Goal: Task Accomplishment & Management: Manage account settings

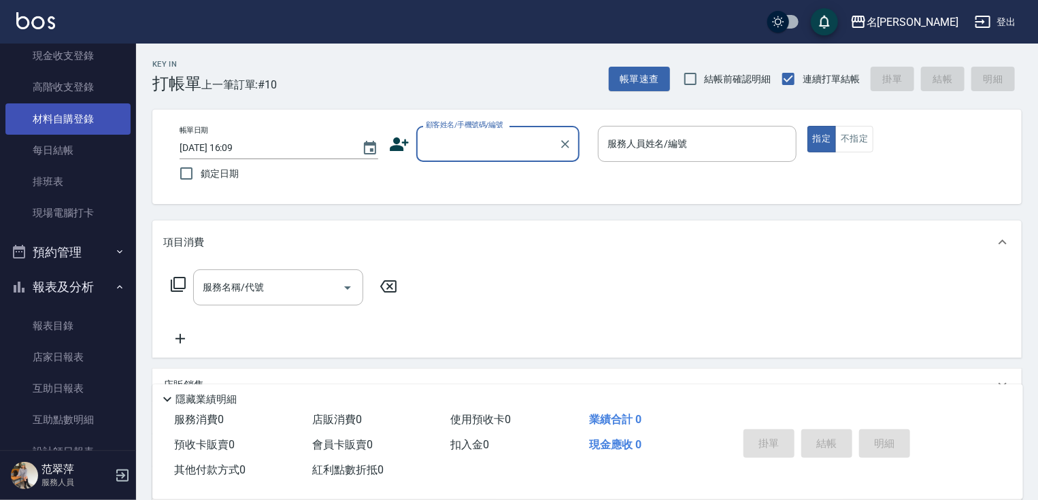
scroll to position [103, 0]
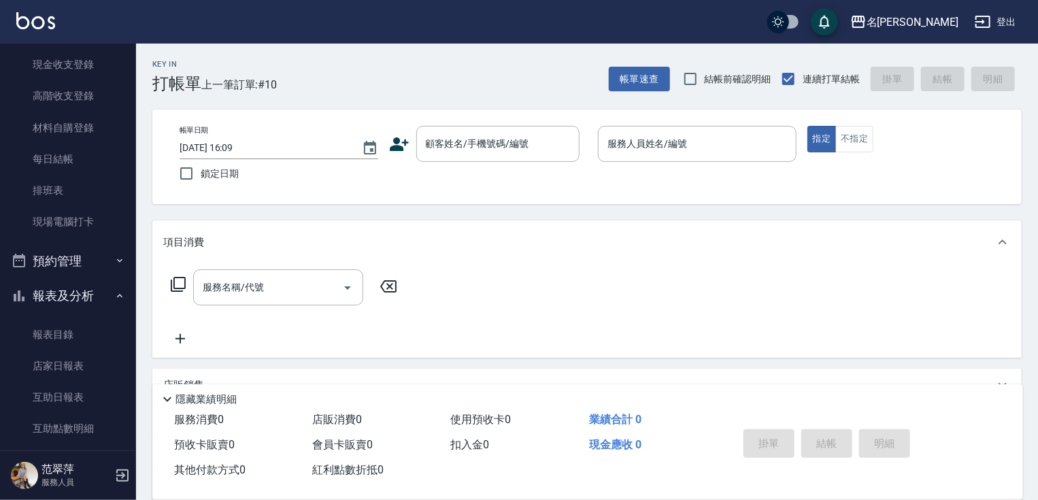
drag, startPoint x: 129, startPoint y: 197, endPoint x: 132, endPoint y: 161, distance: 36.2
click at [132, 161] on nav "櫃檯作業 打帳單 帳單列表 現金收支登錄 高階收支登錄 材料自購登錄 每日結帳 排班表 現場電腦打卡 預約管理 預約管理 單日預約紀錄 單週預約紀錄 報表及分…" at bounding box center [68, 247] width 136 height 407
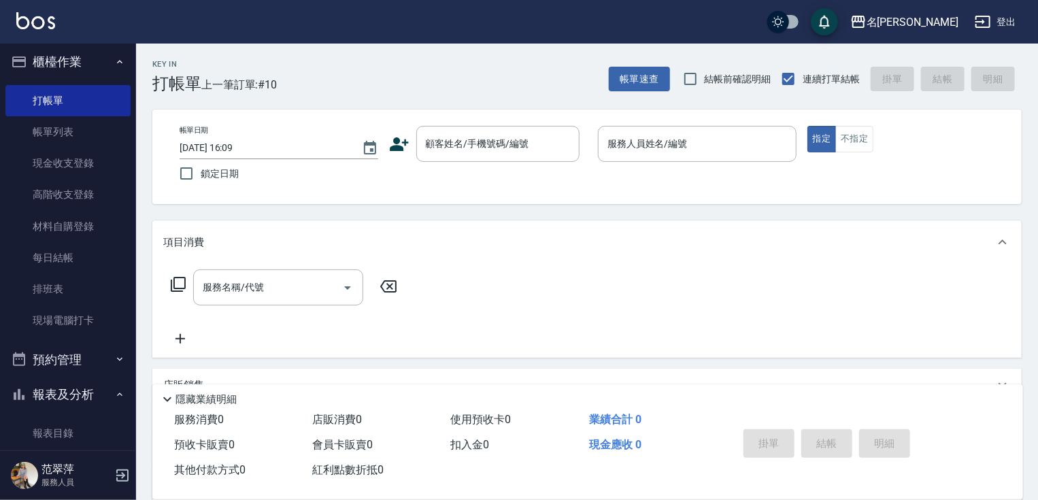
scroll to position [0, 0]
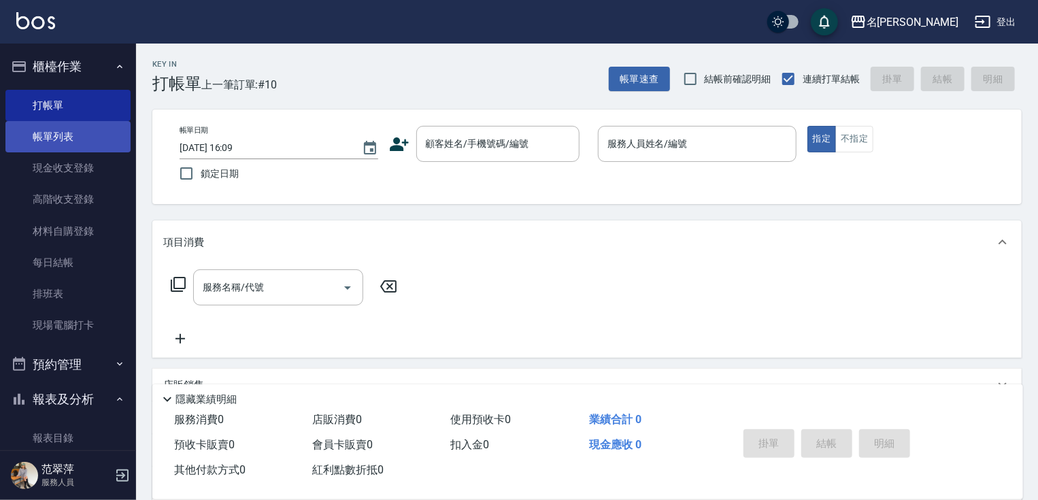
click at [76, 140] on link "帳單列表" at bounding box center [67, 136] width 125 height 31
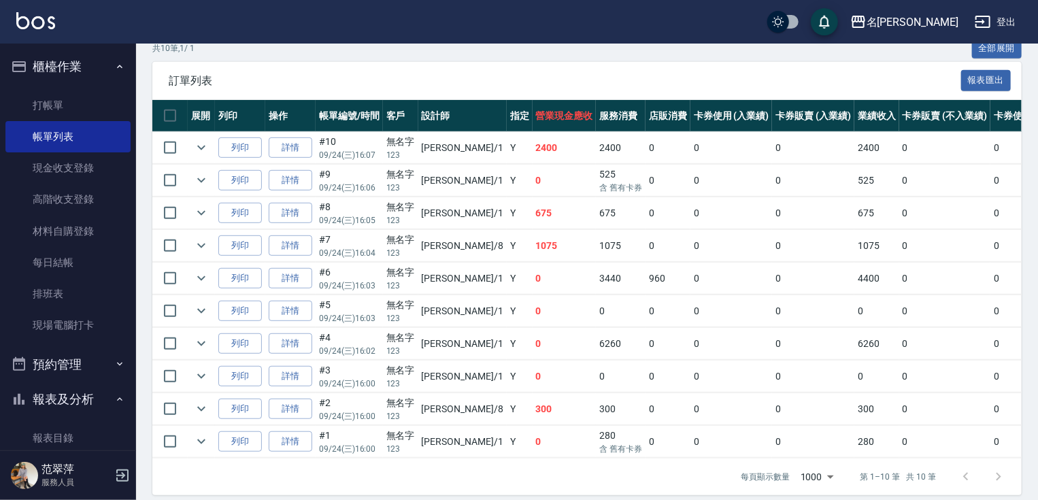
scroll to position [338, 0]
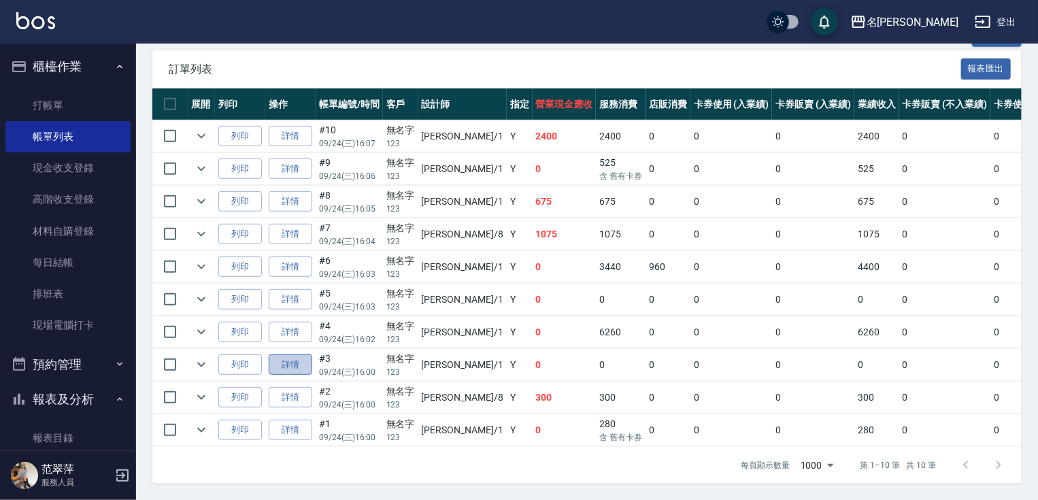
click at [308, 355] on link "詳情" at bounding box center [291, 365] width 44 height 21
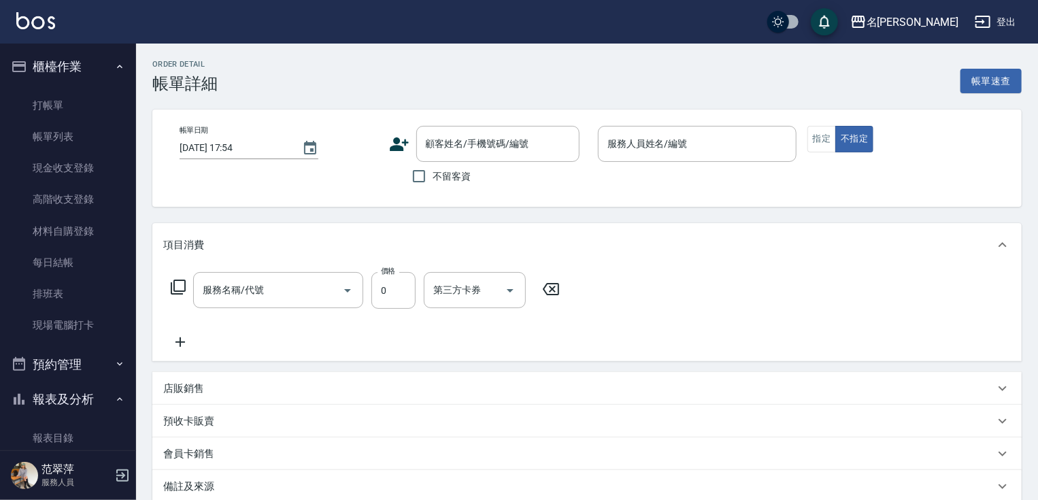
type input "[DATE] 16:00"
type input "Joanne-1"
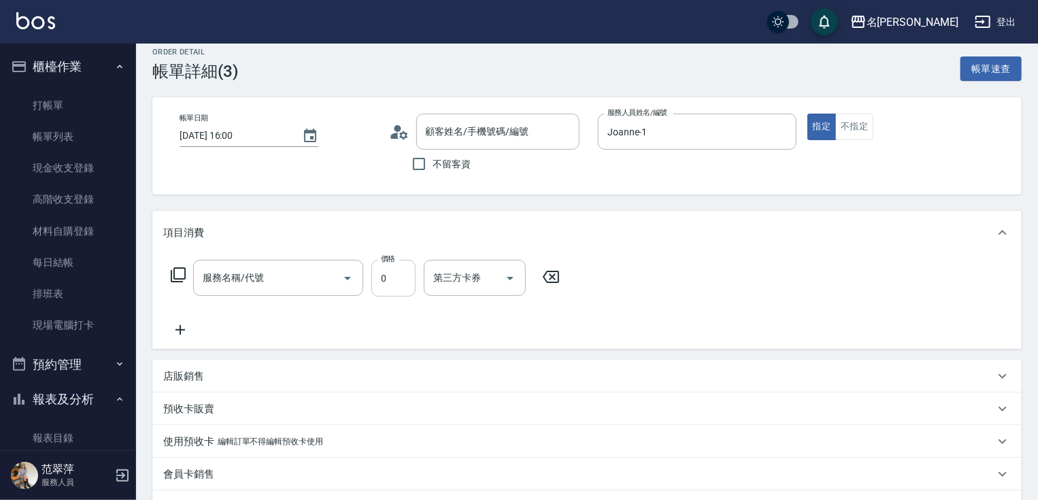
type input "免費染髮(511)"
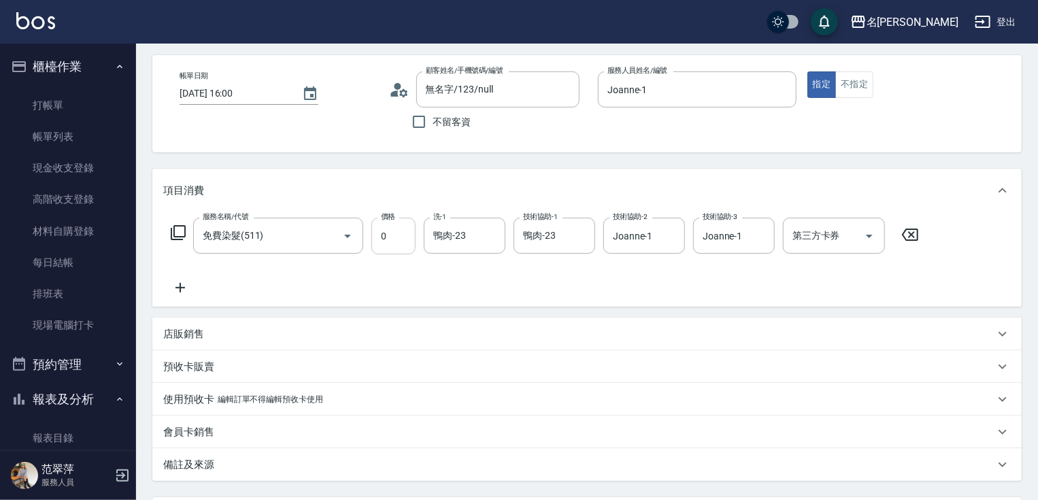
type input "無名字/123/null"
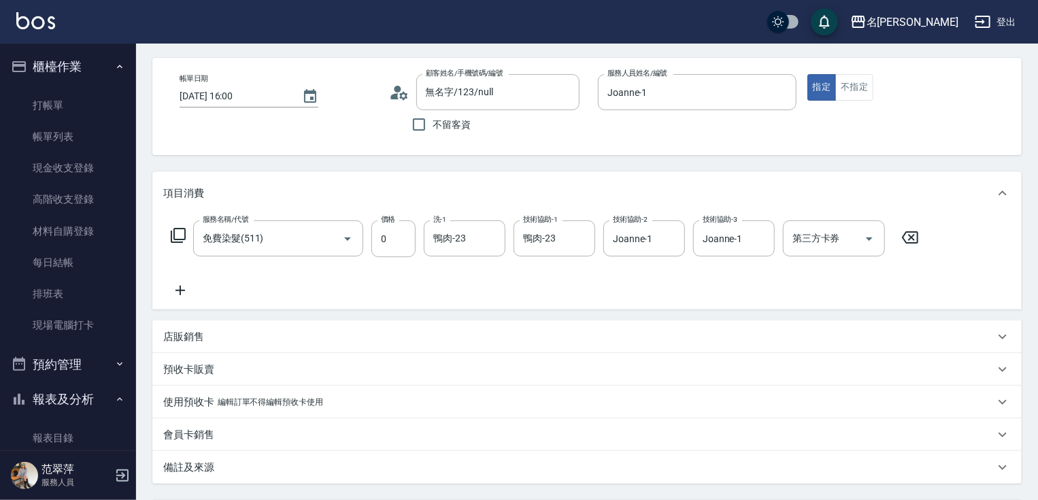
scroll to position [54, 0]
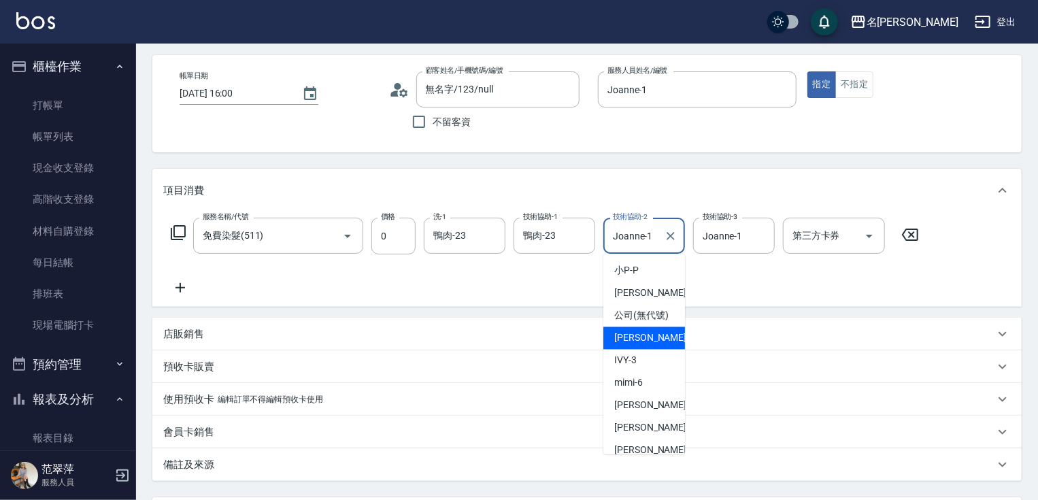
click at [629, 241] on input "Joanne-1" at bounding box center [634, 236] width 49 height 24
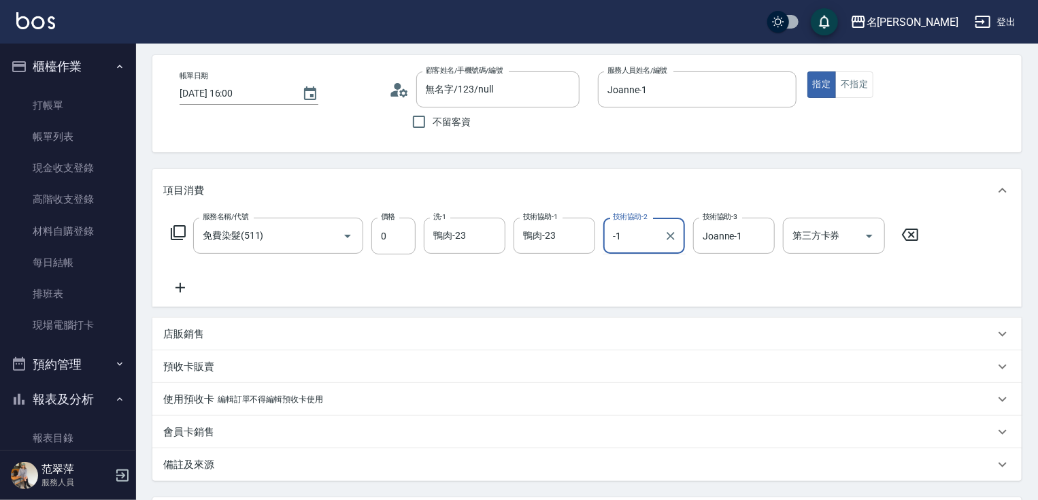
type input "1"
type input "鴨肉-23"
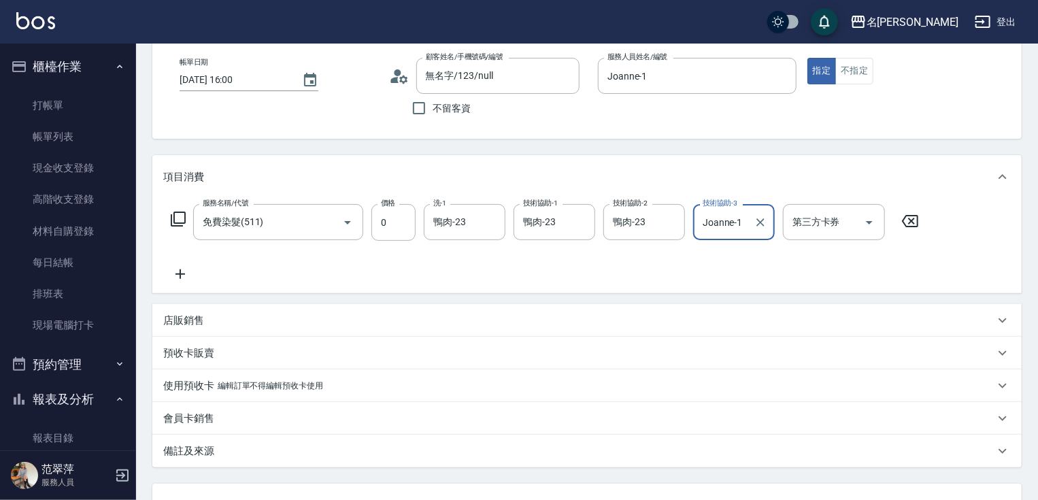
scroll to position [180, 0]
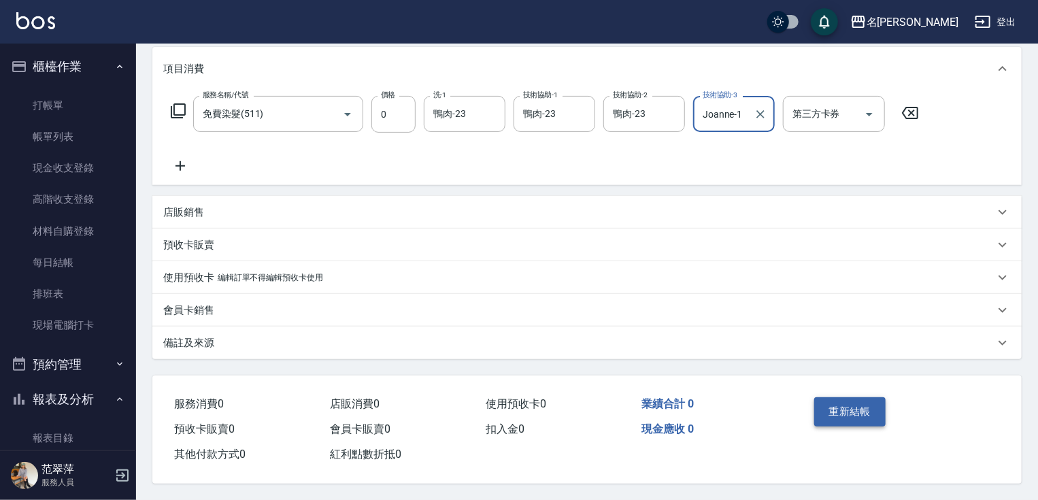
click at [845, 409] on button "重新結帳" at bounding box center [851, 411] width 72 height 29
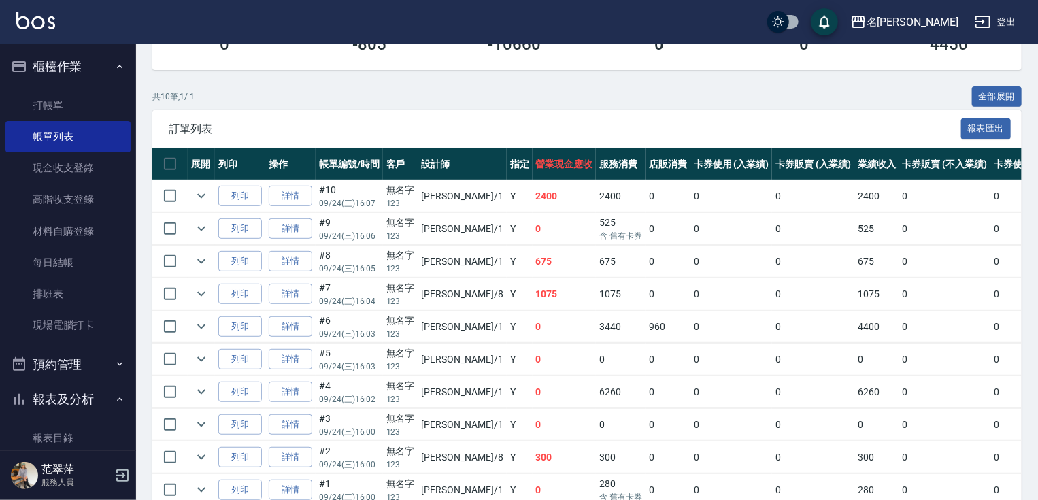
scroll to position [250, 0]
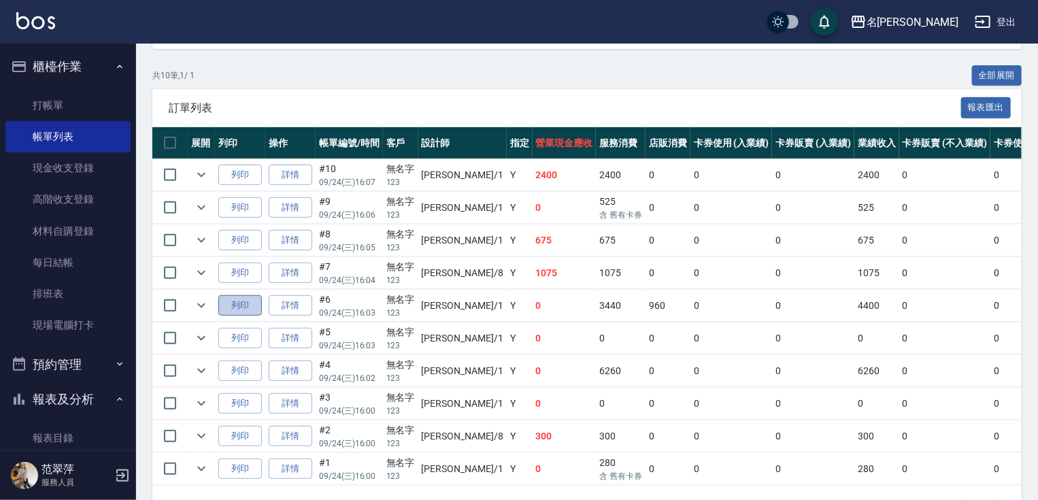
click at [255, 316] on button "列印" at bounding box center [240, 305] width 44 height 21
click at [299, 316] on link "詳情" at bounding box center [291, 305] width 44 height 21
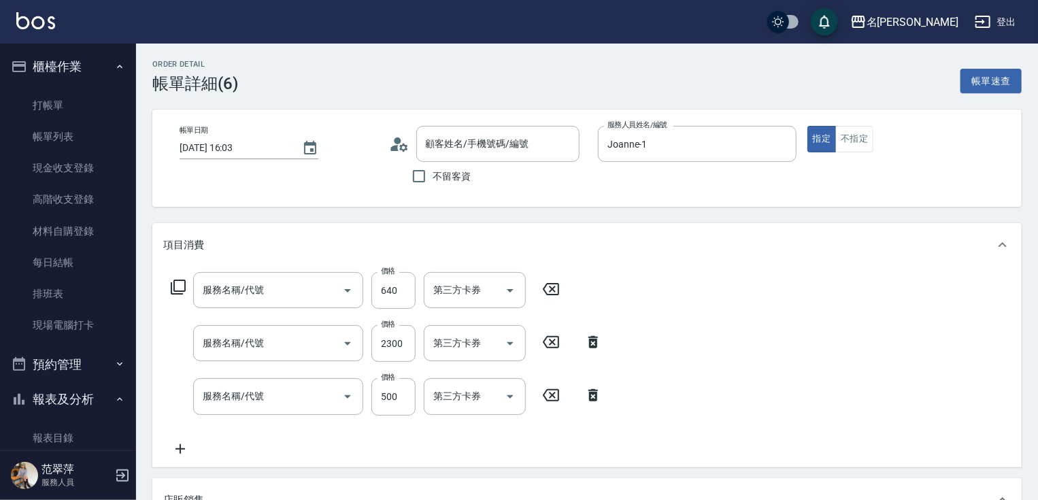
type input "[DATE] 16:03"
type input "Joanne-1"
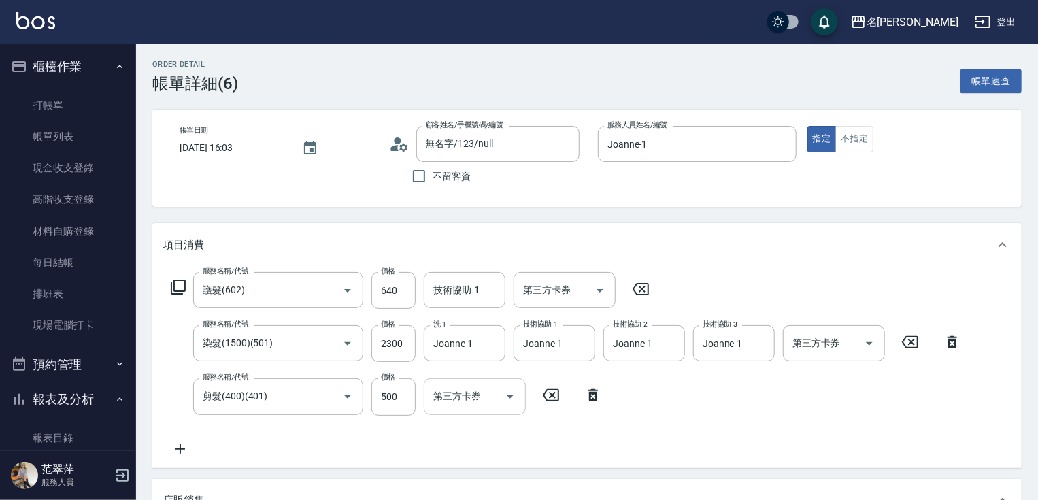
type input "無名字/123/null"
type input "護髮(602)"
type input "染髮(1500)(501)"
type input "剪髮(400)(401)"
click at [491, 343] on icon "Clear" at bounding box center [491, 344] width 8 height 8
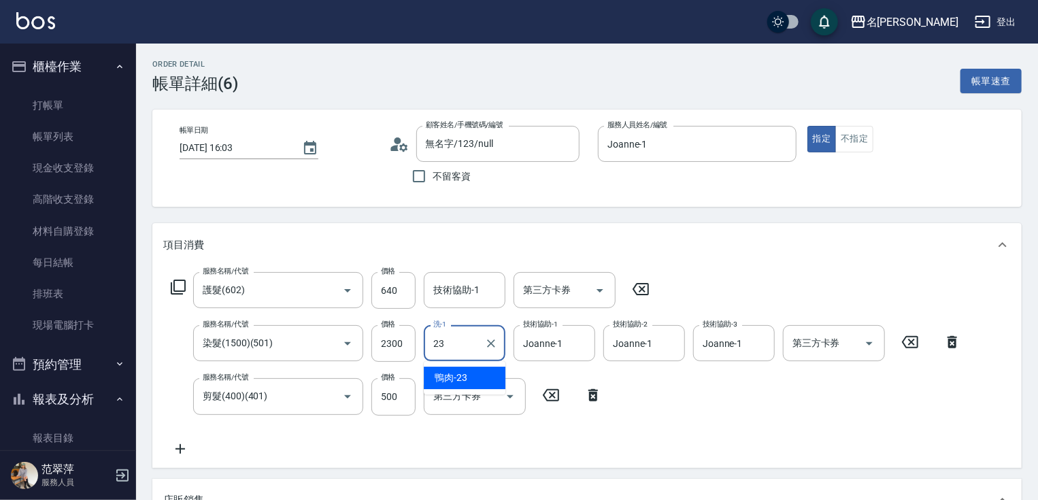
type input "23"
click at [615, 414] on div "服務名稱/代號 護髮(602) 服務名稱/代號 價格 640 價格 技術協助-1 技術協助-1 第三方卡券 第三方卡券 服務名稱/代號 染髮(1500)(50…" at bounding box center [566, 364] width 806 height 184
click at [421, 343] on div "服務名稱/代號 染髮(1500)(501) 服務名稱/代號 價格 2300 價格 洗-1 洗-1 技術協助-1 Joanne-1 技術協助-1 技術協助-2 …" at bounding box center [566, 343] width 806 height 37
click at [435, 341] on input "洗-1" at bounding box center [464, 343] width 69 height 24
type input "鴨肉-23"
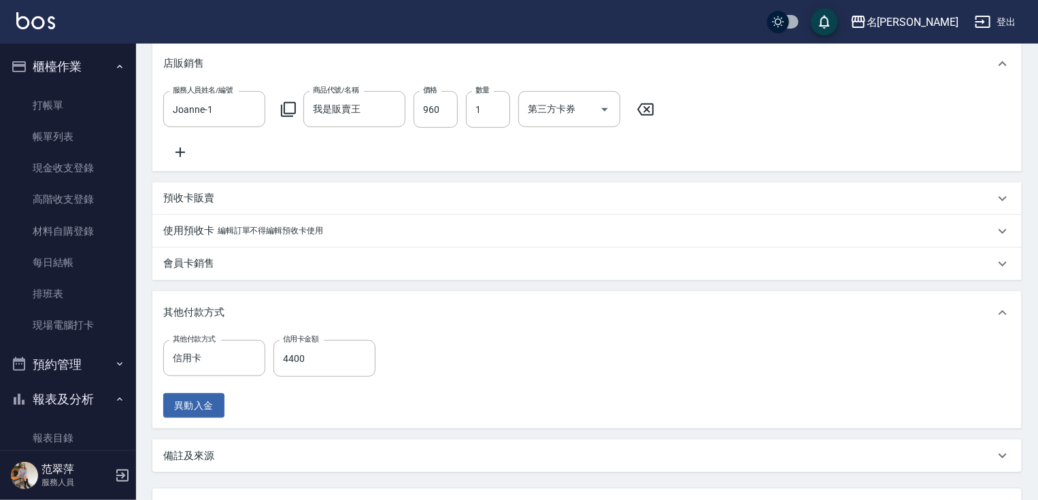
scroll to position [562, 0]
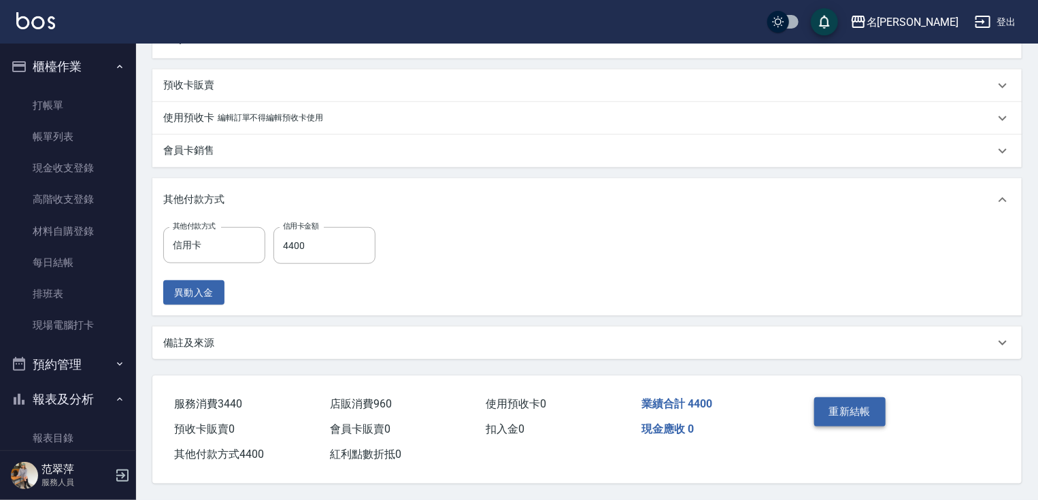
click at [858, 408] on button "重新結帳" at bounding box center [851, 411] width 72 height 29
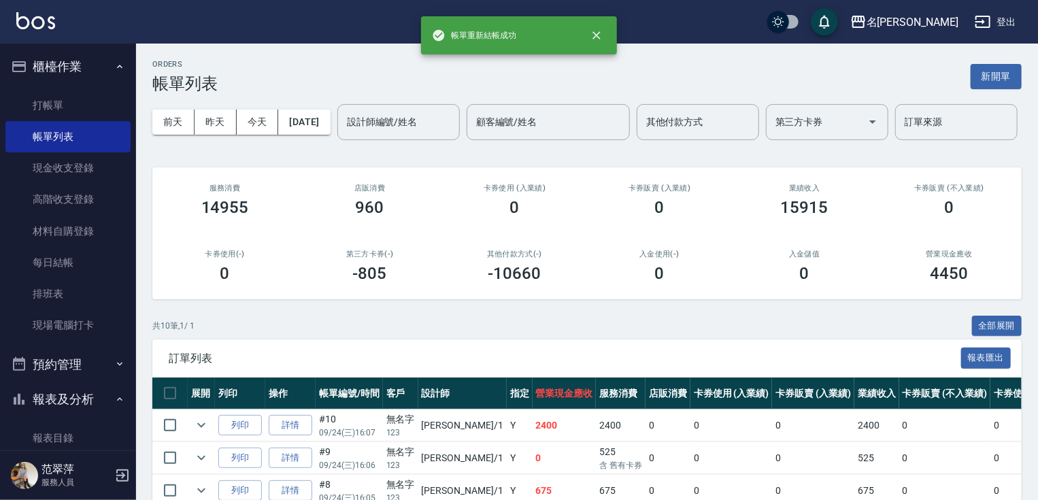
drag, startPoint x: 129, startPoint y: 285, endPoint x: 135, endPoint y: 436, distance: 150.5
click at [135, 436] on nav "櫃檯作業 打帳單 帳單列表 現金收支登錄 高階收支登錄 材料自購登錄 每日結帳 排班表 現場電腦打卡 預約管理 預約管理 單日預約紀錄 單週預約紀錄 報表及分…" at bounding box center [68, 247] width 136 height 407
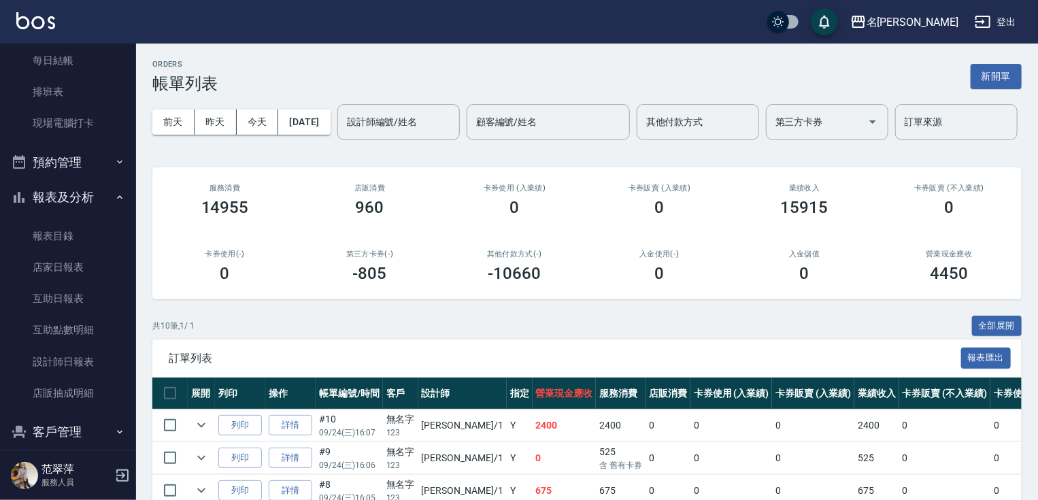
scroll to position [252, 0]
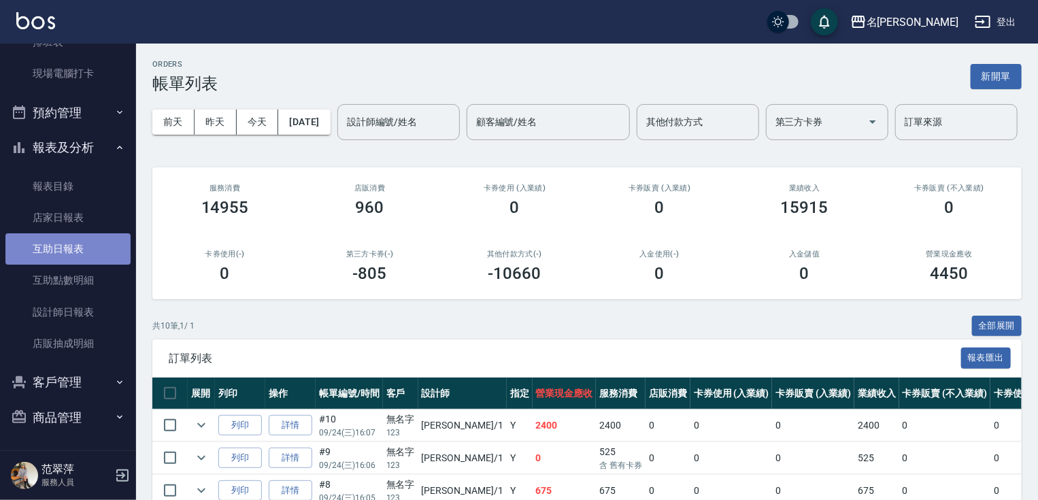
click at [79, 242] on link "互助日報表" at bounding box center [67, 248] width 125 height 31
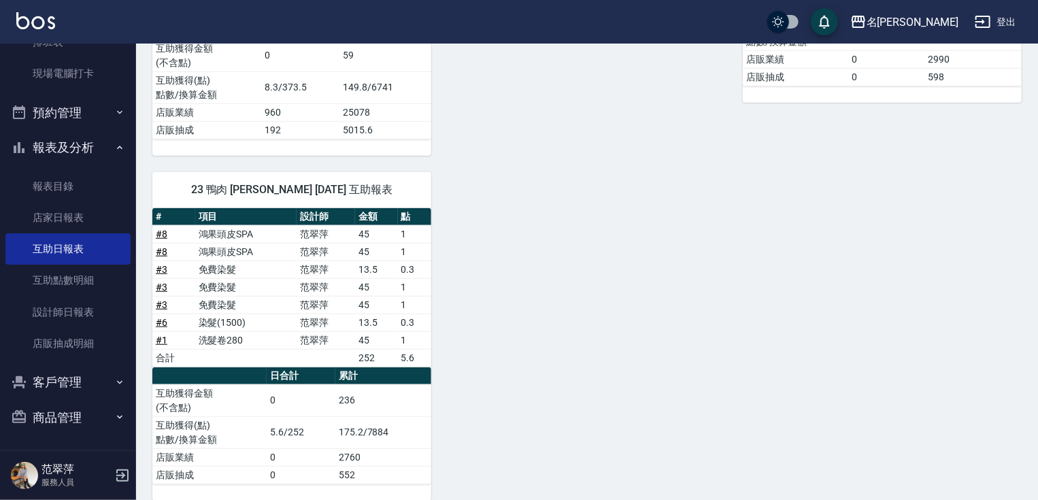
scroll to position [438, 0]
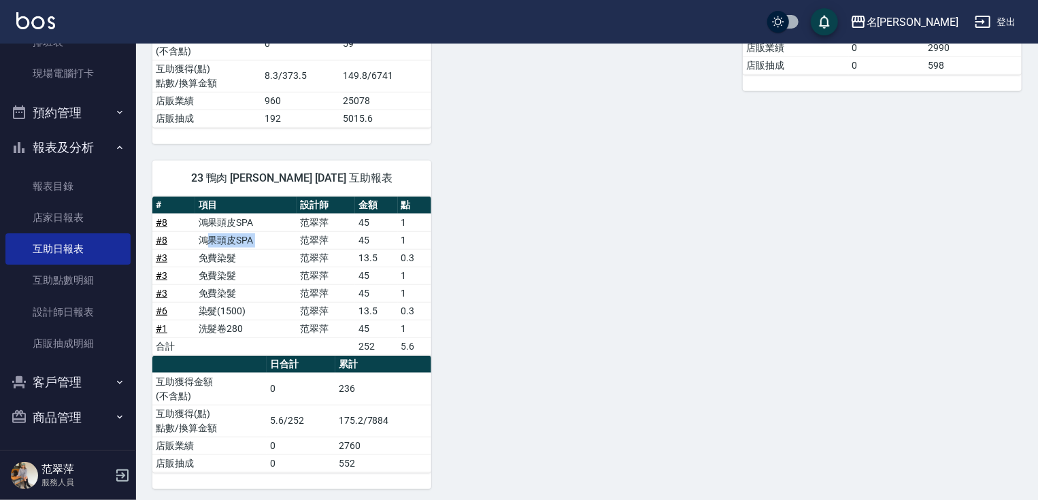
drag, startPoint x: 206, startPoint y: 230, endPoint x: 299, endPoint y: 232, distance: 93.9
click at [299, 232] on tr "# 8 鴻果頭皮SPA [PERSON_NAME]45 1" at bounding box center [291, 240] width 279 height 18
drag, startPoint x: 208, startPoint y: 267, endPoint x: 308, endPoint y: 292, distance: 103.2
click at [308, 292] on tbody "# 8 鴻果頭皮SPA [PERSON_NAME]45 1 # 8 鴻果頭皮SPA [PERSON_NAME]45 1 # 3 免費染髮 [PERSON_NA…" at bounding box center [291, 285] width 279 height 142
click at [296, 302] on td "染髮(1500)" at bounding box center [246, 311] width 102 height 18
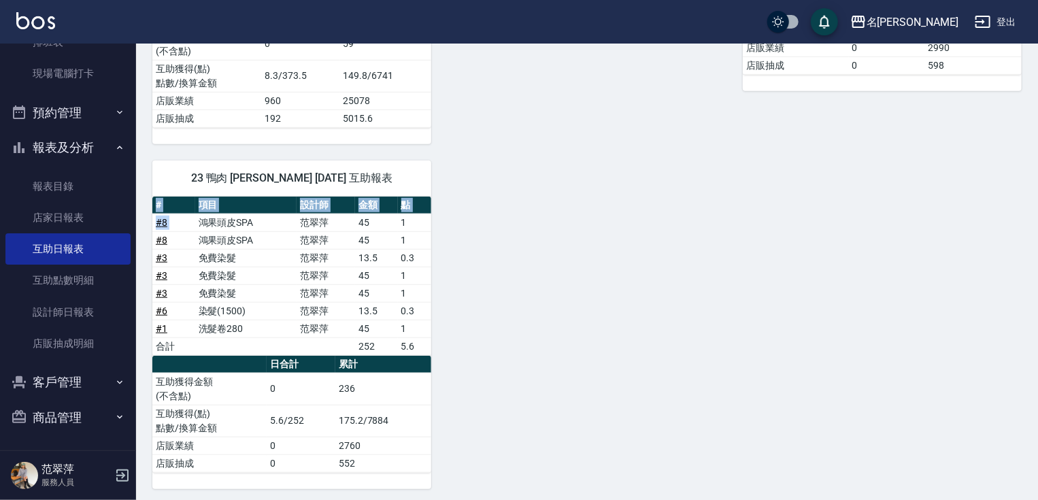
drag, startPoint x: 201, startPoint y: 223, endPoint x: 509, endPoint y: 322, distance: 323.7
click at [508, 321] on div "1 [PERSON_NAME][DATE] 互助報表 # 項目 設計師 金額 點 # 9 新草本單次 [PERSON_NAME] 45 1 # 3 免費染髮 …" at bounding box center [579, 117] width 886 height 743
click at [607, 234] on div "1 [PERSON_NAME][DATE] 互助報表 # 項目 設計師 金額 點 # 9 新草本單次 [PERSON_NAME] 45 1 # 3 免費染髮 …" at bounding box center [579, 117] width 886 height 743
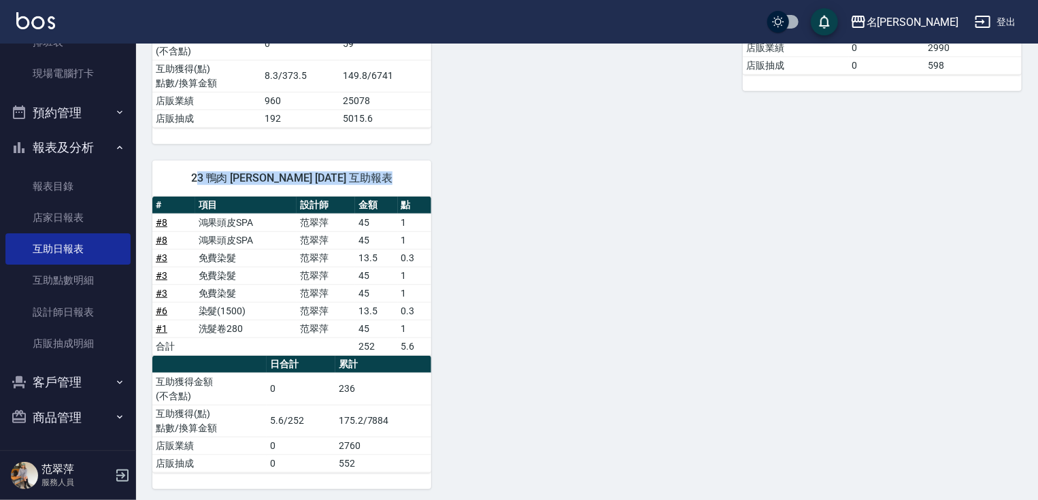
drag, startPoint x: 207, startPoint y: 173, endPoint x: 480, endPoint y: 210, distance: 276.0
click at [480, 210] on div "1 [PERSON_NAME][DATE] 互助報表 # 項目 設計師 金額 點 # 9 新草本單次 [PERSON_NAME] 45 1 # 3 免費染髮 …" at bounding box center [579, 117] width 886 height 743
click at [427, 223] on td "1" at bounding box center [414, 223] width 33 height 18
drag, startPoint x: 195, startPoint y: 174, endPoint x: 367, endPoint y: 191, distance: 172.4
click at [330, 190] on div "23 鴨肉 [PERSON_NAME] [DATE] 互助報表" at bounding box center [291, 178] width 279 height 35
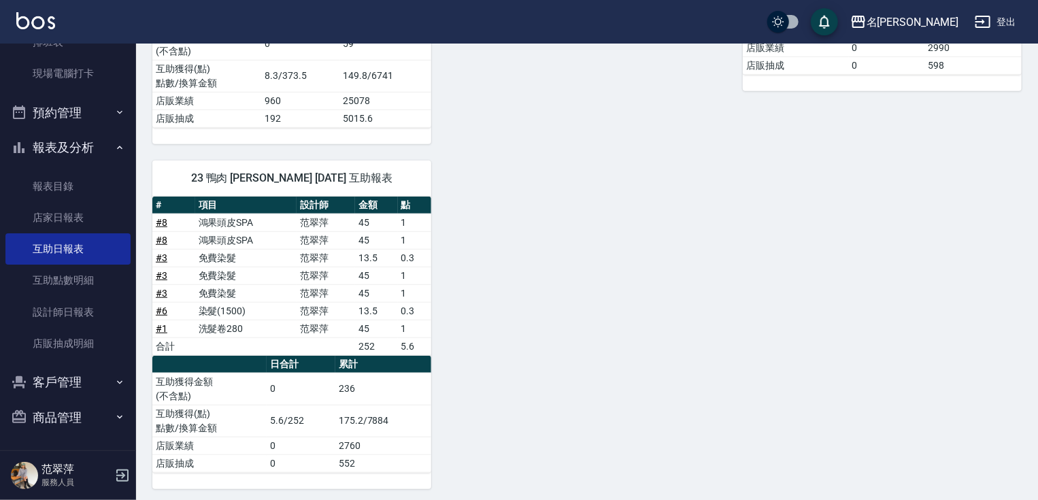
drag, startPoint x: 386, startPoint y: 175, endPoint x: 365, endPoint y: 177, distance: 20.5
click at [381, 175] on span "23 鴨肉 [PERSON_NAME] [DATE] 互助報表" at bounding box center [292, 178] width 246 height 14
drag, startPoint x: 365, startPoint y: 177, endPoint x: 261, endPoint y: 177, distance: 104.1
click at [270, 177] on span "23 鴨肉 [PERSON_NAME] [DATE] 互助報表" at bounding box center [292, 178] width 246 height 14
drag, startPoint x: 204, startPoint y: 174, endPoint x: 421, endPoint y: 196, distance: 217.5
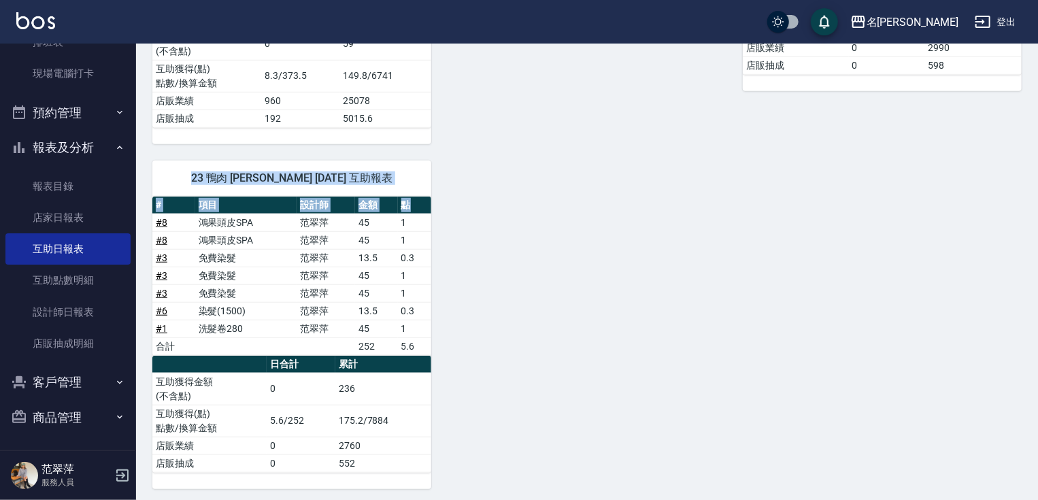
click at [421, 196] on div "23 鴨肉 [PERSON_NAME] [DATE] 互助報表 # 項目 設計師 金額 點 # 8 鴻果頭皮SPA [PERSON_NAME]45 1 # 8…" at bounding box center [291, 325] width 279 height 329
click at [478, 201] on div "1 [PERSON_NAME][DATE] 互助報表 # 項目 設計師 金額 點 # 9 新草本單次 [PERSON_NAME] 45 1 # 3 免費染髮 …" at bounding box center [579, 117] width 886 height 743
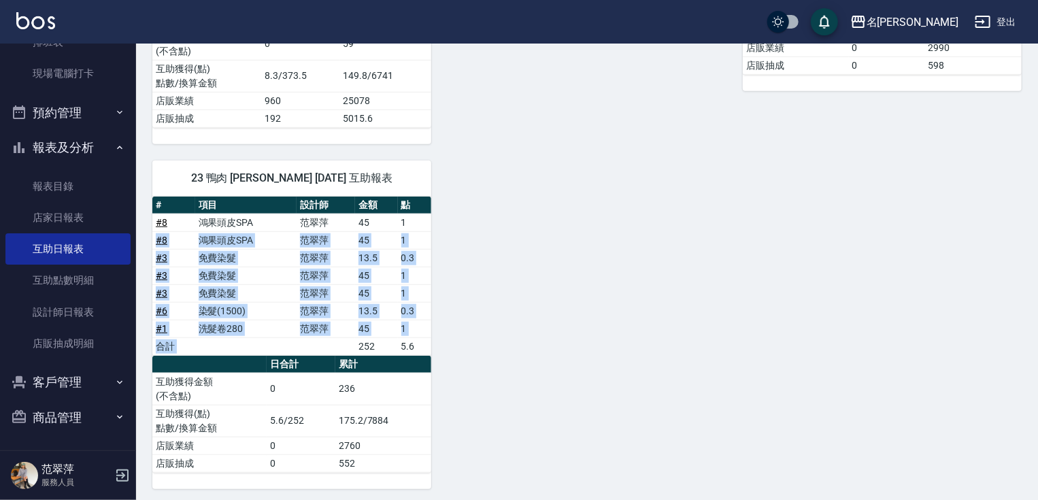
drag, startPoint x: 357, startPoint y: 344, endPoint x: 418, endPoint y: 214, distance: 143.7
click at [418, 214] on tbody "# 8 鴻果頭皮SPA [PERSON_NAME]45 1 # 8 鴻果頭皮SPA [PERSON_NAME]45 1 # 3 免費染髮 [PERSON_NA…" at bounding box center [291, 285] width 279 height 142
drag, startPoint x: 155, startPoint y: 217, endPoint x: 428, endPoint y: 346, distance: 301.7
click at [428, 346] on tbody "# 8 鴻果頭皮SPA [PERSON_NAME]45 1 # 8 鴻果頭皮SPA [PERSON_NAME]45 1 # 3 免費染髮 [PERSON_NA…" at bounding box center [291, 285] width 279 height 142
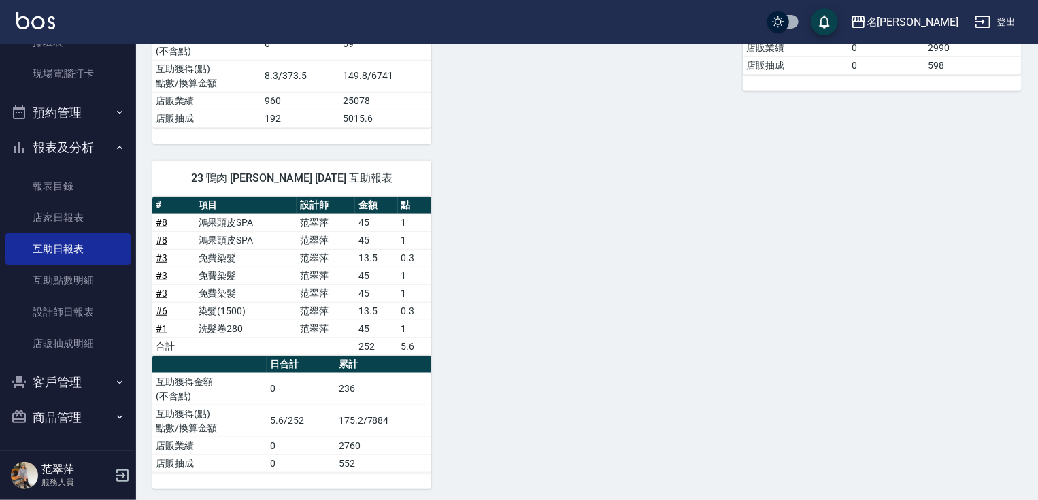
click at [148, 232] on div "23 鴨肉 [PERSON_NAME] [DATE] 互助報表 # 項目 設計師 金額 點 # 8 鴻果頭皮SPA [PERSON_NAME]45 1 # 8…" at bounding box center [283, 316] width 295 height 345
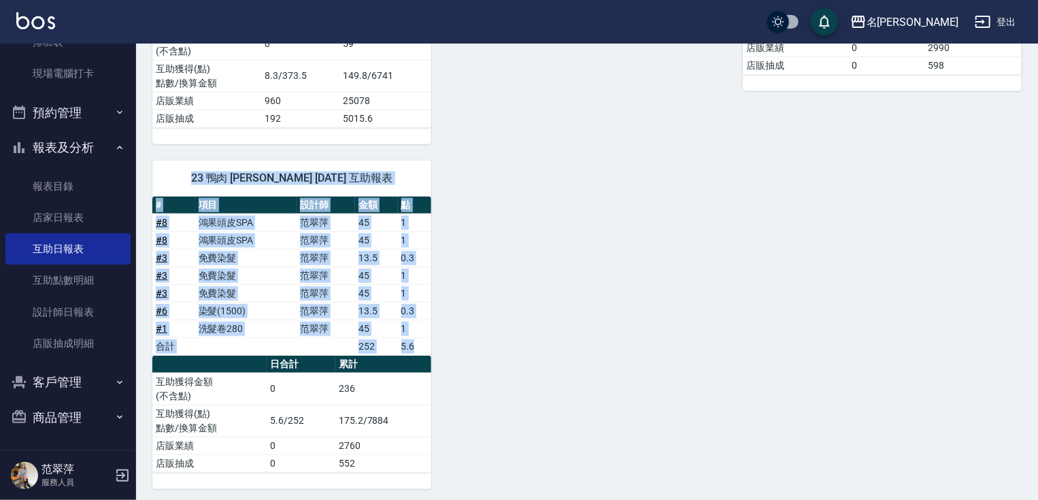
drag, startPoint x: 200, startPoint y: 171, endPoint x: 431, endPoint y: 516, distance: 415.0
click at [431, 499] on html "名留竹林 登出 櫃檯作業 打帳單 帳單列表 現金收支登錄 高階收支登錄 材料自購登錄 每日結帳 排班表 現場電腦打卡 預約管理 預約管理 單日預約紀錄 單週預…" at bounding box center [519, 34] width 1038 height 944
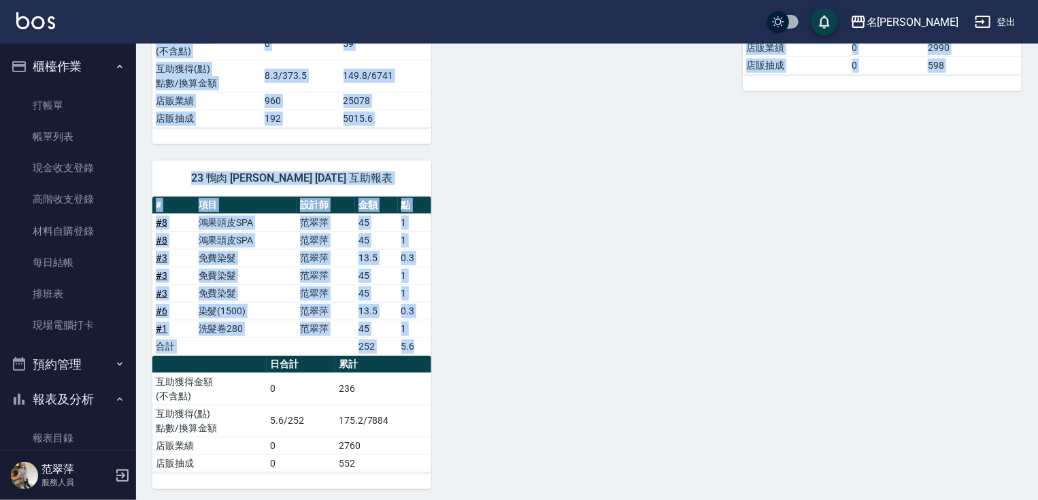
drag, startPoint x: 154, startPoint y: 63, endPoint x: 672, endPoint y: 521, distance: 692.3
click at [672, 499] on html "名留竹林 登出 櫃檯作業 打帳單 帳單列表 現金收支登錄 高階收支登錄 材料自購登錄 每日結帳 排班表 現場電腦打卡 預約管理 預約管理 單日預約紀錄 單週預…" at bounding box center [519, 34] width 1038 height 944
click at [1038, 379] on div "名留竹林 [DATE] 互助日報表 列印時間： [DATE][PHONE_NUMBER]:55 Decrease Daily Report 互助日報表 [DA…" at bounding box center [587, 55] width 902 height 900
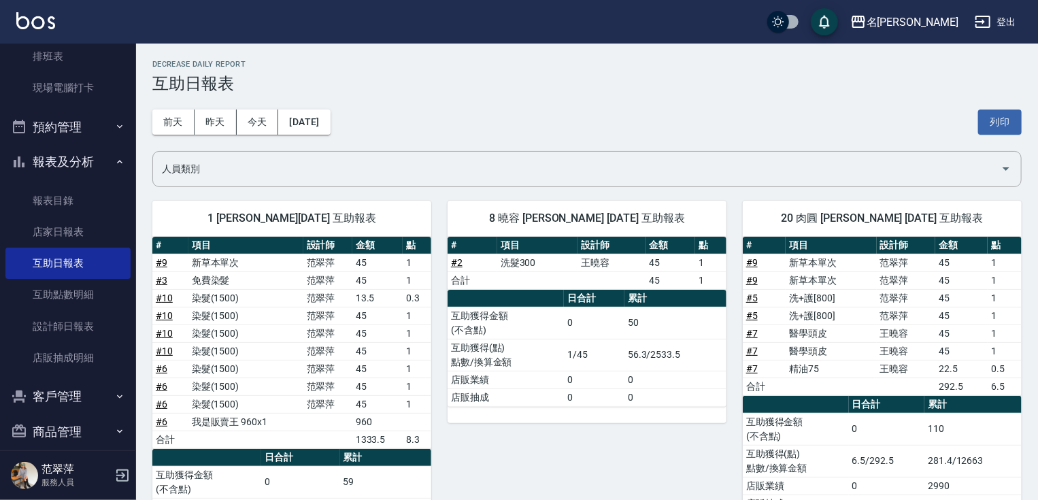
scroll to position [252, 0]
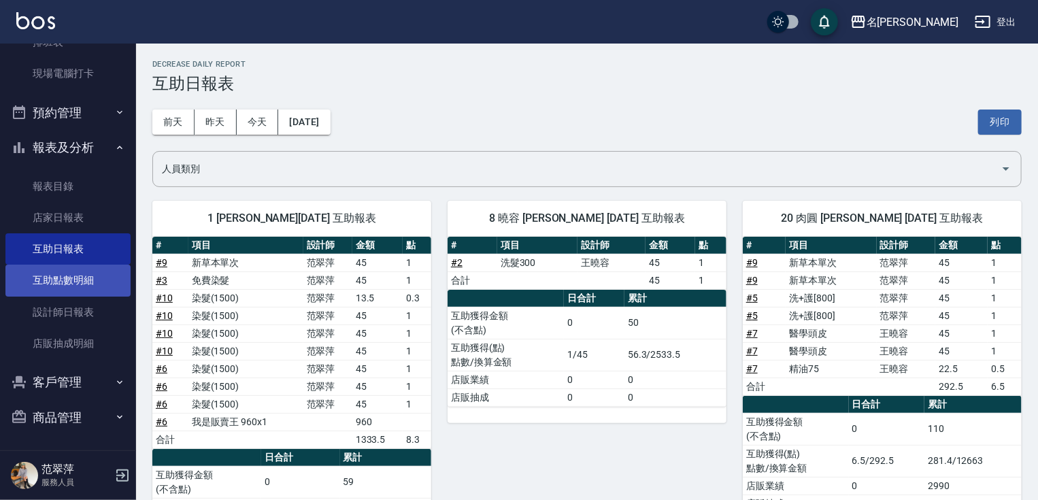
click at [46, 274] on link "互助點數明細" at bounding box center [67, 280] width 125 height 31
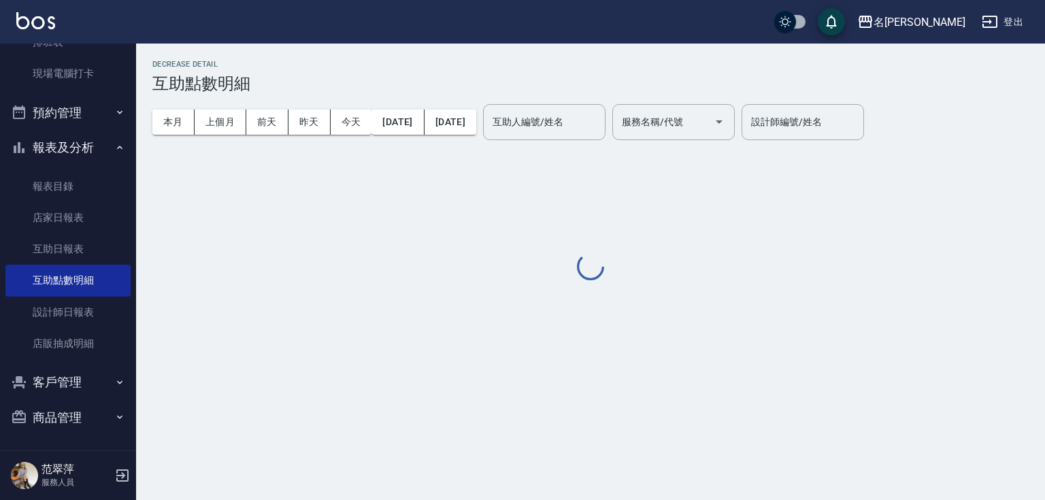
click at [363, 117] on button "今天" at bounding box center [352, 122] width 42 height 25
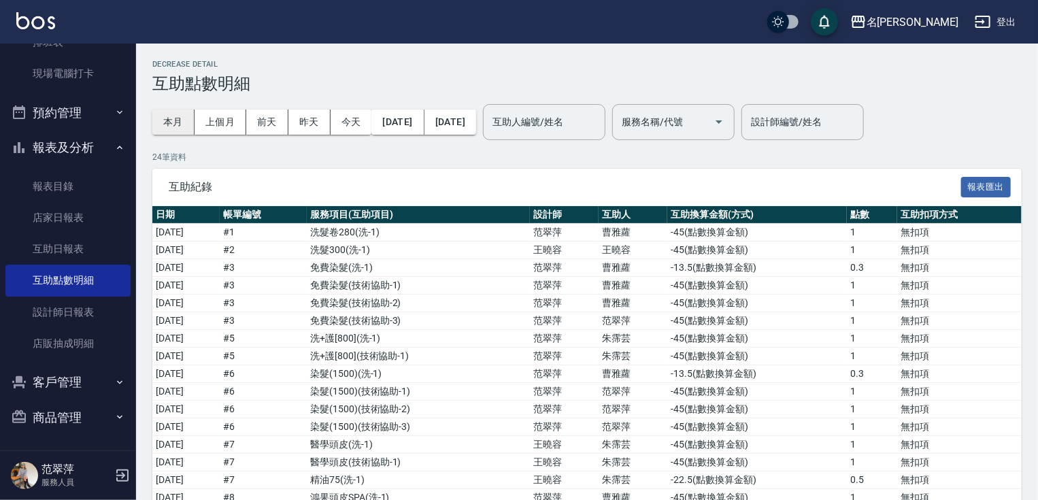
click at [162, 114] on button "本月" at bounding box center [173, 122] width 42 height 25
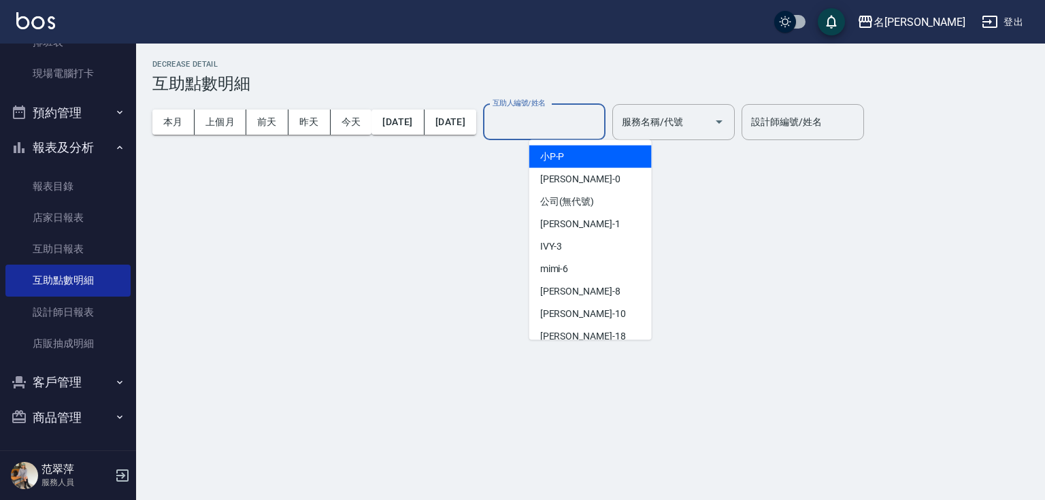
click at [600, 131] on input "互助人編號/姓名" at bounding box center [544, 122] width 110 height 24
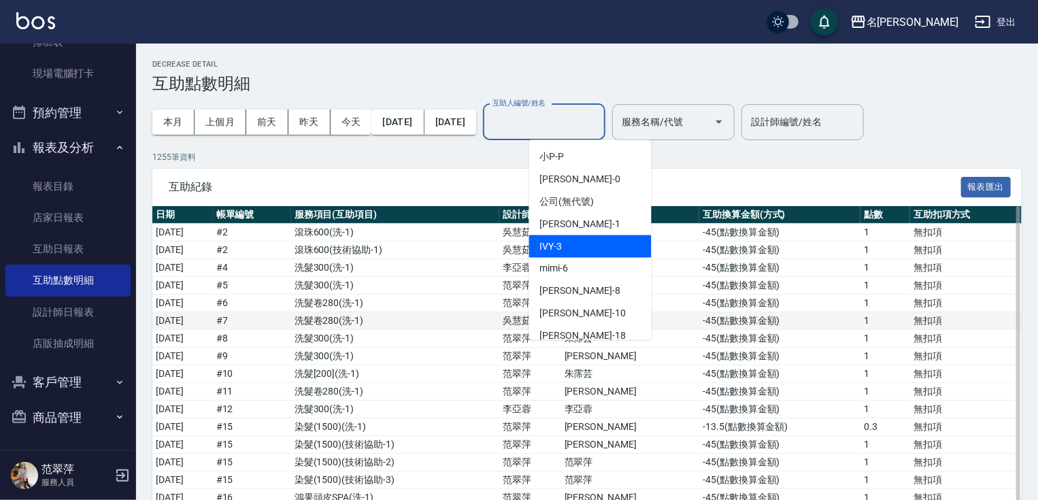
scroll to position [80, 0]
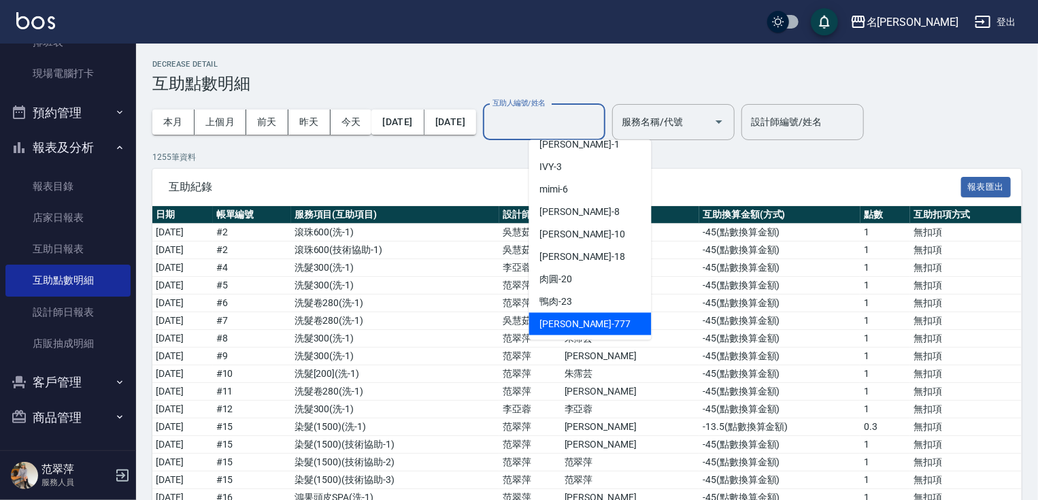
click at [587, 313] on ul "小P -P [PERSON_NAME] -0 公司 (無代號) [PERSON_NAME] -1 IVY -3 mimi -6 曉容 -8 [PERSON_N…" at bounding box center [590, 240] width 122 height 200
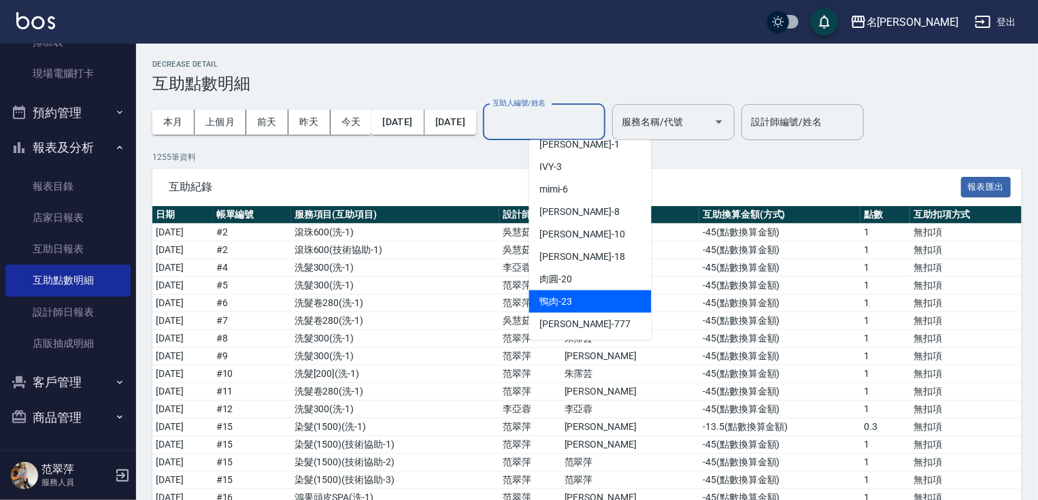
click at [585, 305] on div "鴨肉 -23" at bounding box center [590, 302] width 122 height 22
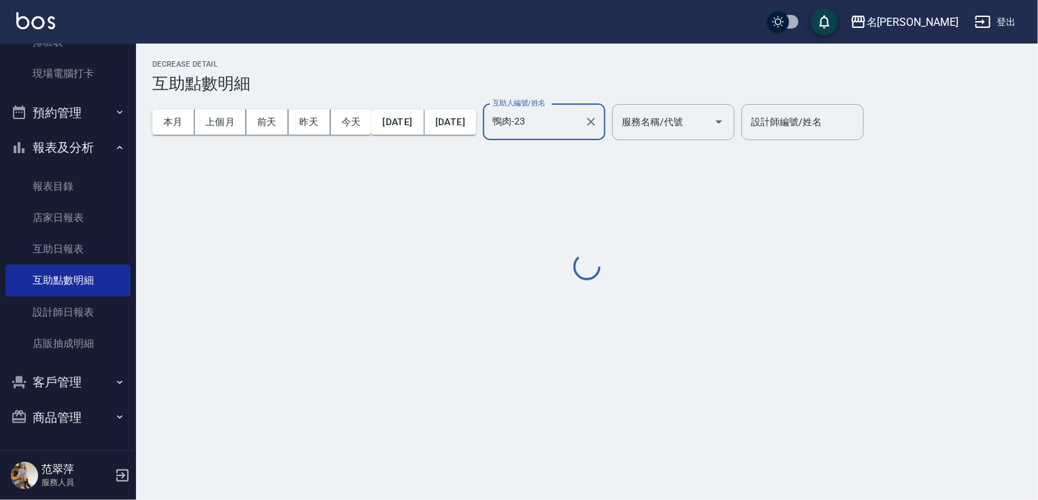
type input "鴨肉-23"
click at [585, 303] on div "Decrease Detail 互助點數明細 本月 上個月 [DATE] [DATE] [DATE] [DATE] [DATE] 互助人編號/姓名 鴨肉-23…" at bounding box center [522, 250] width 1045 height 500
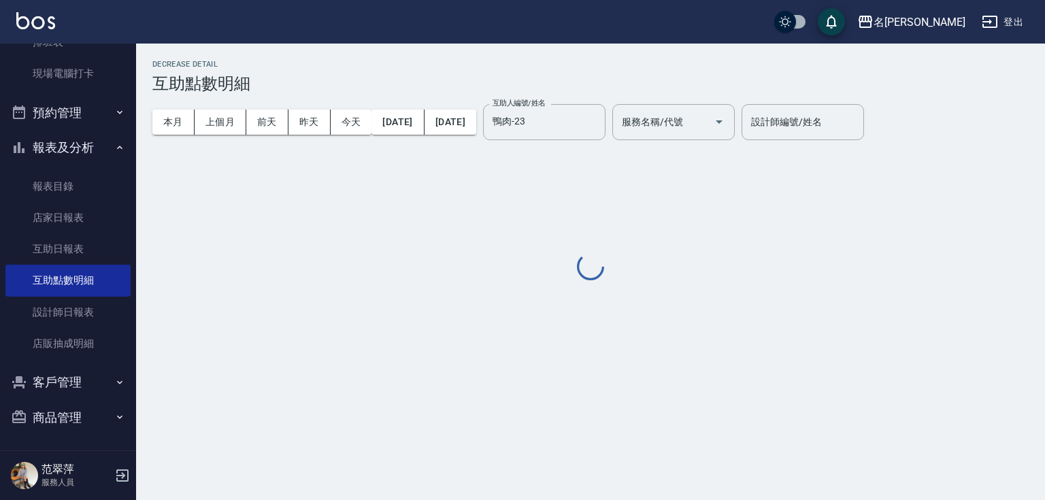
click at [585, 303] on div "Decrease Detail 互助點數明細 本月 上個月 [DATE] [DATE] [DATE] [DATE] [DATE] 互助人編號/姓名 鴨肉-23…" at bounding box center [522, 250] width 1045 height 500
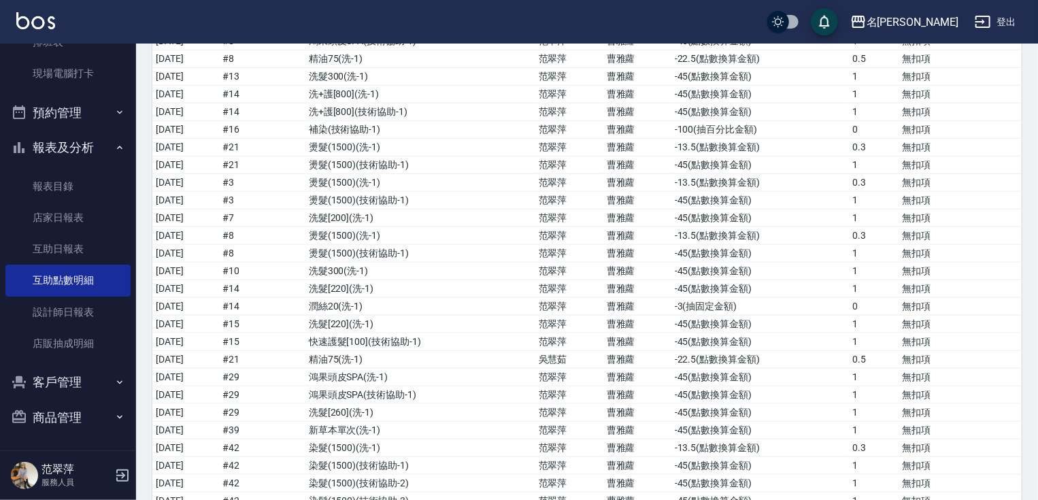
scroll to position [3478, 0]
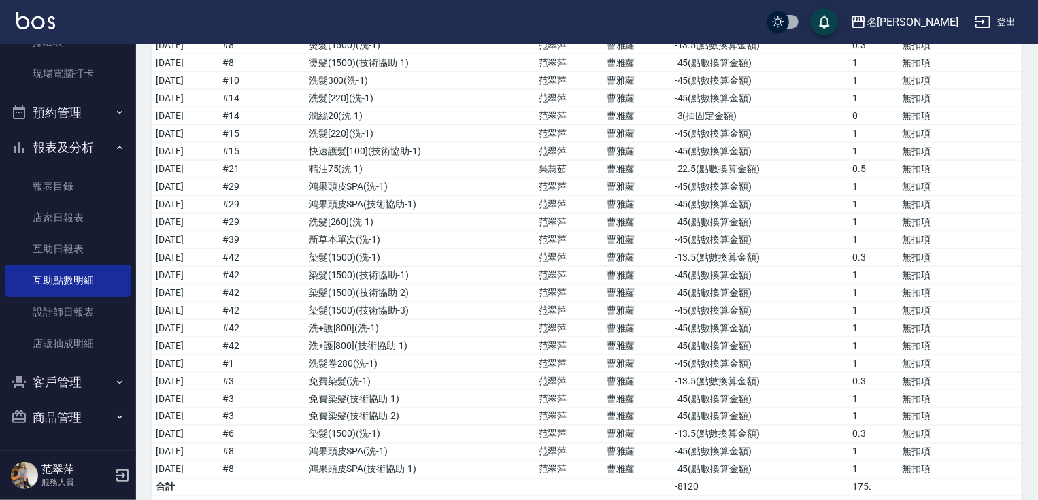
drag, startPoint x: 155, startPoint y: 233, endPoint x: 1040, endPoint y: 521, distance: 930.3
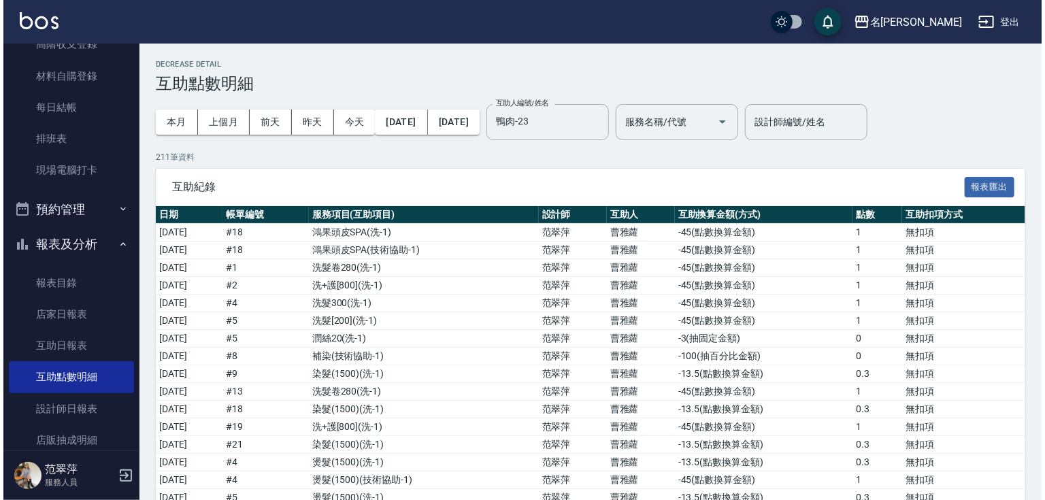
scroll to position [0, 0]
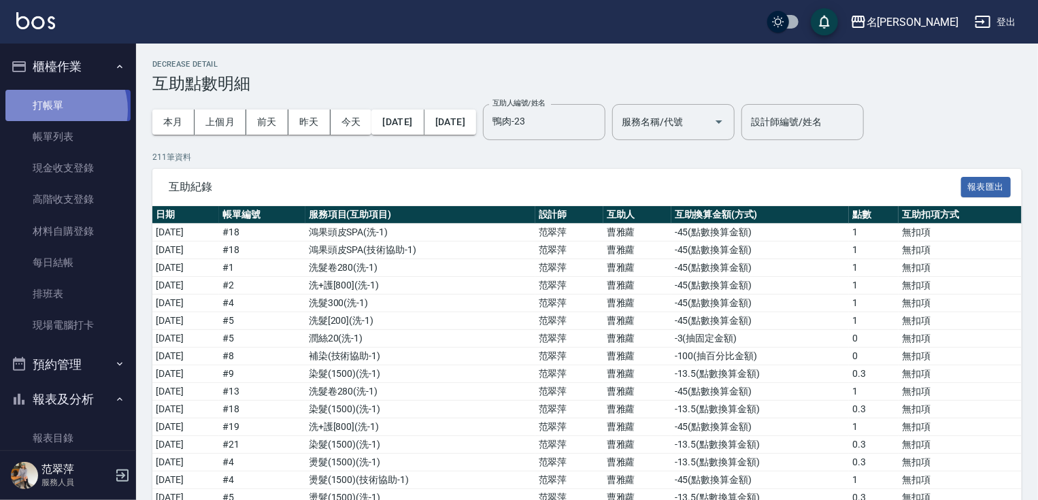
click at [54, 110] on link "打帳單" at bounding box center [67, 105] width 125 height 31
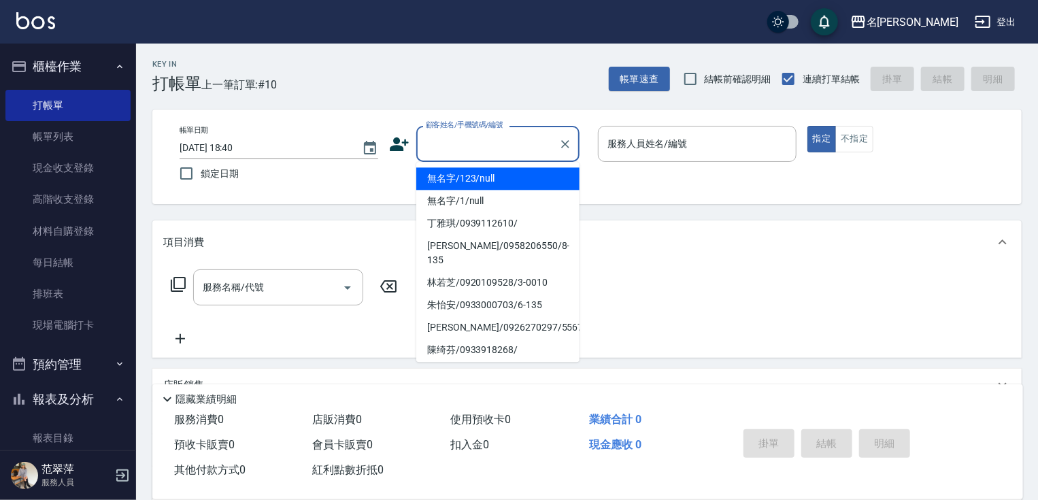
click at [442, 146] on input "顧客姓名/手機號碼/編號" at bounding box center [488, 144] width 131 height 24
click at [463, 176] on li "無名字/123/null" at bounding box center [497, 178] width 163 height 22
type input "無名字/123/null"
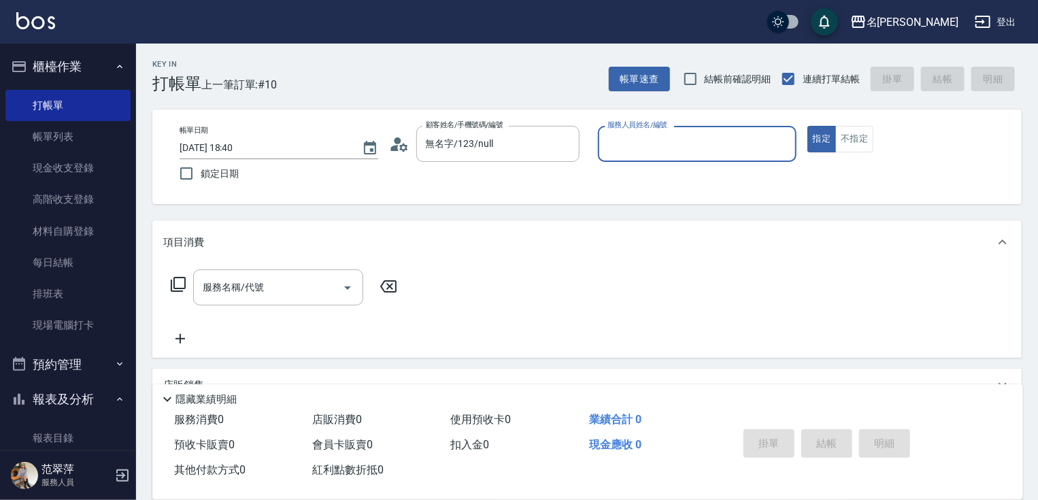
click at [631, 150] on input "服務人員姓名/編號" at bounding box center [697, 144] width 186 height 24
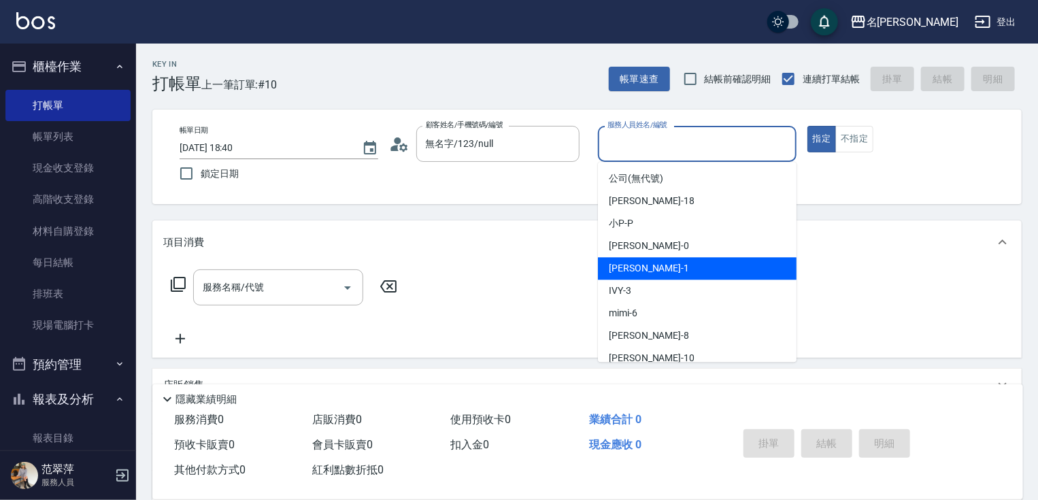
click at [660, 262] on div "[PERSON_NAME] -1" at bounding box center [697, 268] width 199 height 22
type input "Joanne-1"
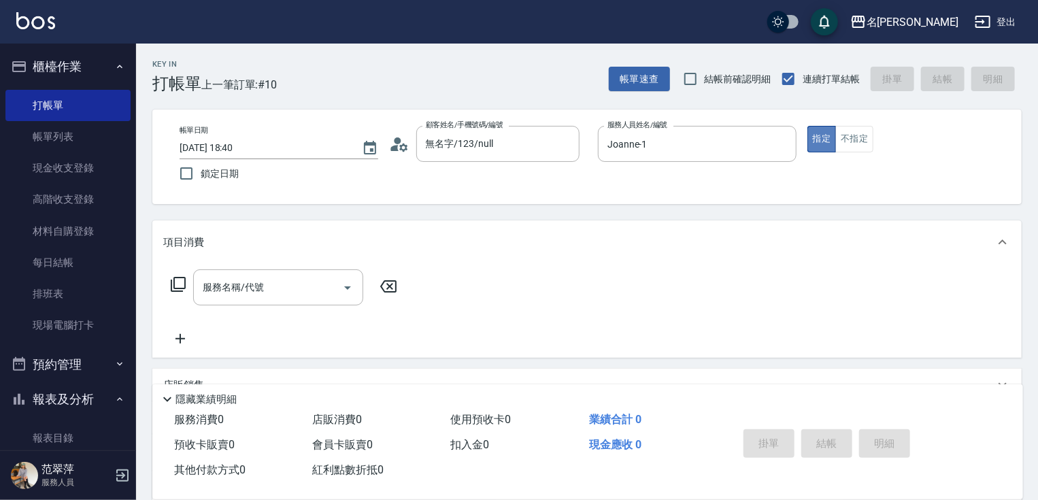
click at [827, 129] on button "指定" at bounding box center [822, 139] width 29 height 27
click at [180, 278] on icon at bounding box center [178, 284] width 15 height 15
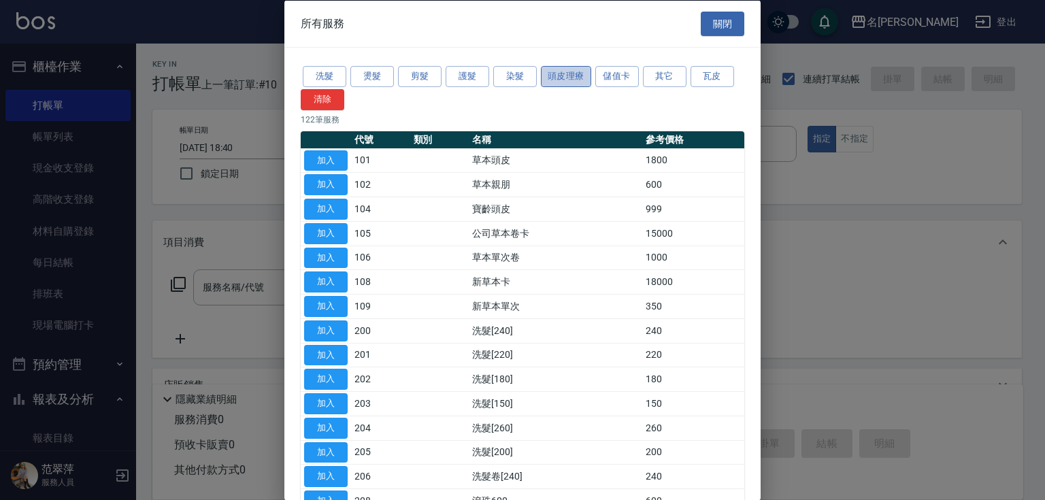
click at [560, 79] on button "頭皮理療" at bounding box center [566, 76] width 50 height 21
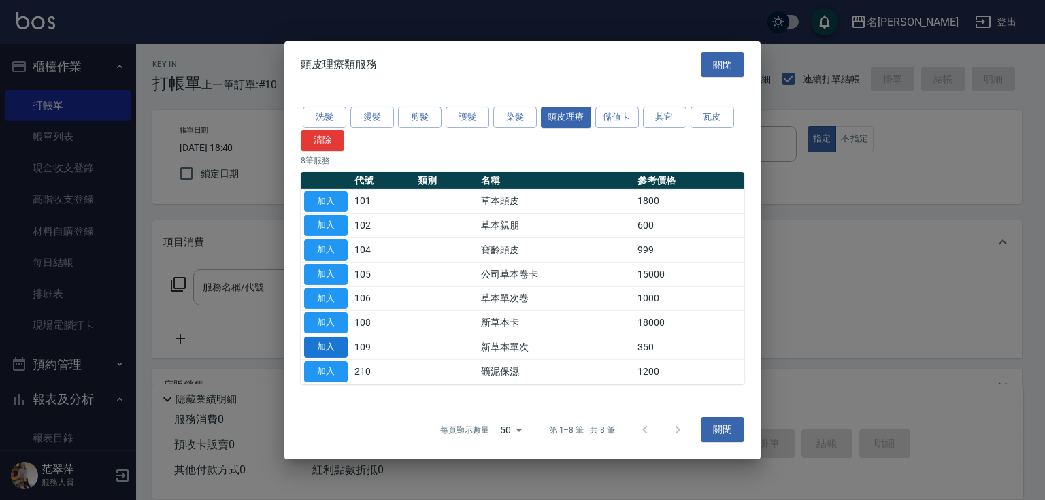
click at [325, 342] on button "加入" at bounding box center [326, 347] width 44 height 21
type input "新草本單次(109)"
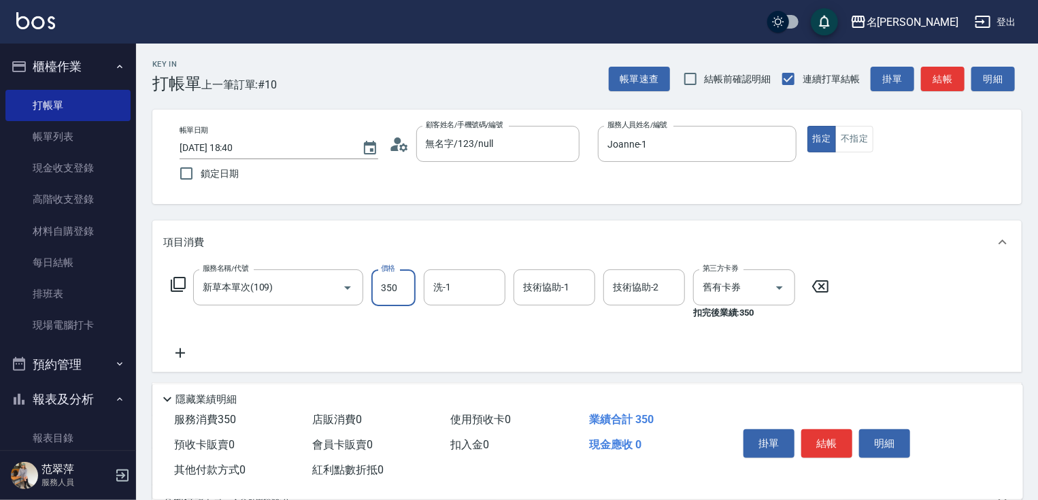
drag, startPoint x: 397, startPoint y: 291, endPoint x: 397, endPoint y: 281, distance: 10.2
click at [397, 291] on input "350" at bounding box center [394, 287] width 44 height 37
click at [404, 291] on input "495" at bounding box center [394, 287] width 44 height 37
type input "496"
type input "鴨肉-23"
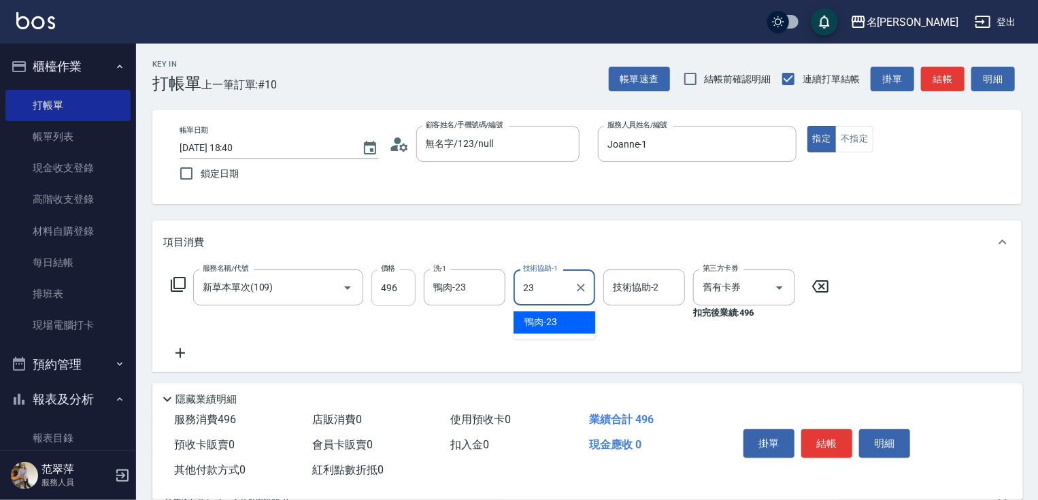
type input "鴨肉-23"
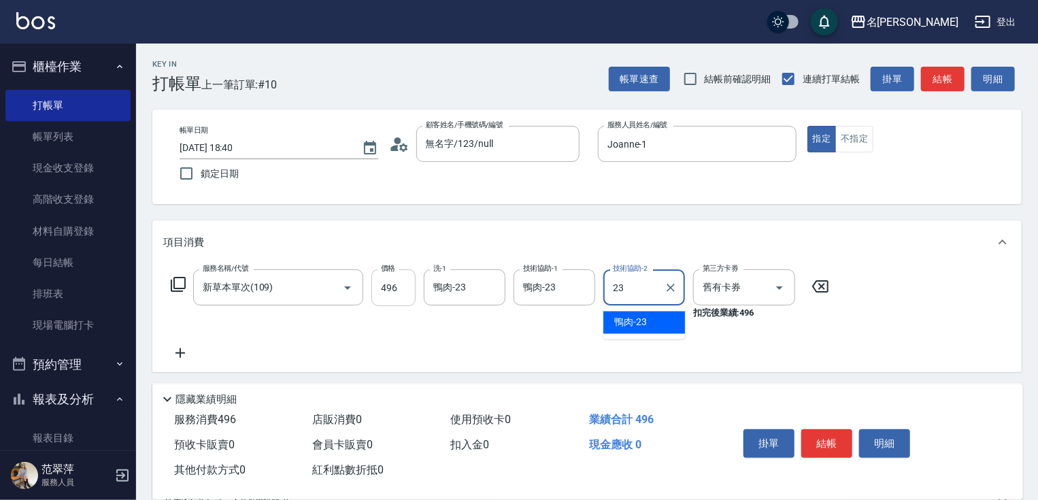
type input "鴨肉-23"
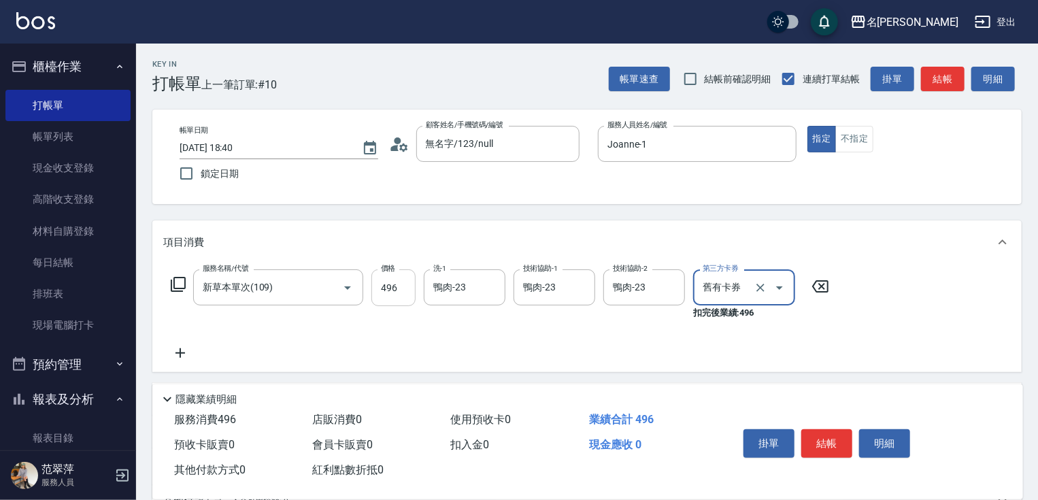
type input "舊有卡券"
click at [181, 355] on icon at bounding box center [180, 353] width 34 height 16
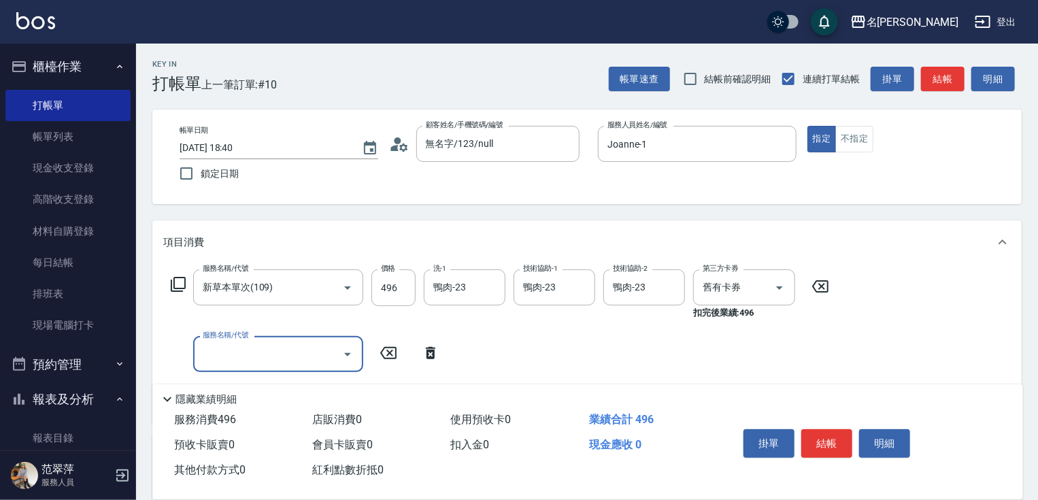
click at [214, 351] on input "服務名稱/代號" at bounding box center [267, 354] width 137 height 24
type input "剪髮(400)(401)"
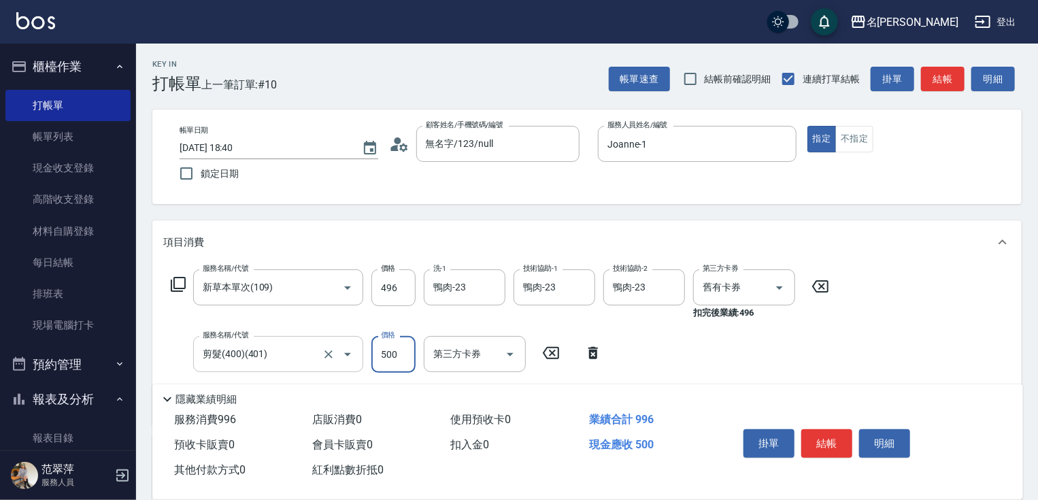
type input "500"
click at [835, 441] on button "結帳" at bounding box center [827, 443] width 51 height 29
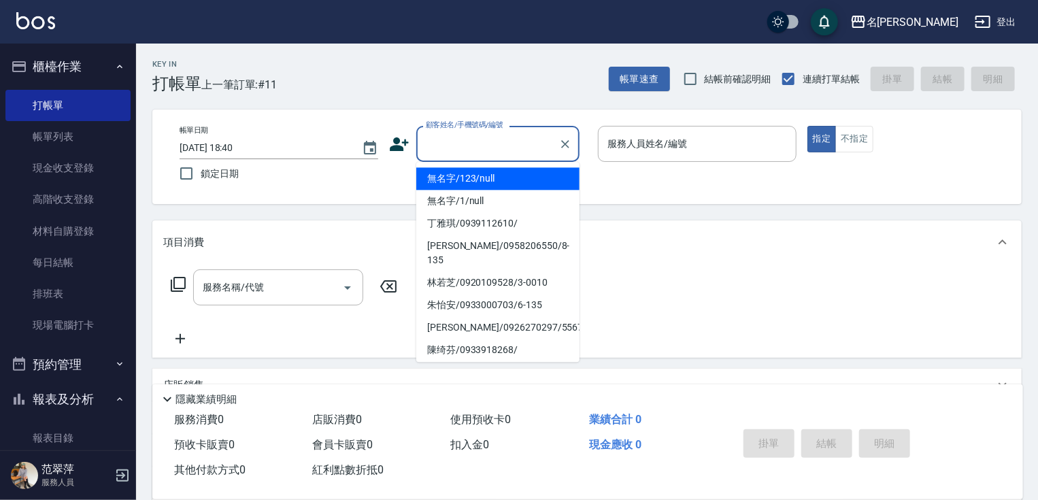
click at [449, 139] on input "顧客姓名/手機號碼/編號" at bounding box center [488, 144] width 131 height 24
click at [470, 178] on li "無名字/123/null" at bounding box center [497, 178] width 163 height 22
type input "無名字/123/null"
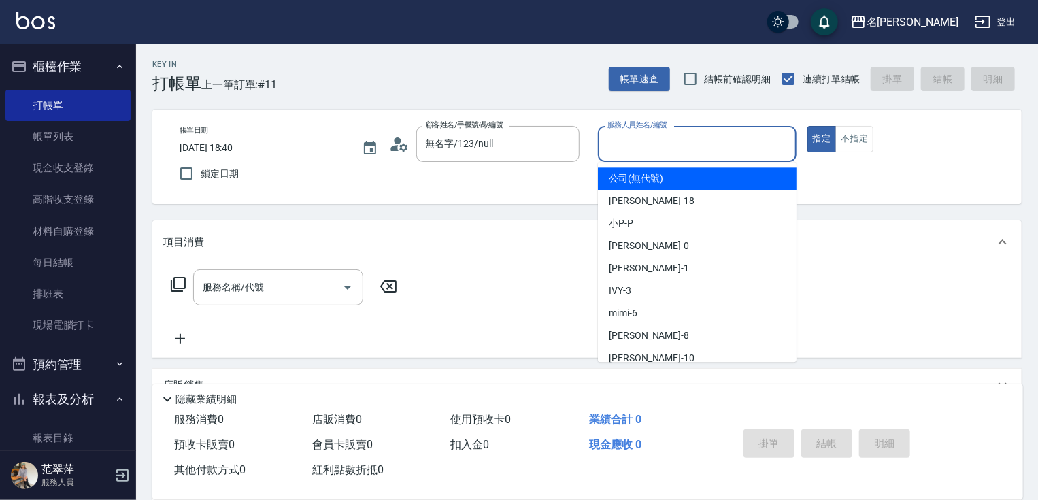
click at [639, 145] on input "服務人員姓名/編號" at bounding box center [697, 144] width 186 height 24
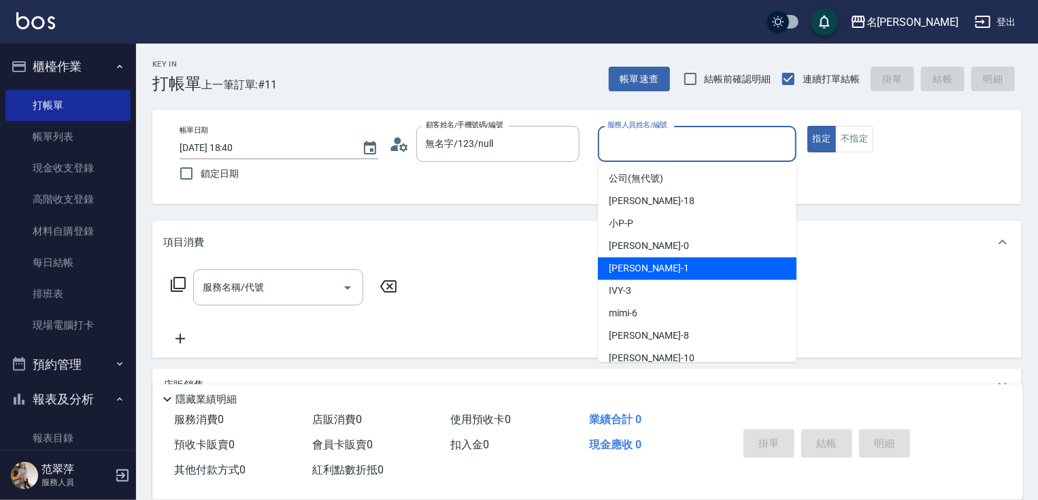
click at [667, 266] on div "[PERSON_NAME] -1" at bounding box center [697, 268] width 199 height 22
type input "Joanne-1"
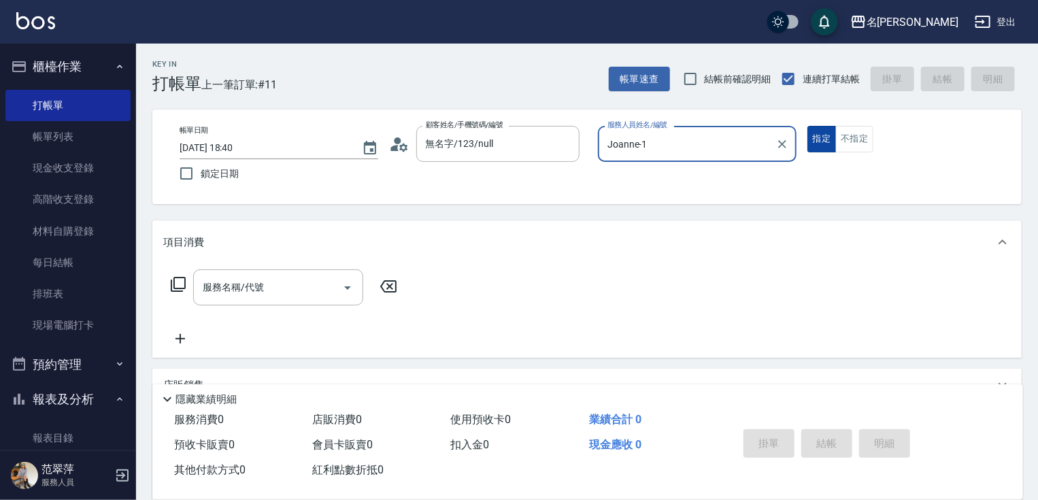
click at [814, 143] on button "指定" at bounding box center [822, 139] width 29 height 27
click at [329, 284] on input "服務名稱/代號" at bounding box center [267, 288] width 137 height 24
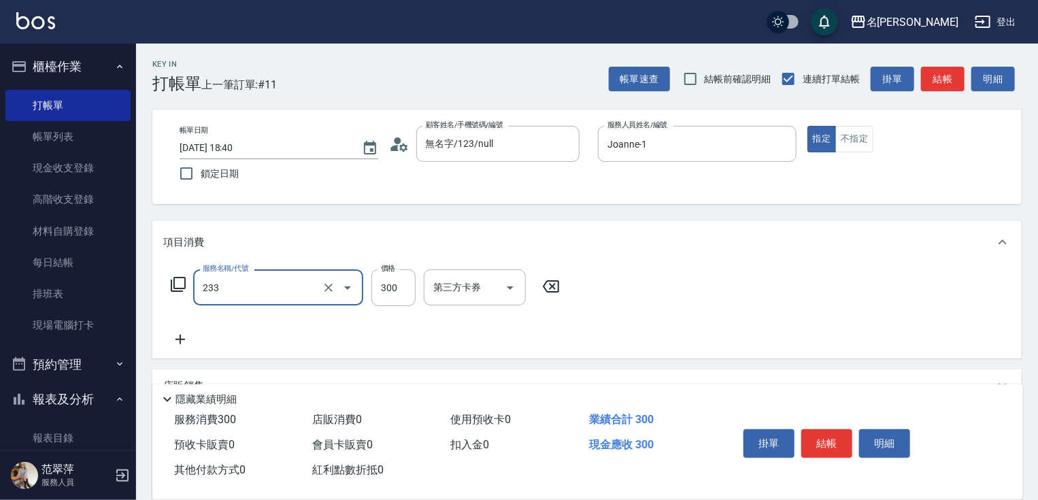
type input "洗髮300(233)"
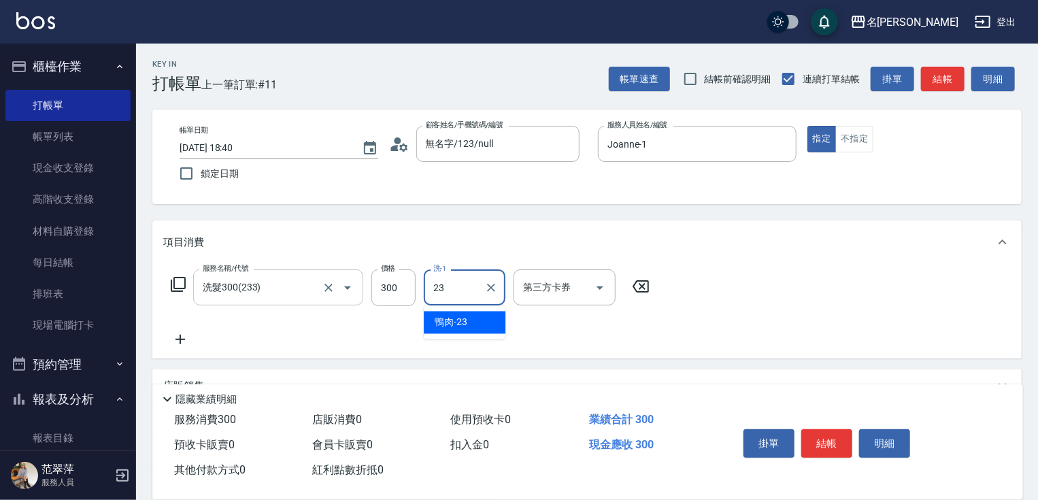
type input "鴨肉-23"
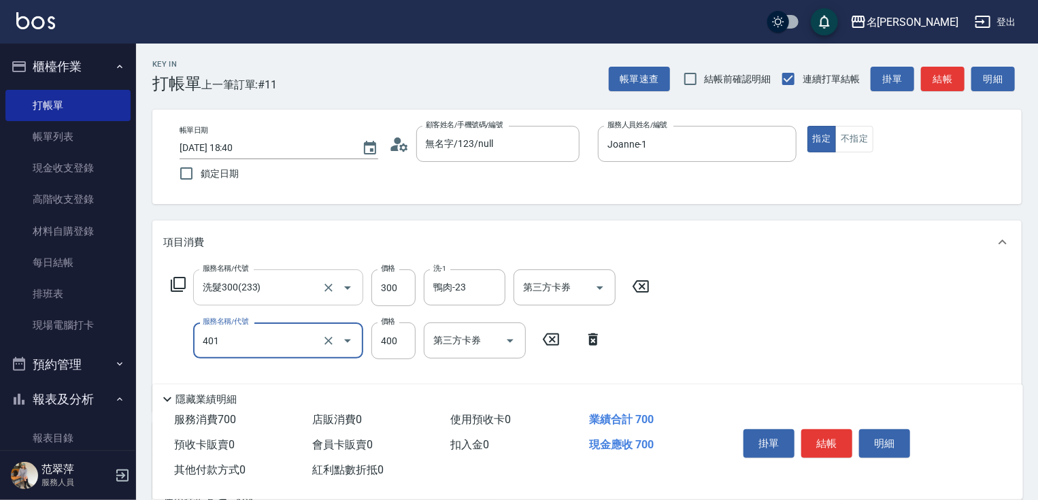
type input "剪髮(400)(401)"
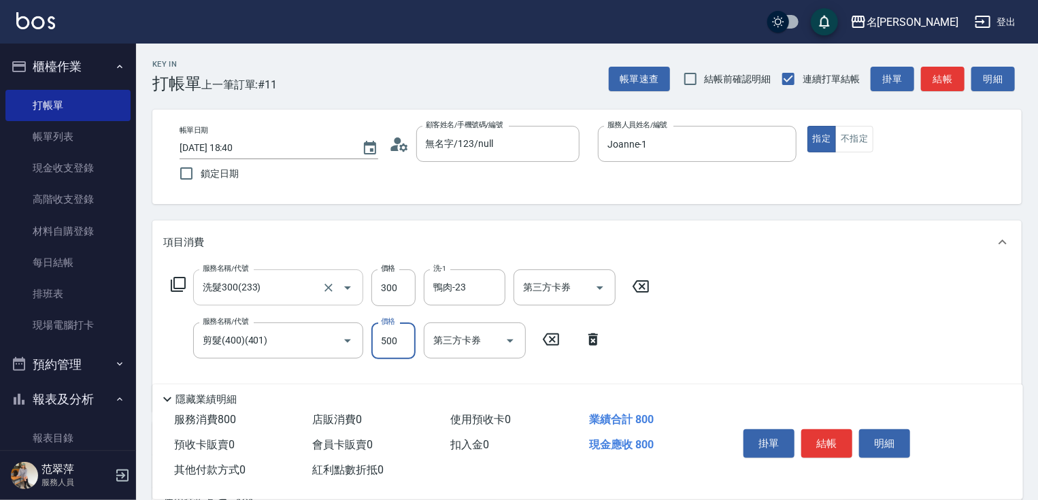
type input "500"
click at [822, 443] on button "結帳" at bounding box center [827, 443] width 51 height 29
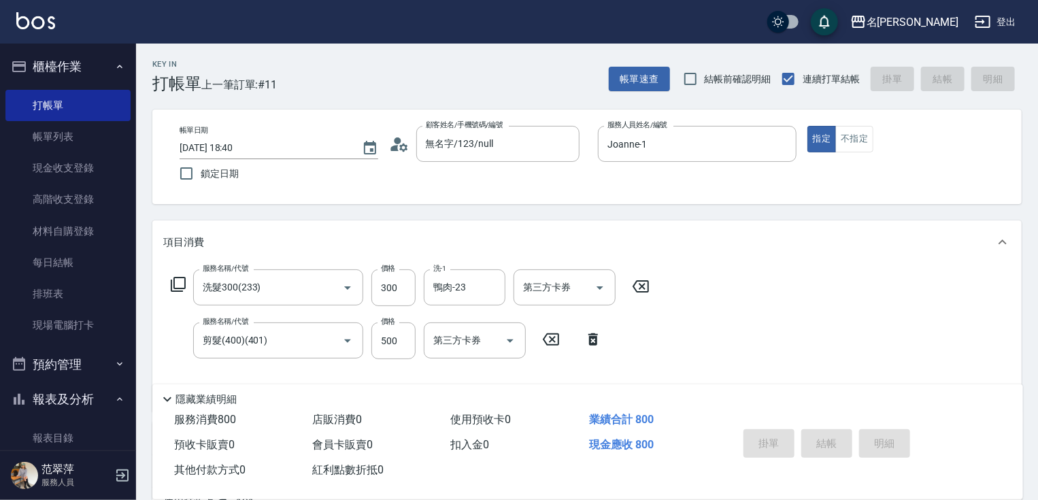
type input "[DATE] 18:41"
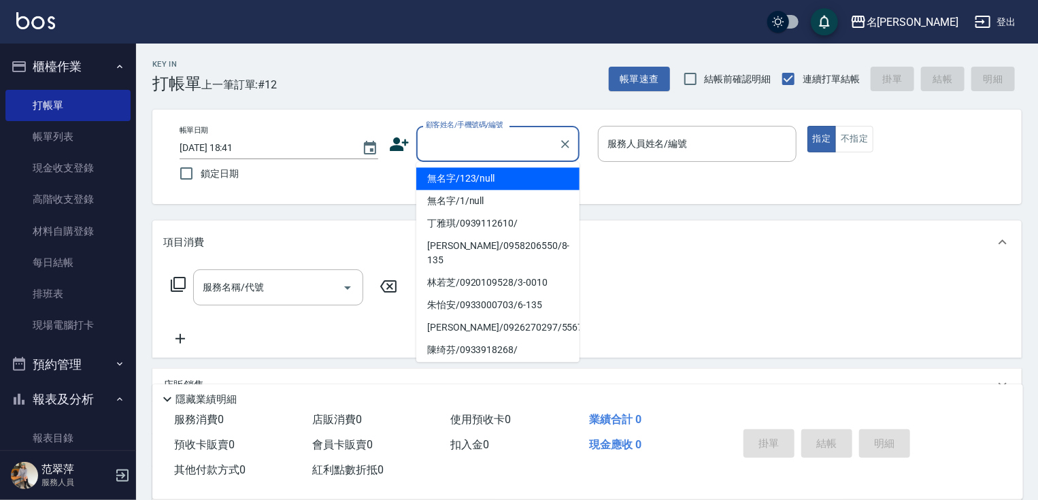
click at [465, 142] on input "顧客姓名/手機號碼/編號" at bounding box center [488, 144] width 131 height 24
click at [471, 180] on li "無名字/123/null" at bounding box center [497, 178] width 163 height 22
type input "無名字/123/null"
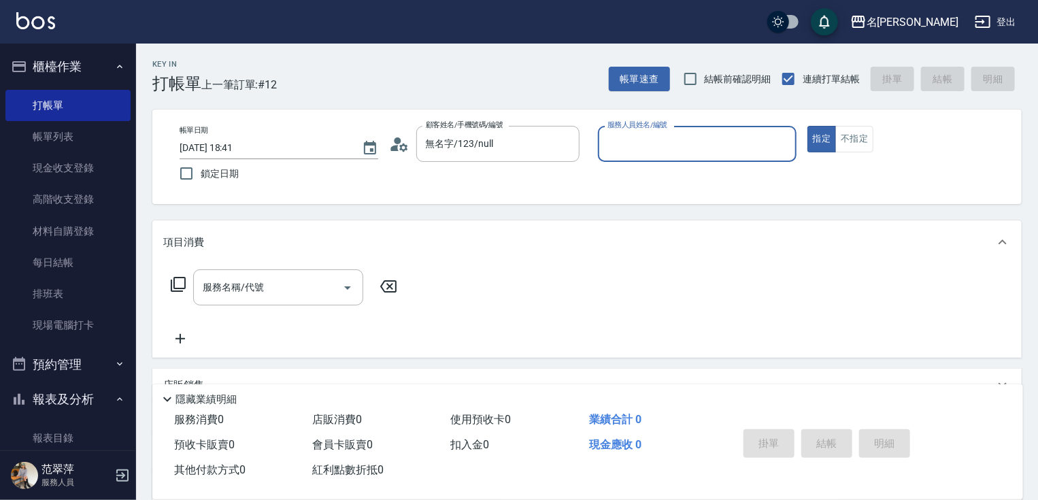
click at [615, 141] on input "服務人員姓名/編號" at bounding box center [697, 144] width 186 height 24
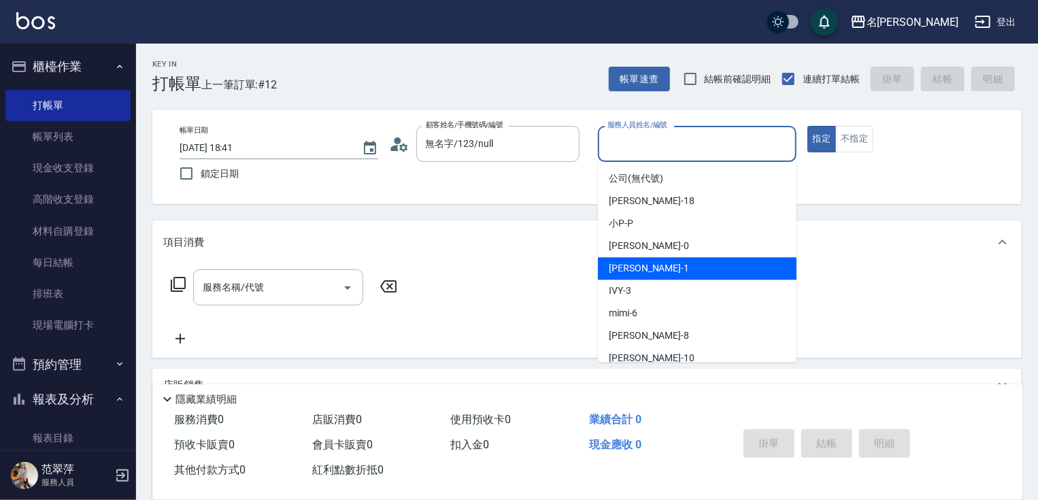
click at [649, 261] on div "[PERSON_NAME] -1" at bounding box center [697, 268] width 199 height 22
type input "Joanne-1"
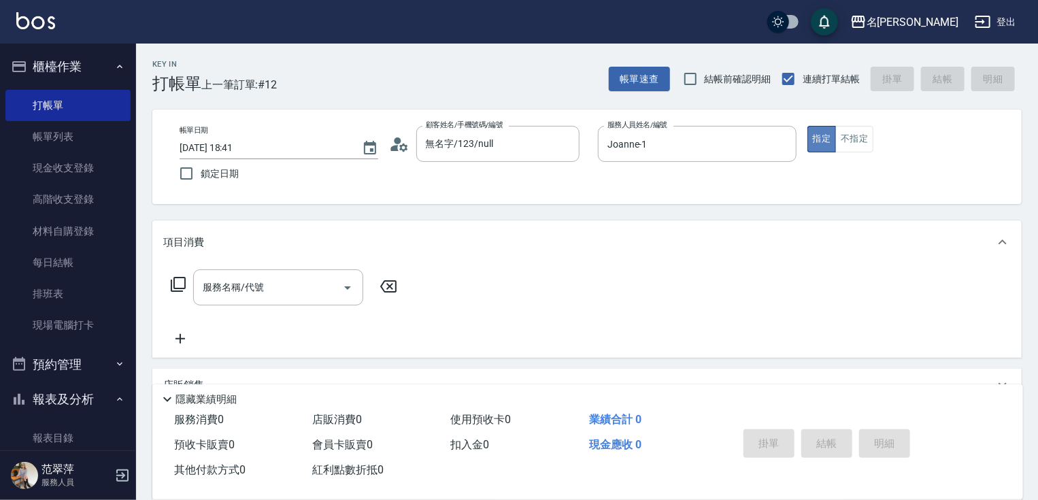
click at [828, 140] on button "指定" at bounding box center [822, 139] width 29 height 27
click at [175, 281] on icon at bounding box center [178, 284] width 16 height 16
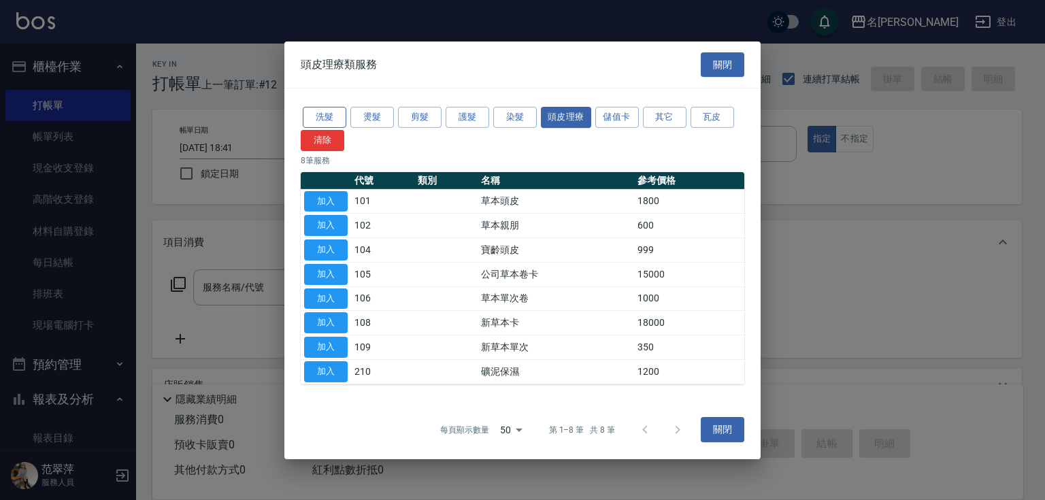
click at [323, 110] on button "洗髮" at bounding box center [325, 117] width 44 height 21
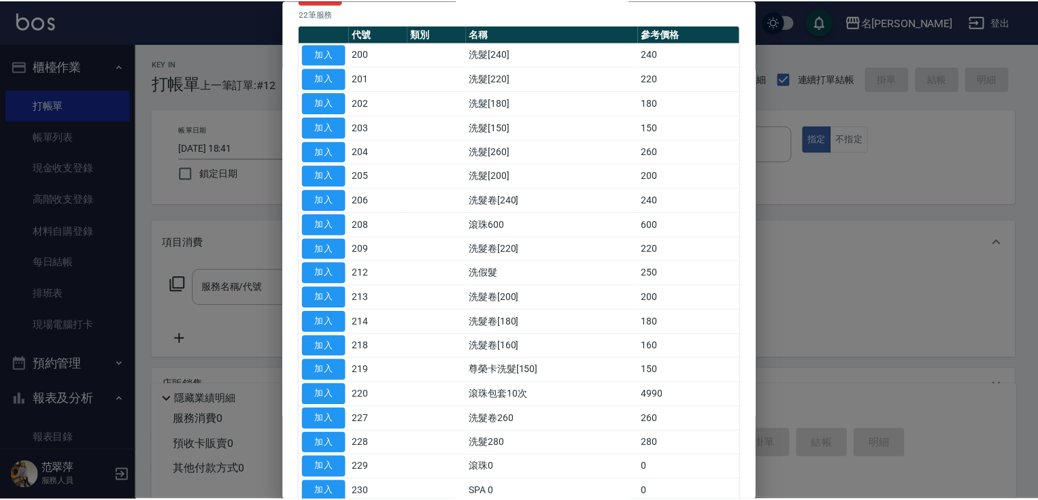
scroll to position [103, 0]
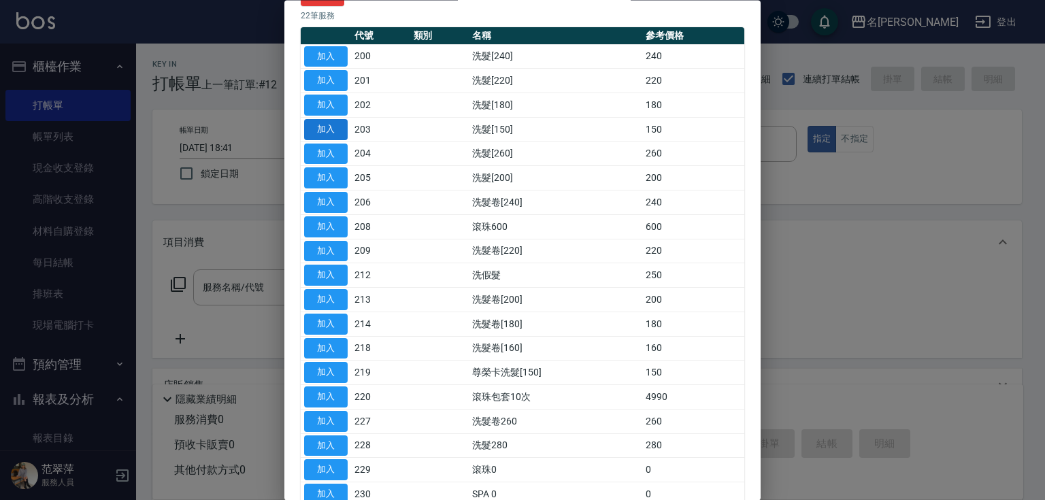
click at [330, 128] on button "加入" at bounding box center [326, 129] width 44 height 21
type input "洗髮[150](203)"
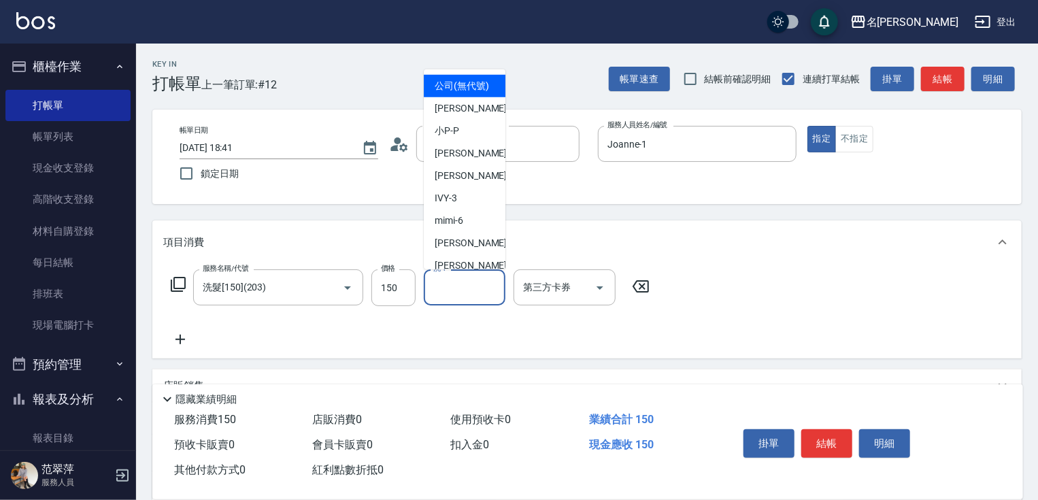
click at [473, 286] on input "洗-1" at bounding box center [464, 288] width 69 height 24
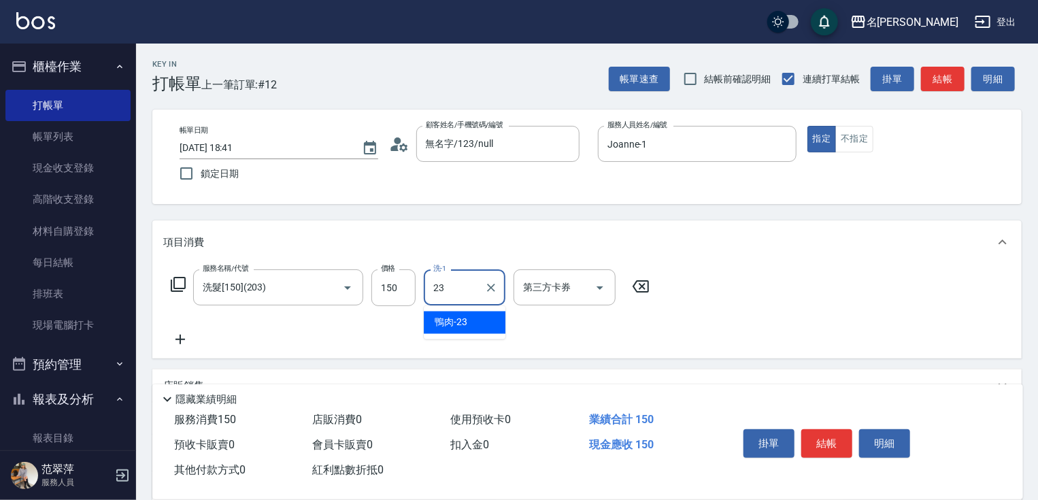
type input "鴨肉-23"
click at [830, 433] on button "結帳" at bounding box center [827, 443] width 51 height 29
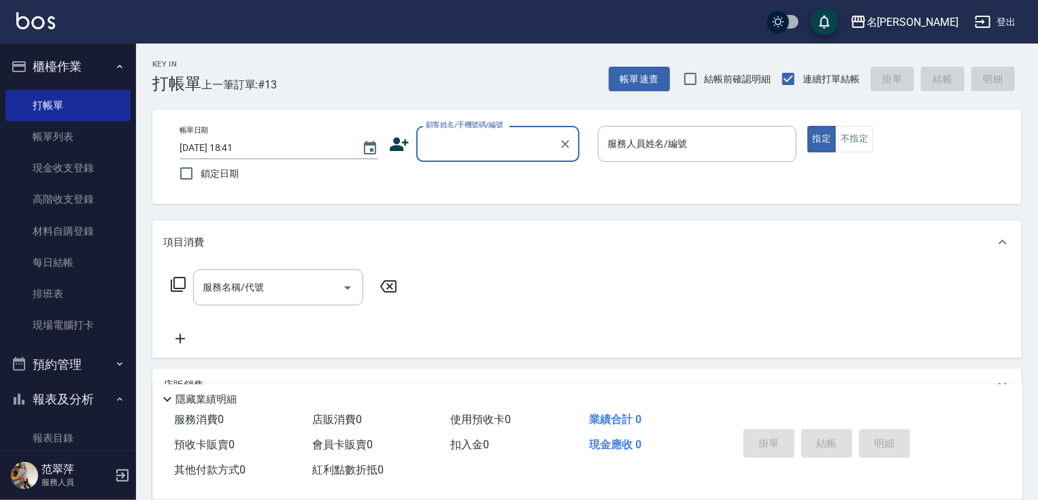
click at [464, 137] on input "顧客姓名/手機號碼/編號" at bounding box center [488, 144] width 131 height 24
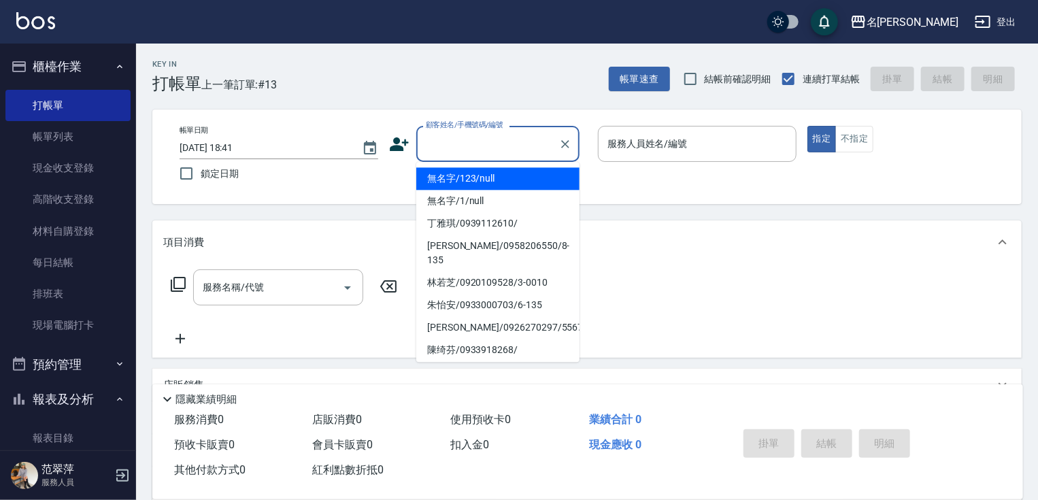
click at [486, 179] on li "無名字/123/null" at bounding box center [497, 178] width 163 height 22
type input "無名字/123/null"
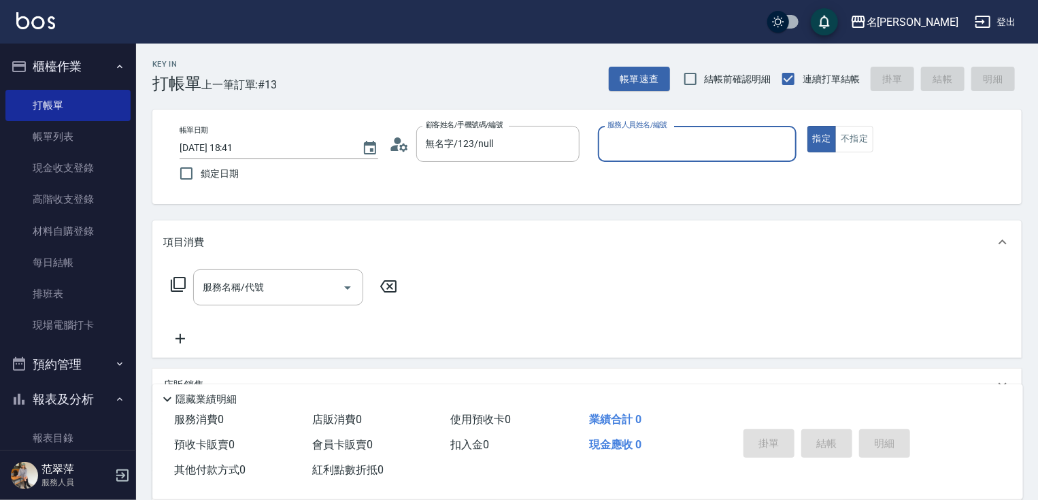
click at [621, 150] on input "服務人員姓名/編號" at bounding box center [697, 144] width 186 height 24
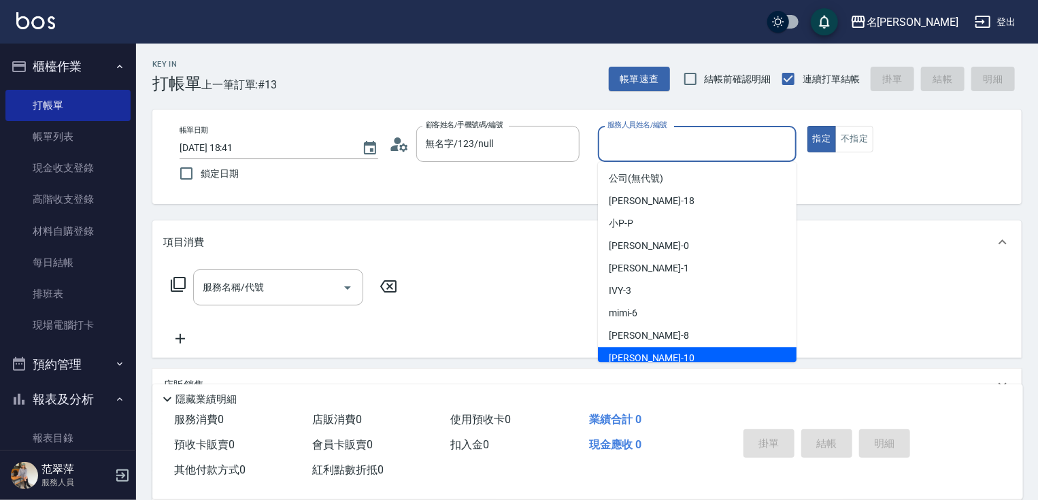
click at [657, 354] on div "[PERSON_NAME] -10" at bounding box center [697, 358] width 199 height 22
type input "[PERSON_NAME]-10"
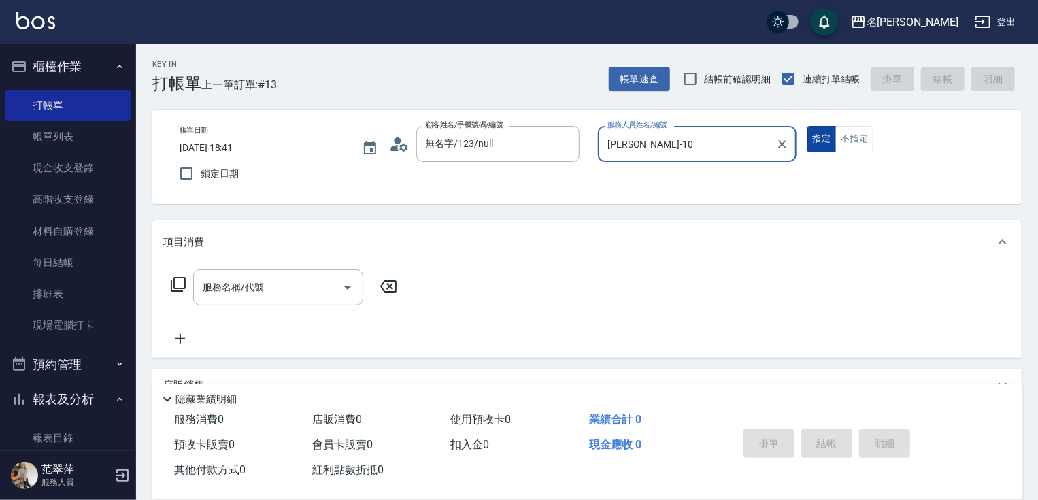
click at [817, 139] on button "指定" at bounding box center [822, 139] width 29 height 27
click at [180, 283] on icon at bounding box center [178, 284] width 16 height 16
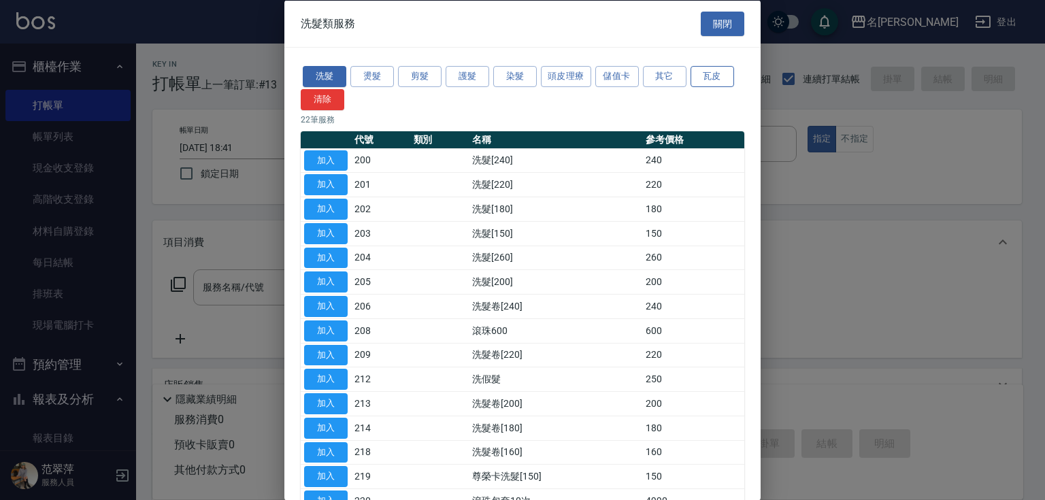
click at [703, 68] on button "瓦皮" at bounding box center [713, 76] width 44 height 21
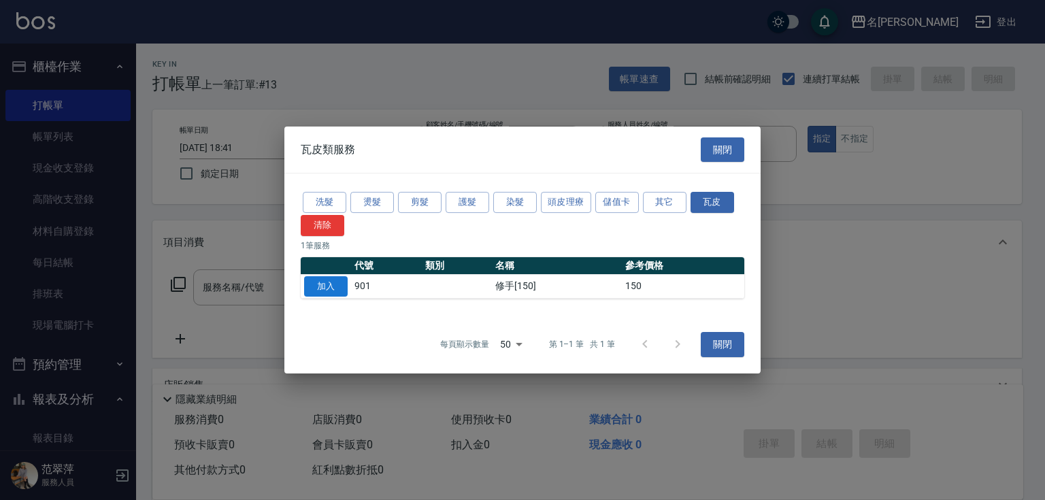
click at [318, 286] on button "加入" at bounding box center [326, 286] width 44 height 21
type input "修手[150](901)"
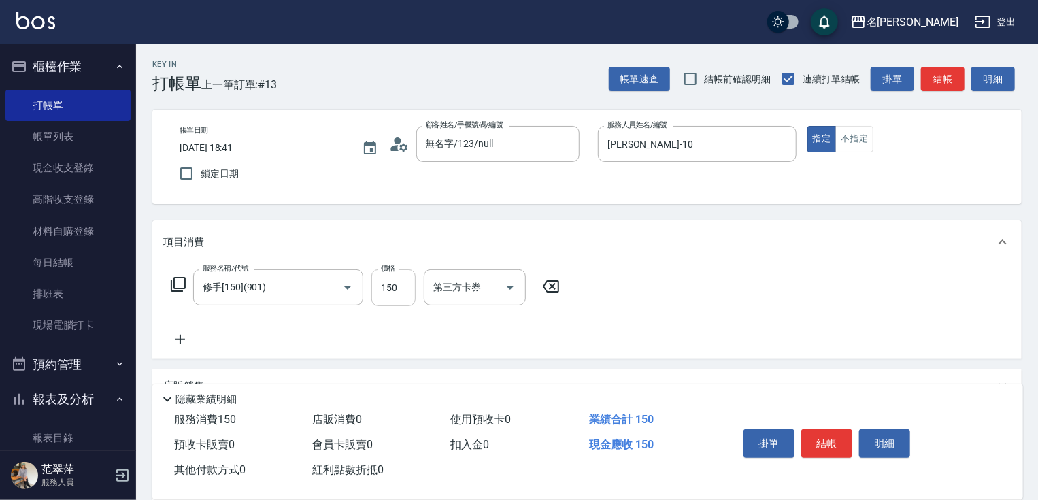
click at [388, 287] on input "150" at bounding box center [394, 287] width 44 height 37
type input "650"
click at [831, 439] on button "結帳" at bounding box center [827, 443] width 51 height 29
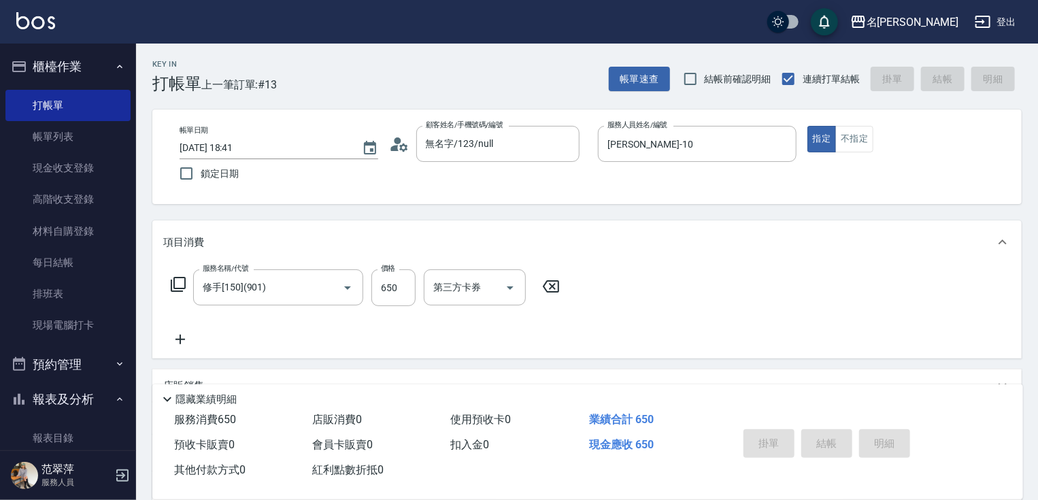
type input "[DATE] 18:42"
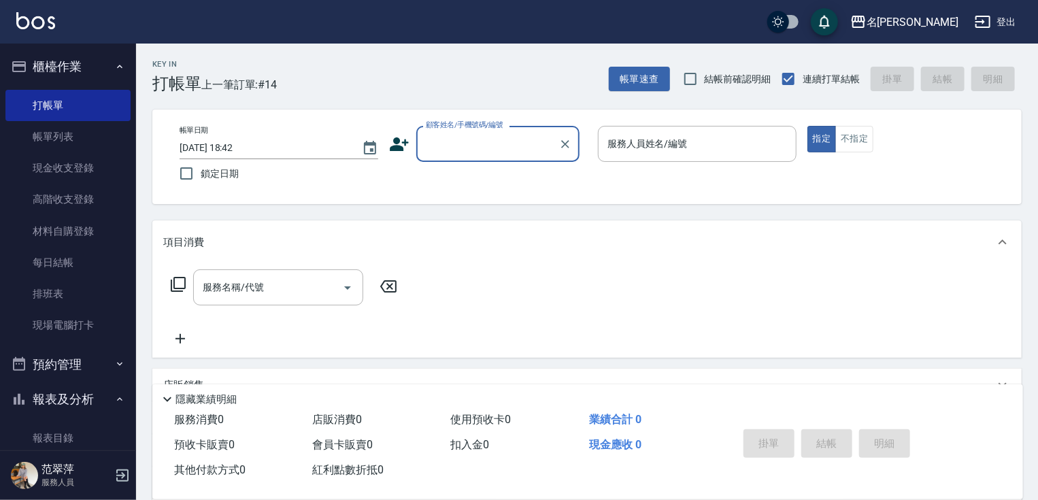
click at [447, 145] on input "顧客姓名/手機號碼/編號" at bounding box center [488, 144] width 131 height 24
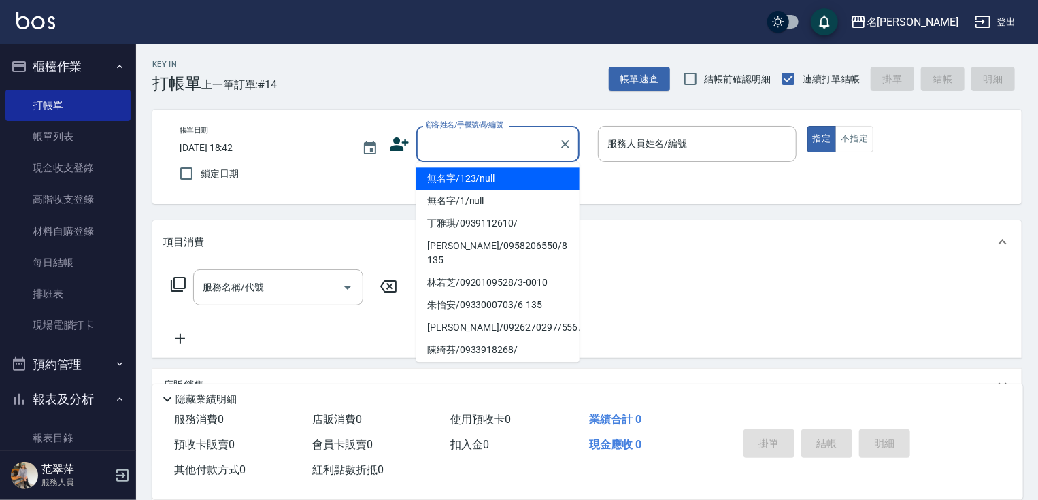
click at [464, 180] on li "無名字/123/null" at bounding box center [497, 178] width 163 height 22
type input "無名字/123/null"
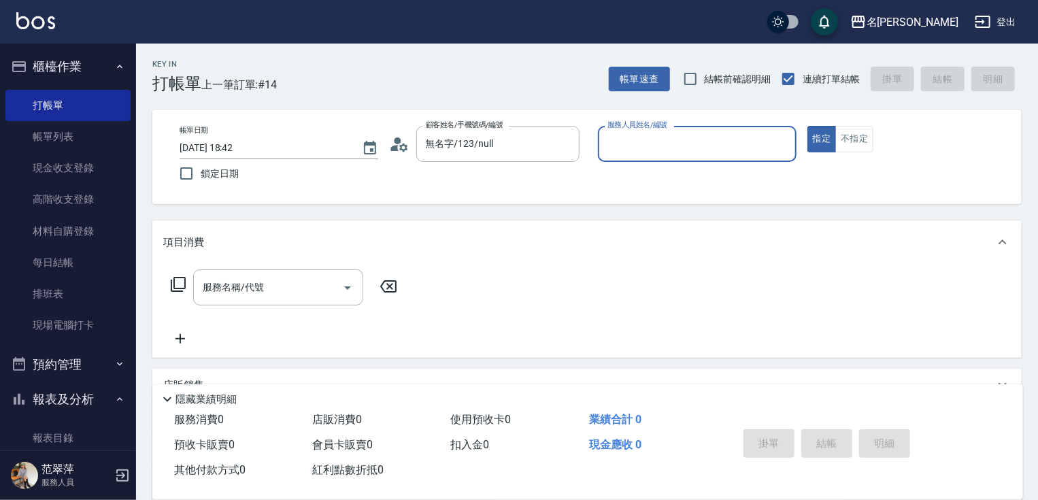
drag, startPoint x: 691, startPoint y: 151, endPoint x: 677, endPoint y: 150, distance: 13.7
click at [689, 151] on input "服務人員姓名/編號" at bounding box center [697, 144] width 186 height 24
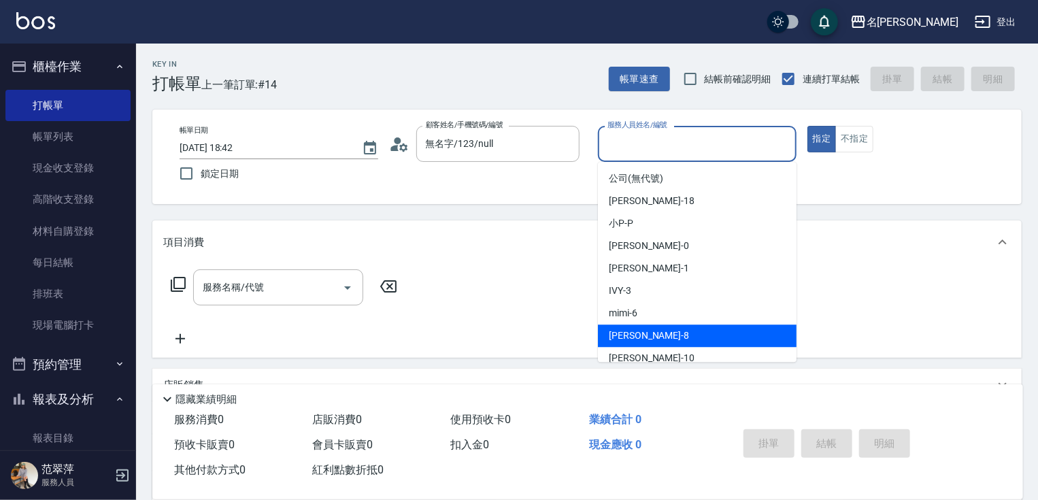
click at [657, 329] on div "曉容 -8" at bounding box center [697, 336] width 199 height 22
type input "曉容-8"
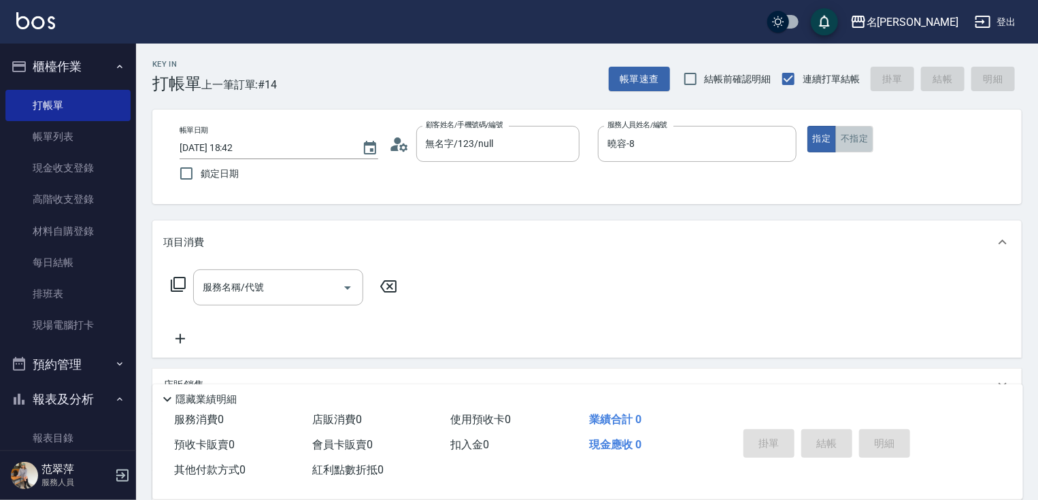
click at [858, 142] on button "不指定" at bounding box center [855, 139] width 38 height 27
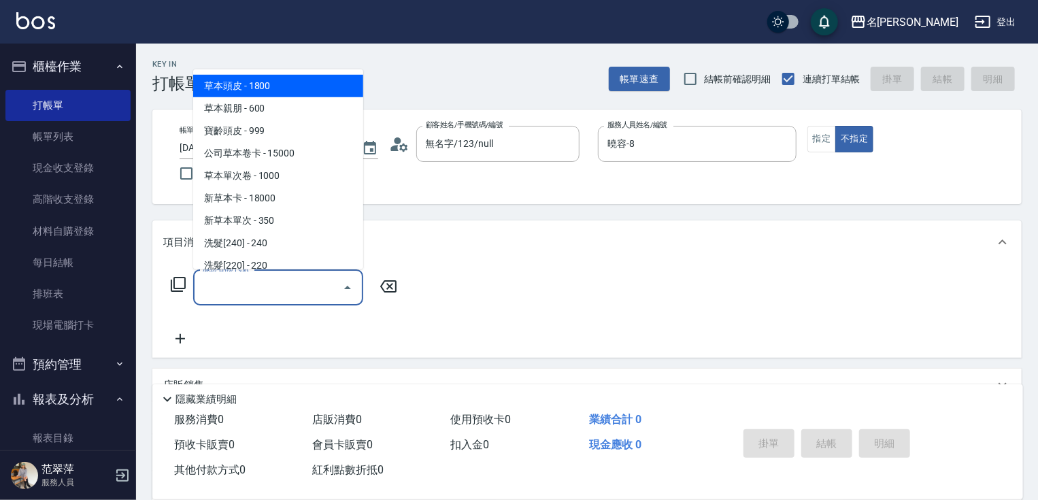
click at [311, 280] on input "服務名稱/代號" at bounding box center [267, 288] width 137 height 24
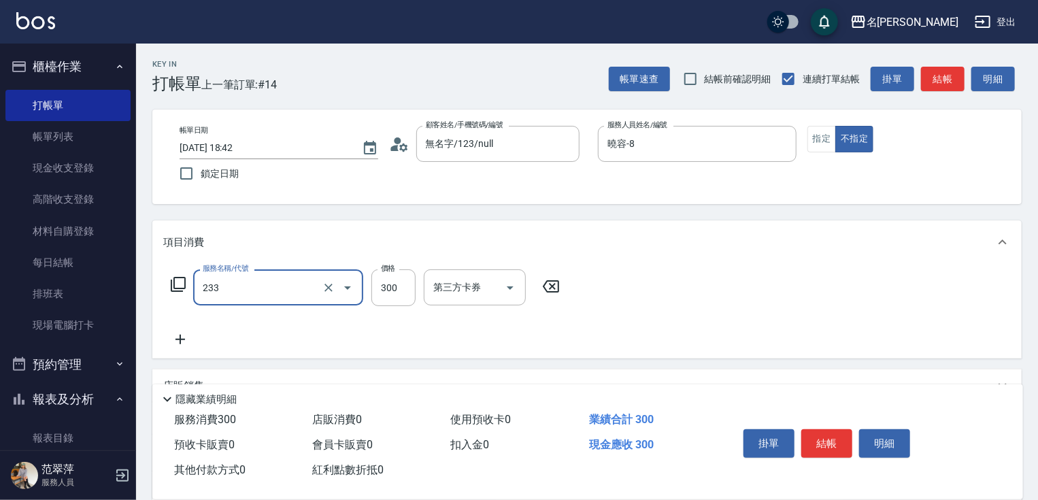
type input "洗髮300(233)"
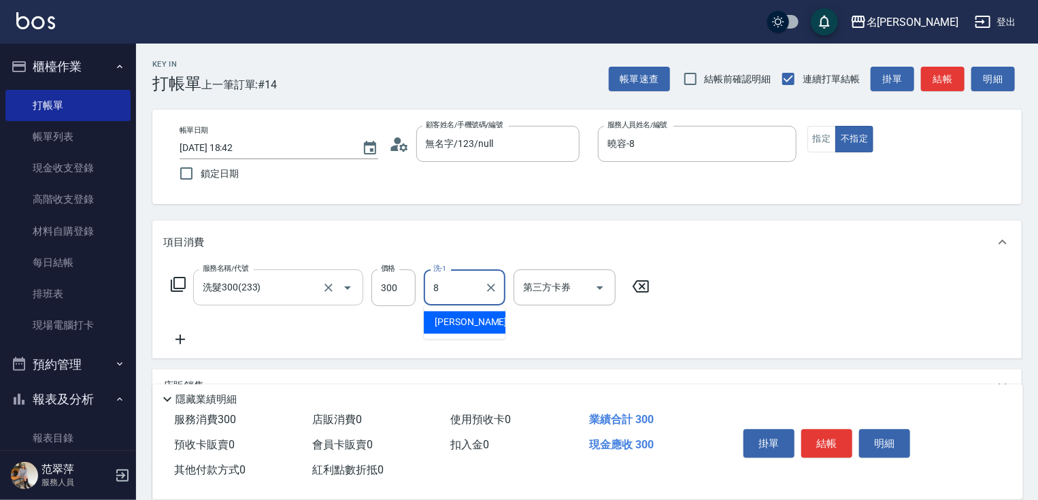
type input "曉容-8"
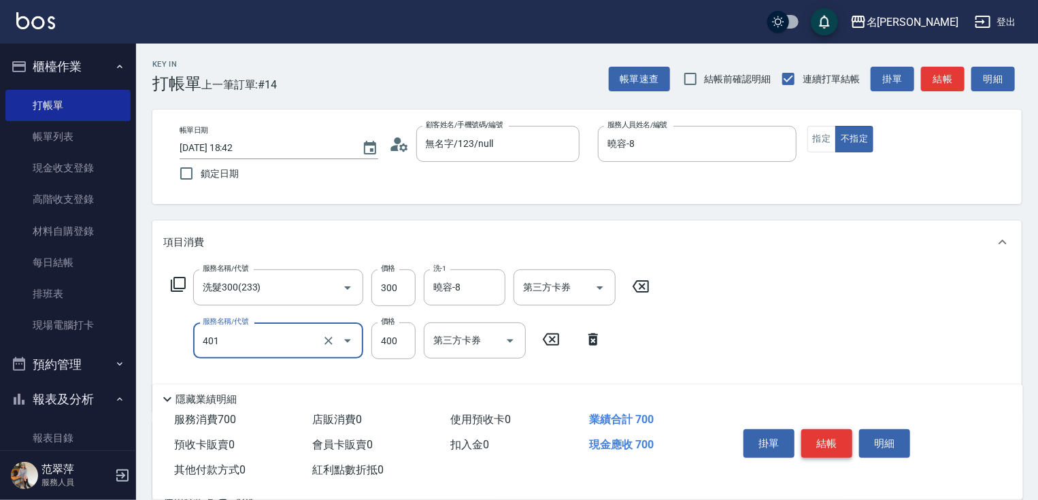
type input "剪髮(400)(401)"
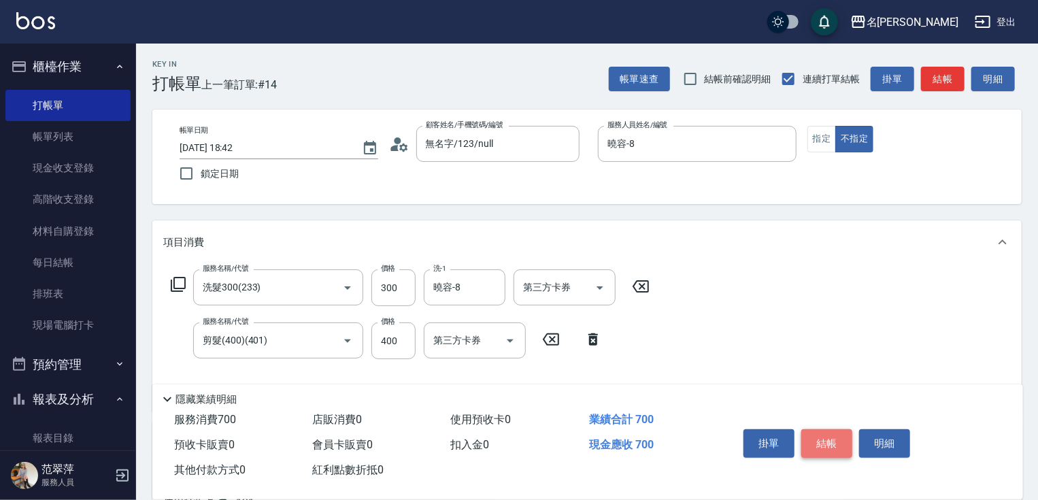
click at [827, 436] on button "結帳" at bounding box center [827, 443] width 51 height 29
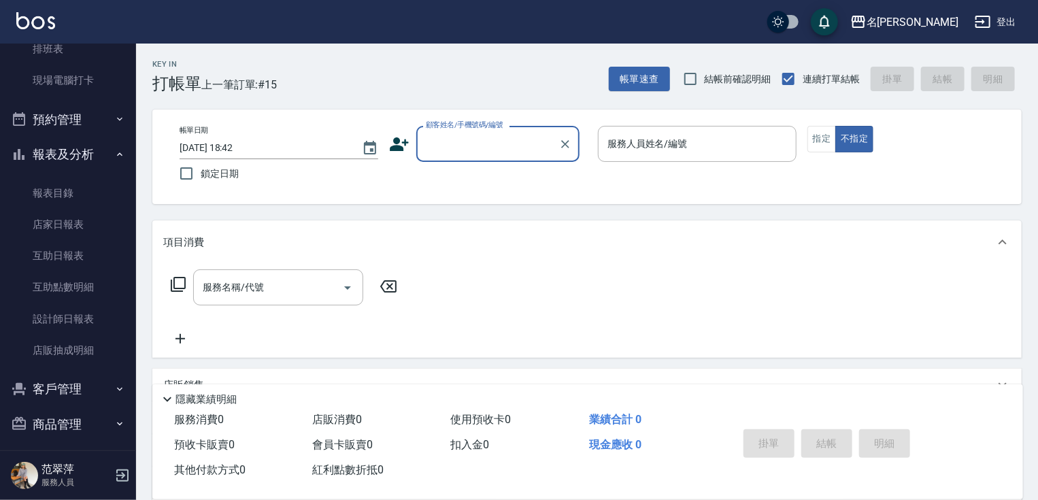
scroll to position [246, 0]
click at [60, 317] on link "設計師日報表" at bounding box center [67, 317] width 125 height 31
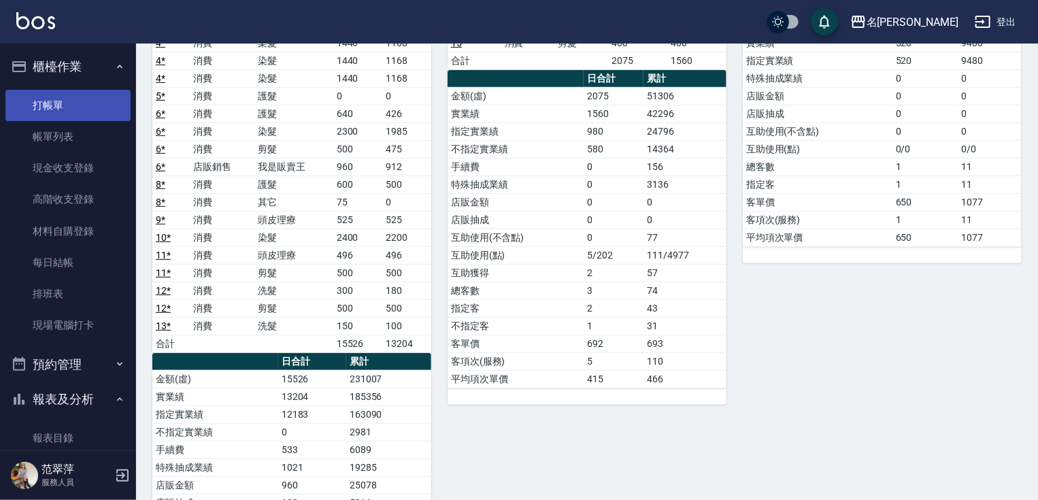
click at [68, 105] on link "打帳單" at bounding box center [67, 105] width 125 height 31
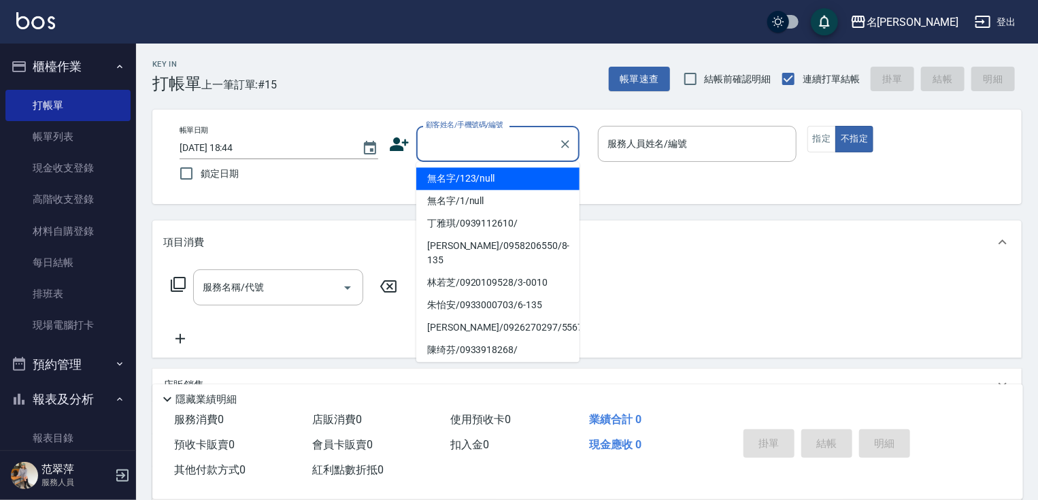
click at [440, 139] on input "顧客姓名/手機號碼/編號" at bounding box center [488, 144] width 131 height 24
click at [463, 179] on li "無名字/123/null" at bounding box center [497, 178] width 163 height 22
type input "無名字/123/null"
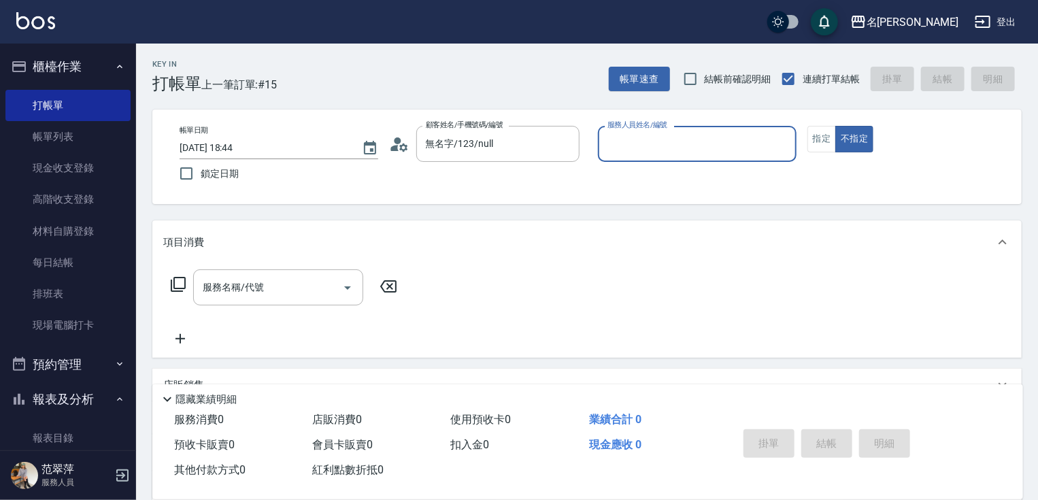
click at [648, 144] on input "服務人員姓名/編號" at bounding box center [697, 144] width 186 height 24
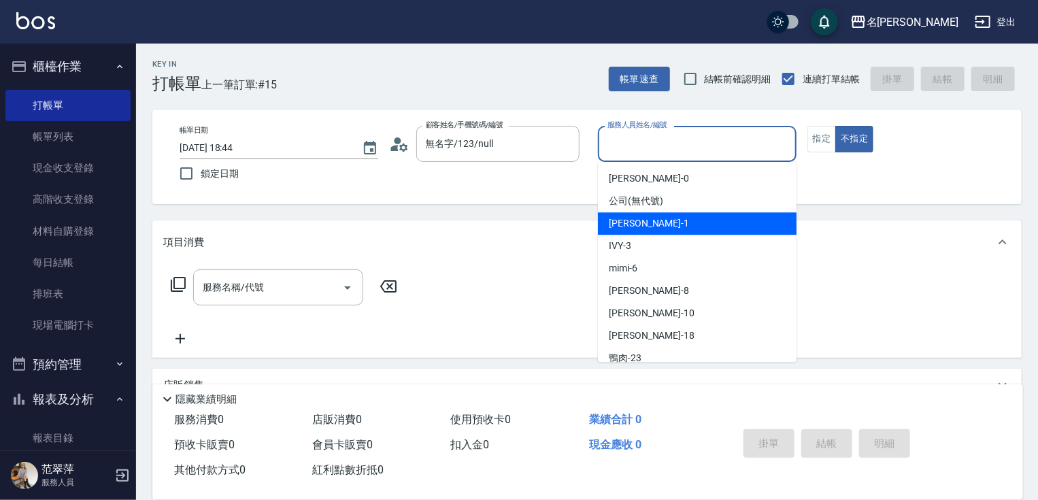
click at [672, 223] on div "[PERSON_NAME] -1" at bounding box center [697, 223] width 199 height 22
type input "Joanne-1"
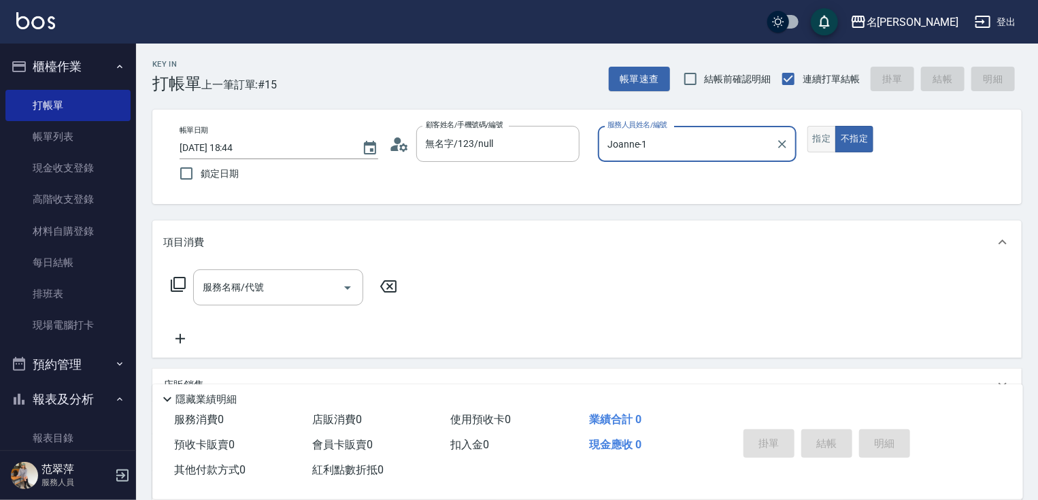
click at [816, 137] on button "指定" at bounding box center [822, 139] width 29 height 27
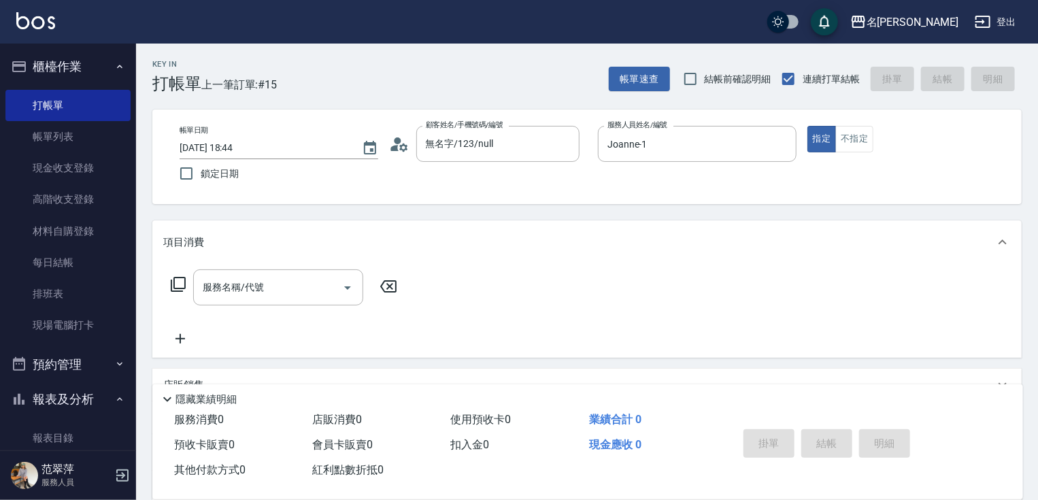
click at [177, 281] on icon at bounding box center [178, 284] width 16 height 16
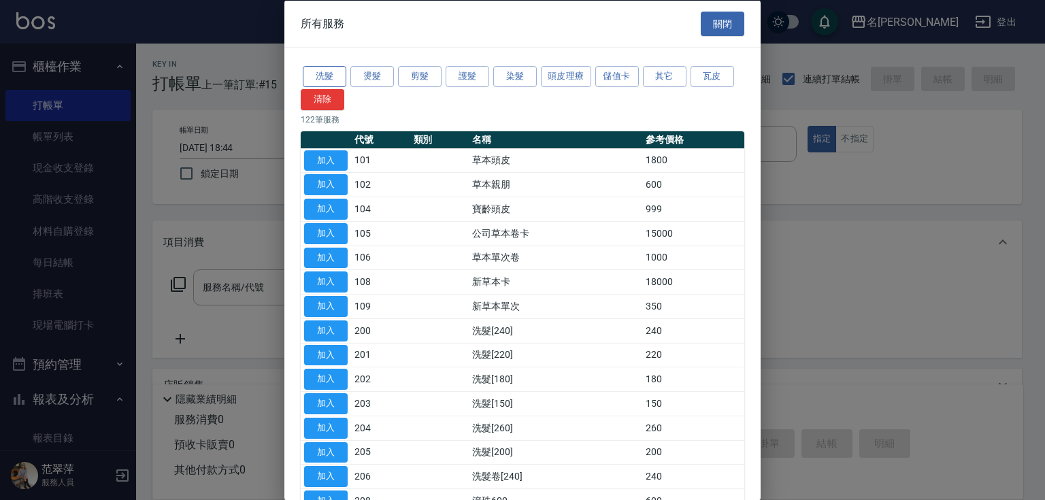
click at [335, 71] on button "洗髮" at bounding box center [325, 76] width 44 height 21
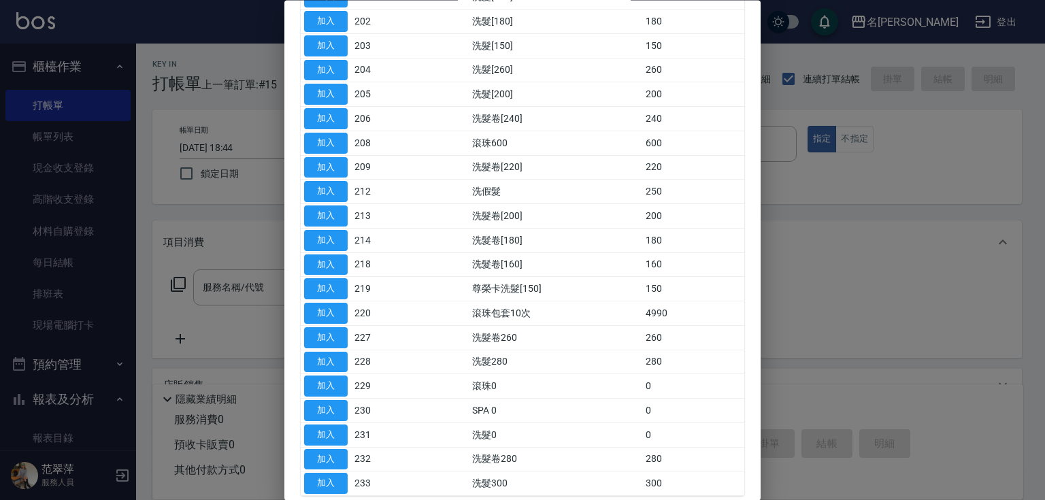
scroll to position [255, 0]
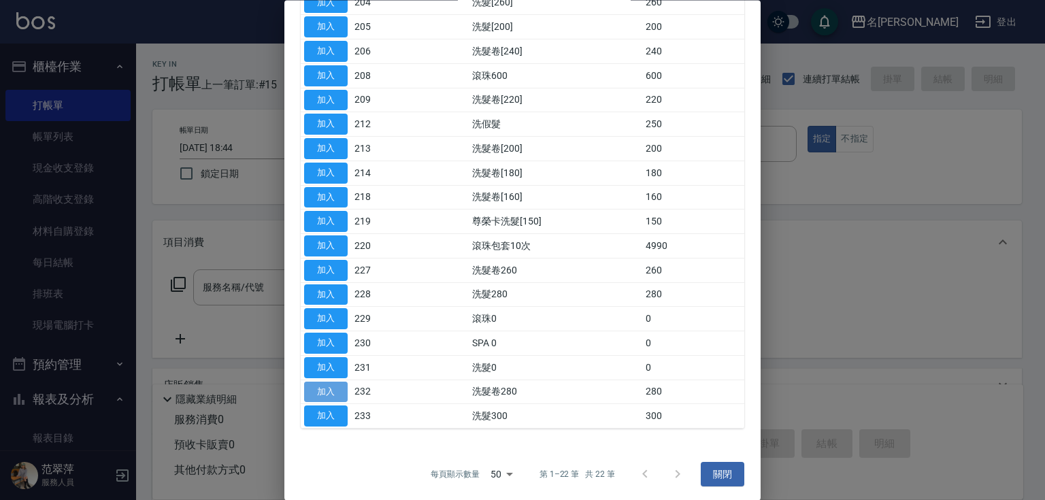
click at [322, 387] on button "加入" at bounding box center [326, 392] width 44 height 21
type input "洗髮卷280(232)"
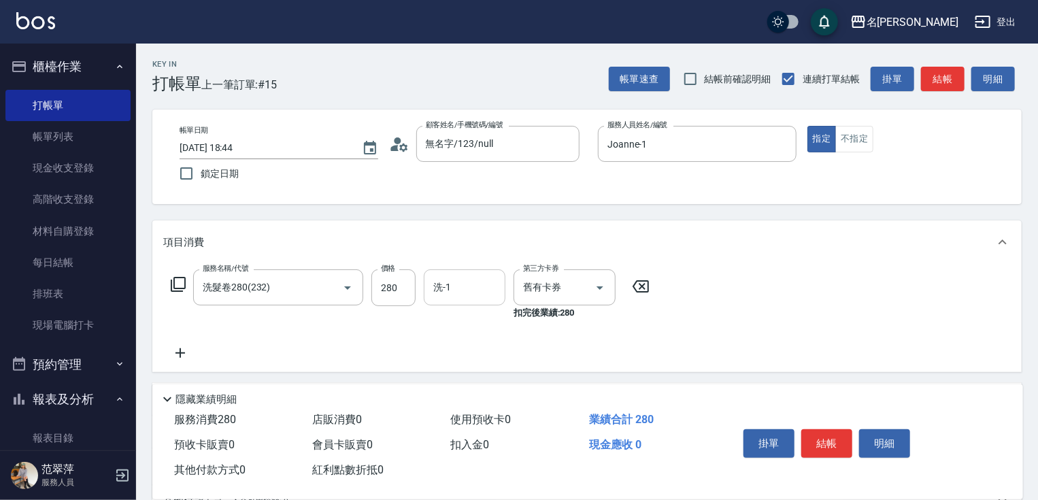
click at [457, 294] on input "洗-1" at bounding box center [464, 288] width 69 height 24
type input "鴨肉-23"
click at [815, 438] on button "結帳" at bounding box center [827, 443] width 51 height 29
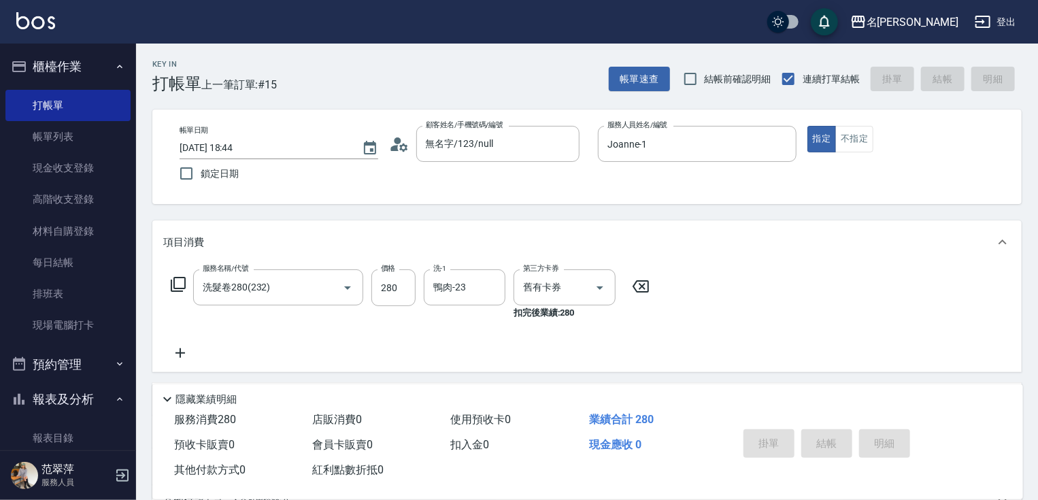
type input "[DATE] 19:22"
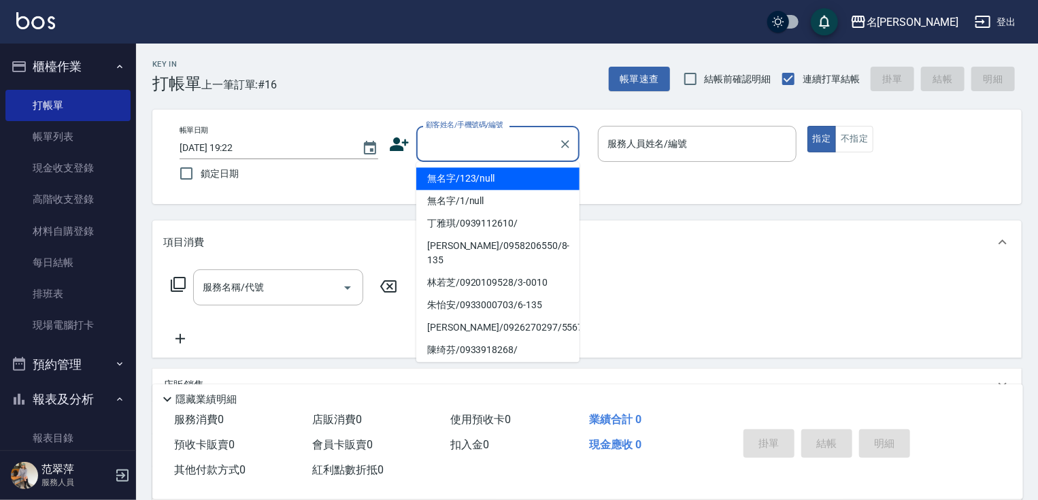
click at [481, 141] on input "顧客姓名/手機號碼/編號" at bounding box center [488, 144] width 131 height 24
click at [508, 181] on li "無名字/123/null" at bounding box center [497, 178] width 163 height 22
type input "無名字/123/null"
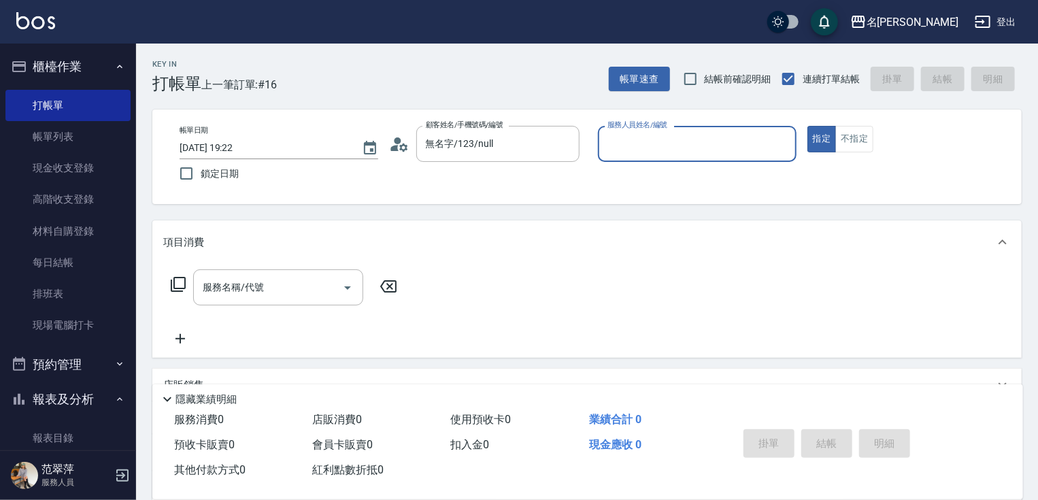
click at [621, 152] on input "服務人員姓名/編號" at bounding box center [697, 144] width 186 height 24
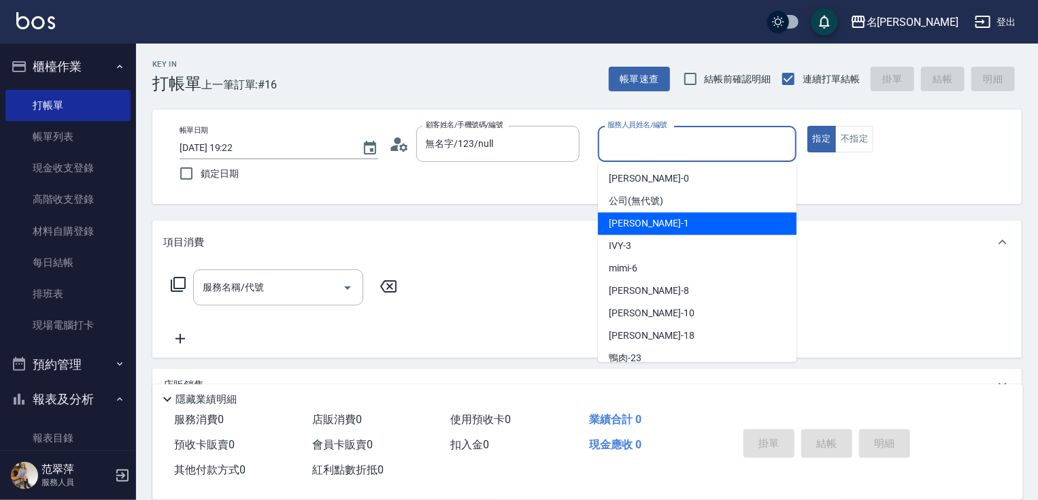
click at [635, 220] on span "[PERSON_NAME] -1" at bounding box center [649, 223] width 80 height 14
type input "Joanne-1"
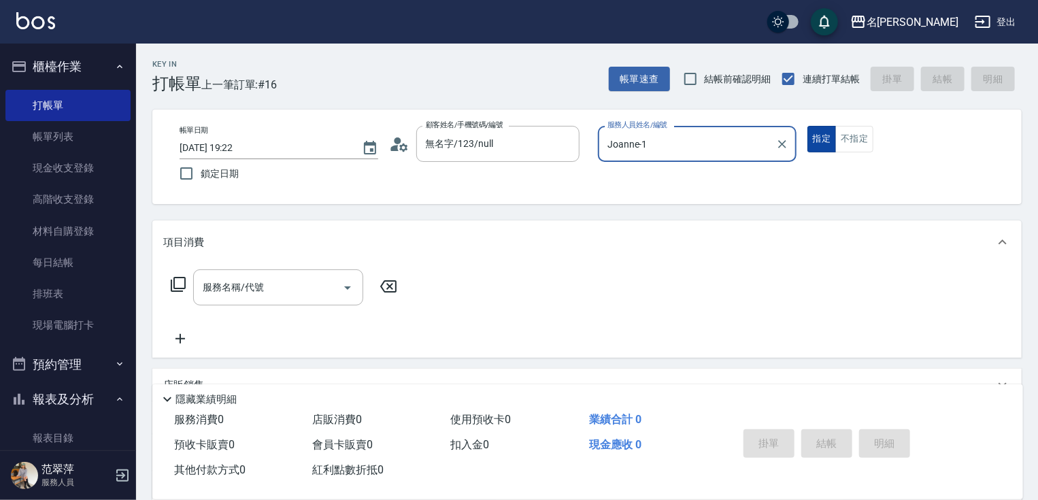
click at [820, 143] on button "指定" at bounding box center [822, 139] width 29 height 27
click at [176, 284] on icon at bounding box center [178, 284] width 16 height 16
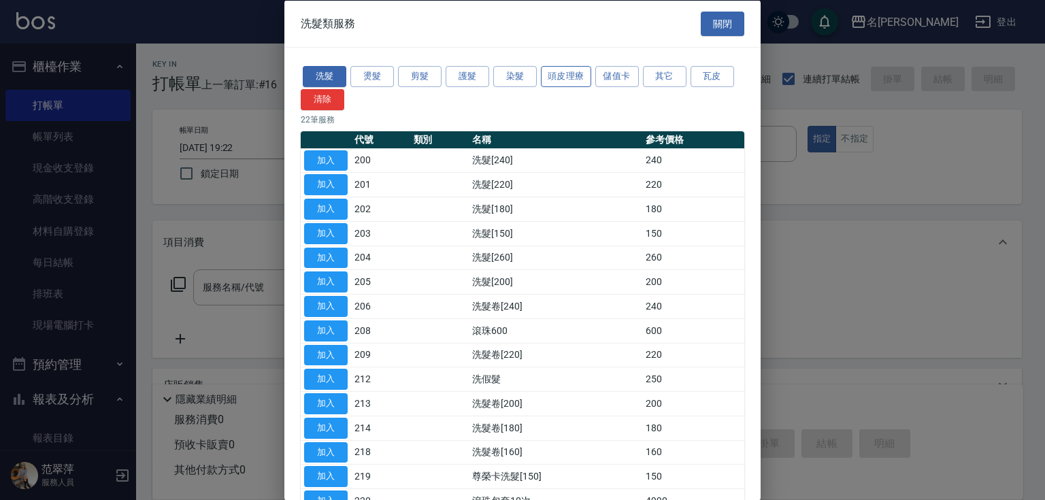
click at [557, 77] on button "頭皮理療" at bounding box center [566, 76] width 50 height 21
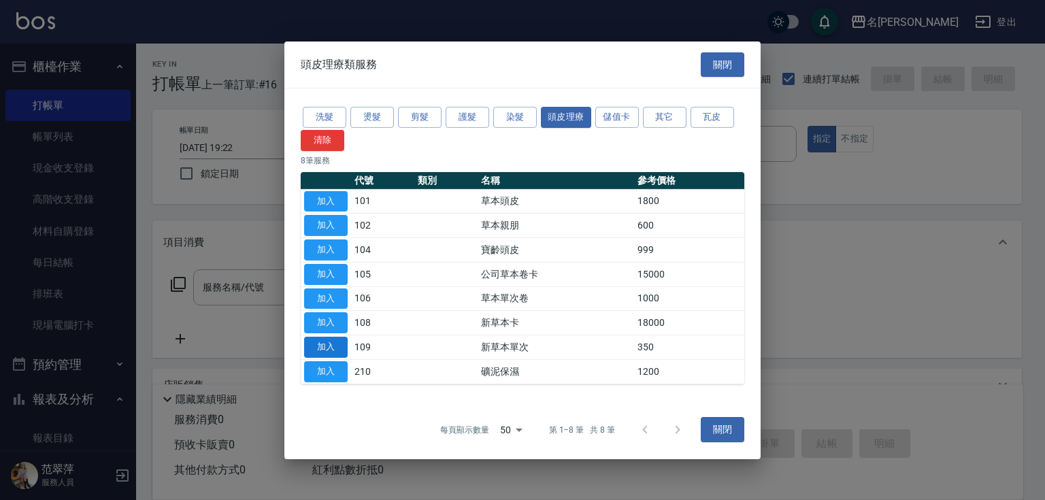
click at [325, 348] on button "加入" at bounding box center [326, 347] width 44 height 21
type input "新草本單次(109)"
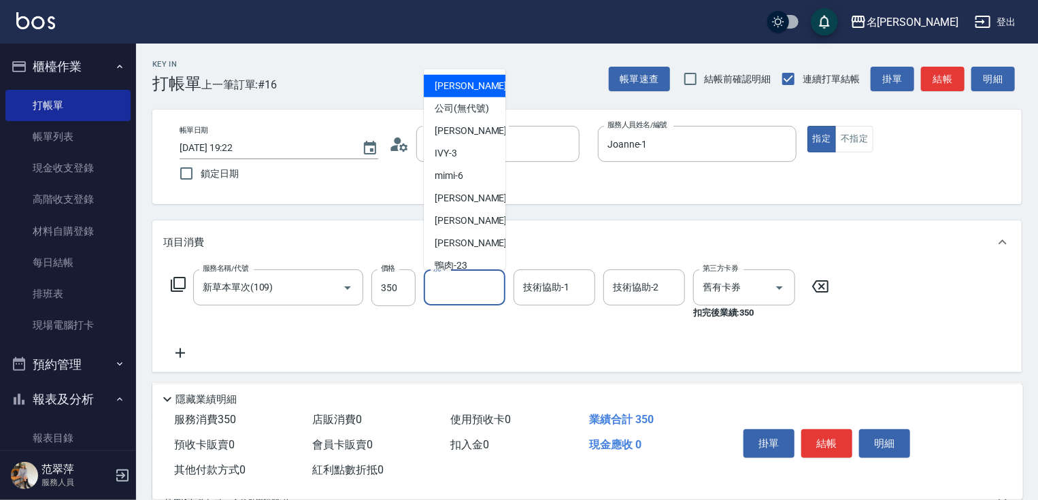
click at [459, 290] on input "洗-1" at bounding box center [464, 288] width 69 height 24
click at [395, 289] on input "350" at bounding box center [394, 287] width 44 height 37
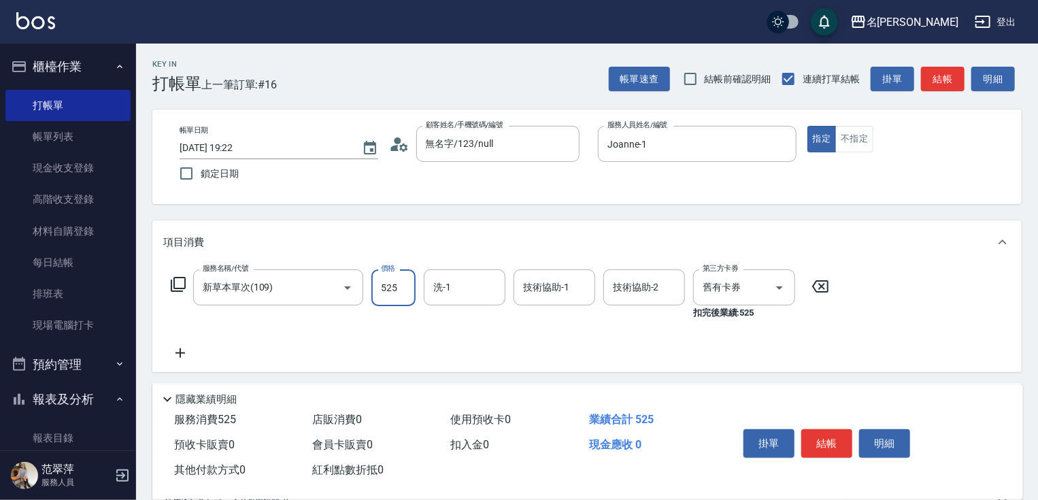
type input "525"
type input "Joanne-1"
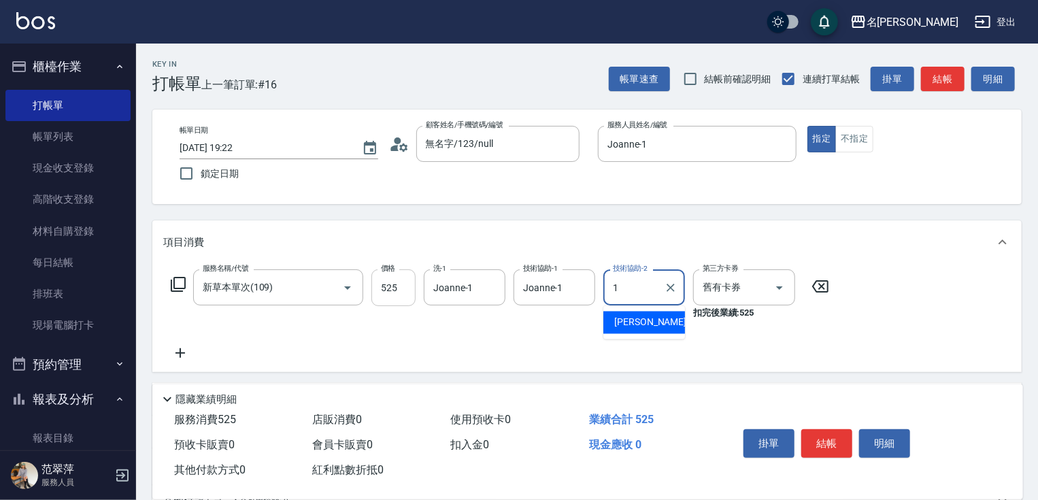
type input "Joanne-1"
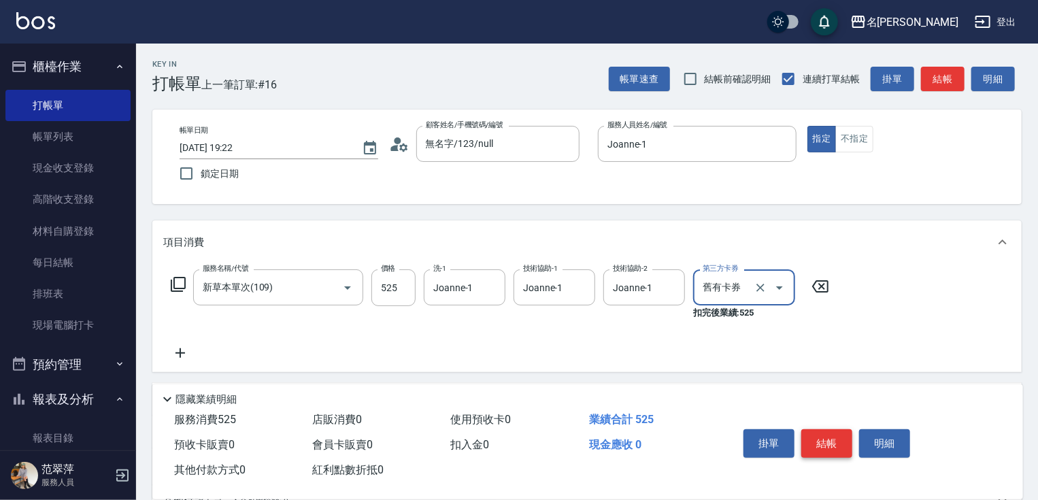
click at [825, 440] on button "結帳" at bounding box center [827, 443] width 51 height 29
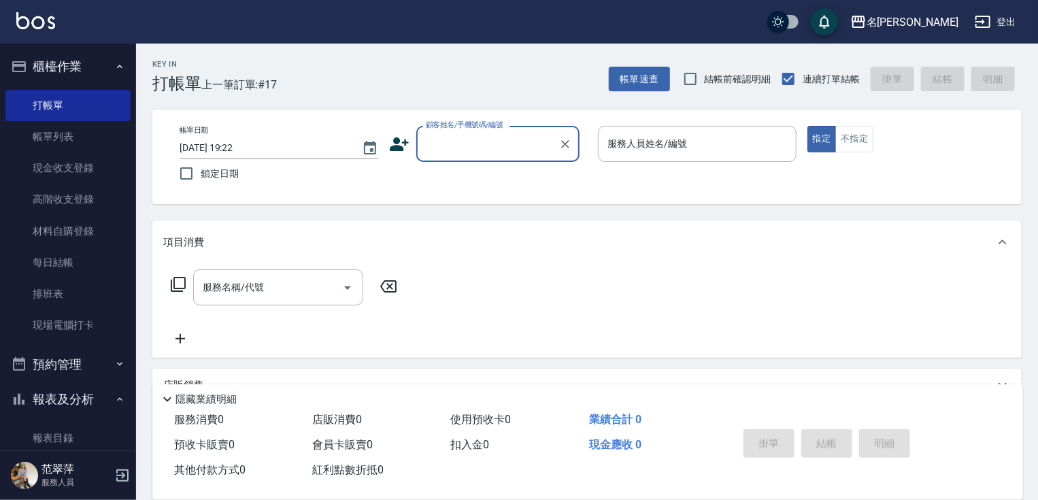
click at [452, 150] on input "顧客姓名/手機號碼/編號" at bounding box center [488, 144] width 131 height 24
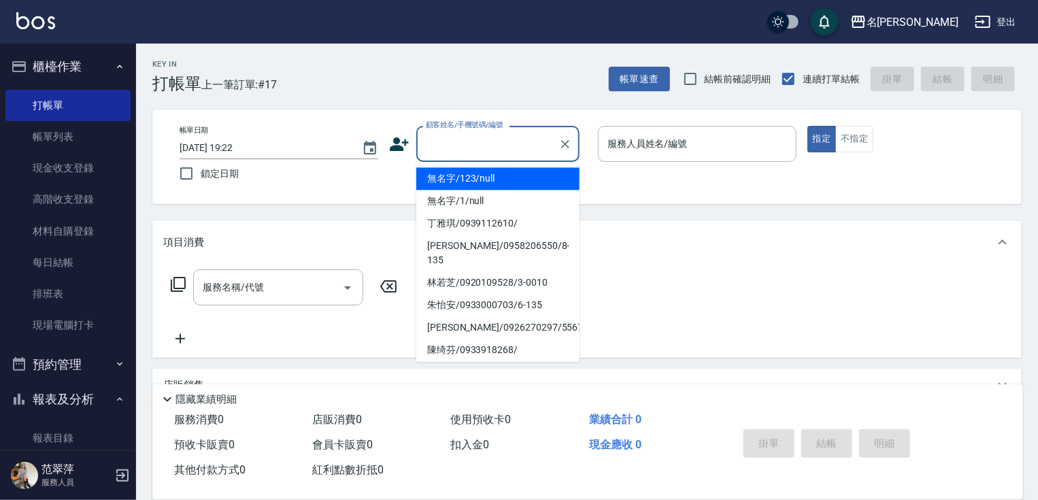
click at [477, 174] on li "無名字/123/null" at bounding box center [497, 178] width 163 height 22
type input "無名字/123/null"
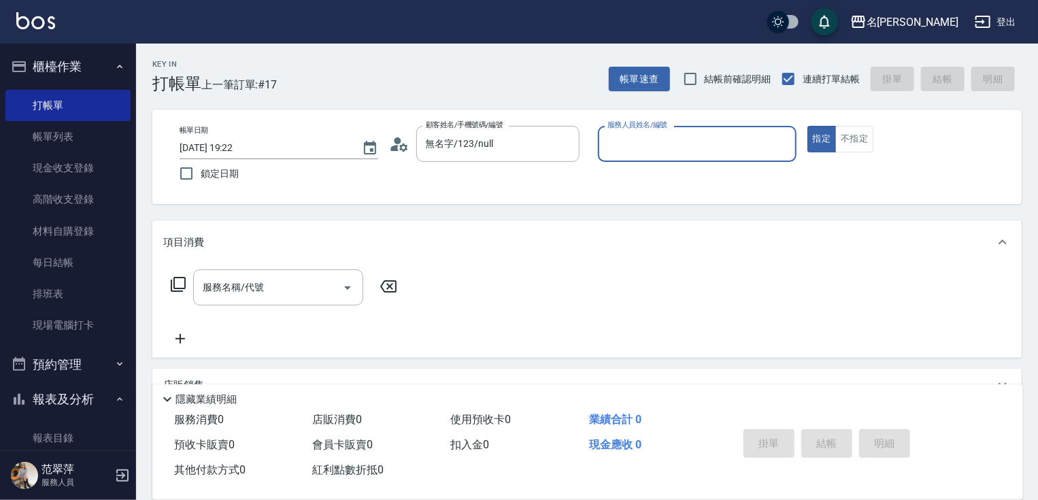
click at [617, 133] on input "服務人員姓名/編號" at bounding box center [697, 144] width 186 height 24
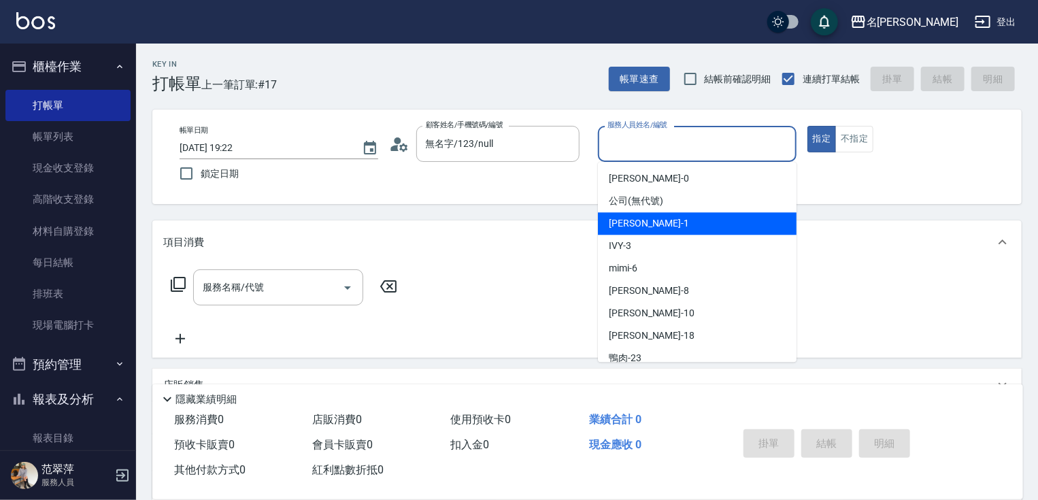
click at [649, 223] on div "[PERSON_NAME] -1" at bounding box center [697, 223] width 199 height 22
type input "Joanne-1"
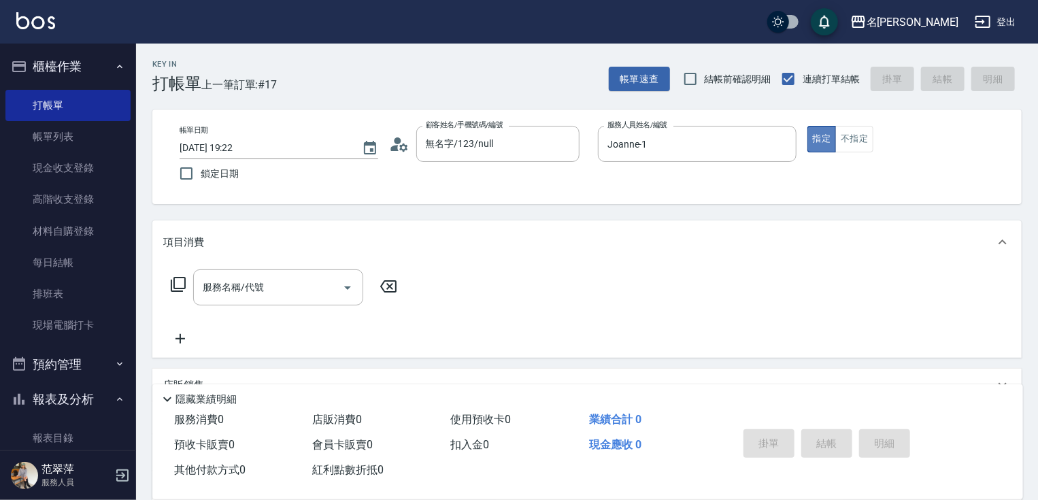
click at [810, 142] on button "指定" at bounding box center [822, 139] width 29 height 27
click at [174, 279] on icon at bounding box center [178, 284] width 15 height 15
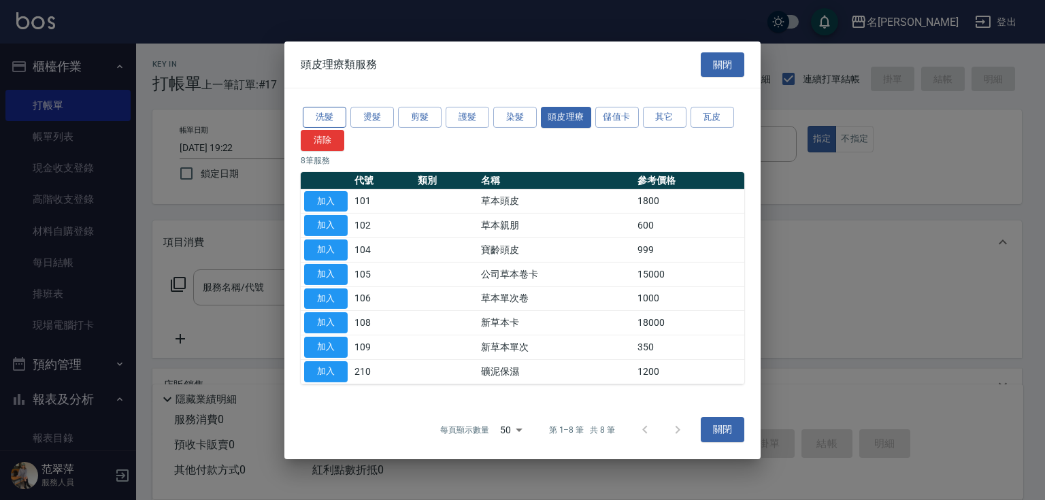
click at [317, 117] on button "洗髮" at bounding box center [325, 117] width 44 height 21
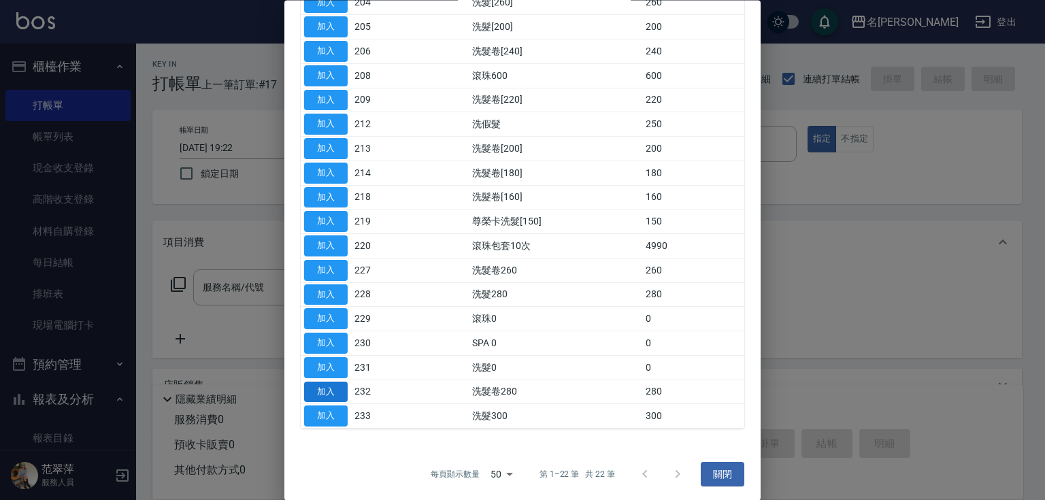
click at [334, 386] on button "加入" at bounding box center [326, 392] width 44 height 21
type input "洗髮卷280(232)"
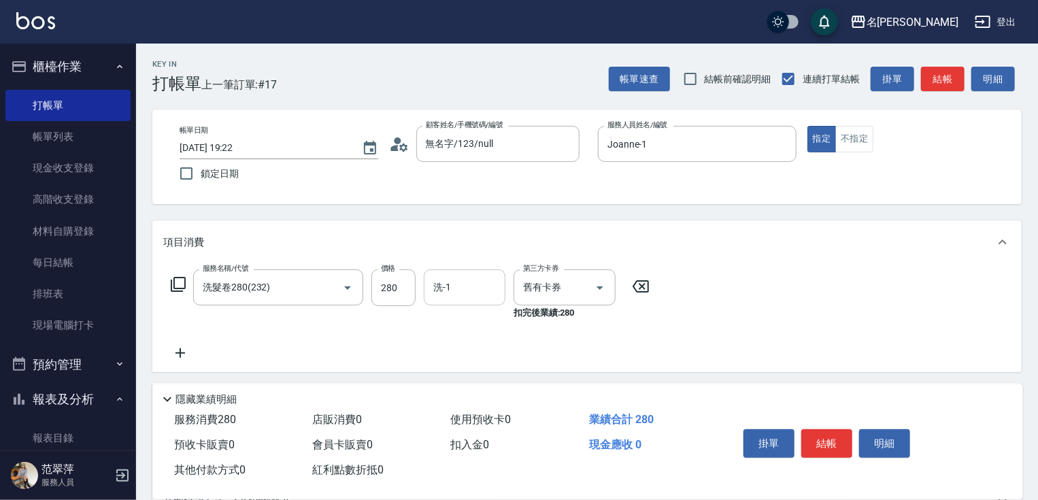
click at [450, 291] on input "洗-1" at bounding box center [464, 288] width 69 height 24
type input "鴨肉-23"
click at [825, 438] on button "結帳" at bounding box center [827, 443] width 51 height 29
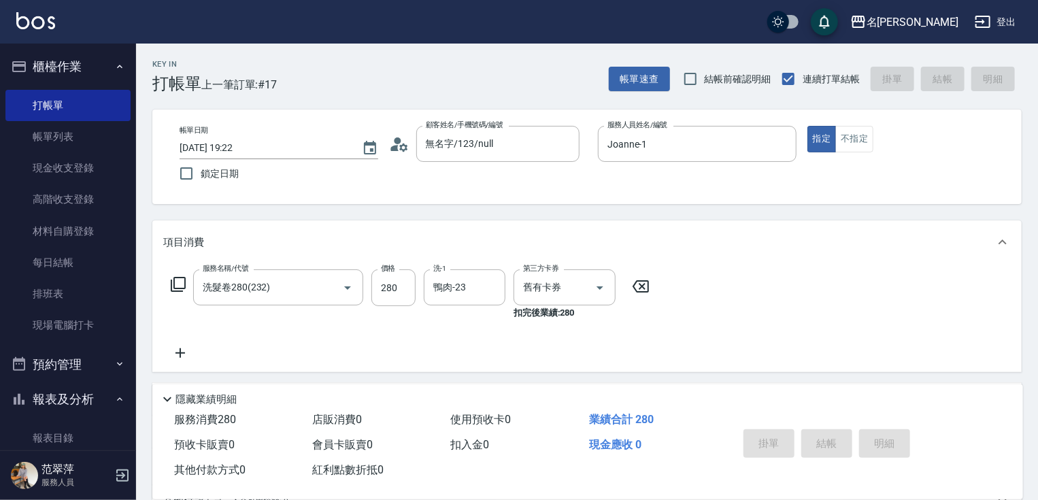
type input "[DATE] 19:23"
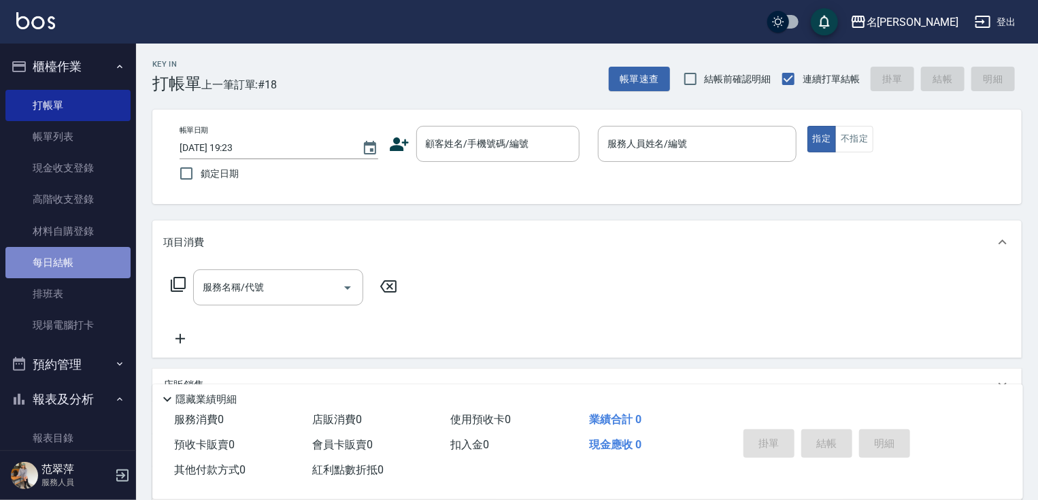
click at [71, 272] on link "每日結帳" at bounding box center [67, 262] width 125 height 31
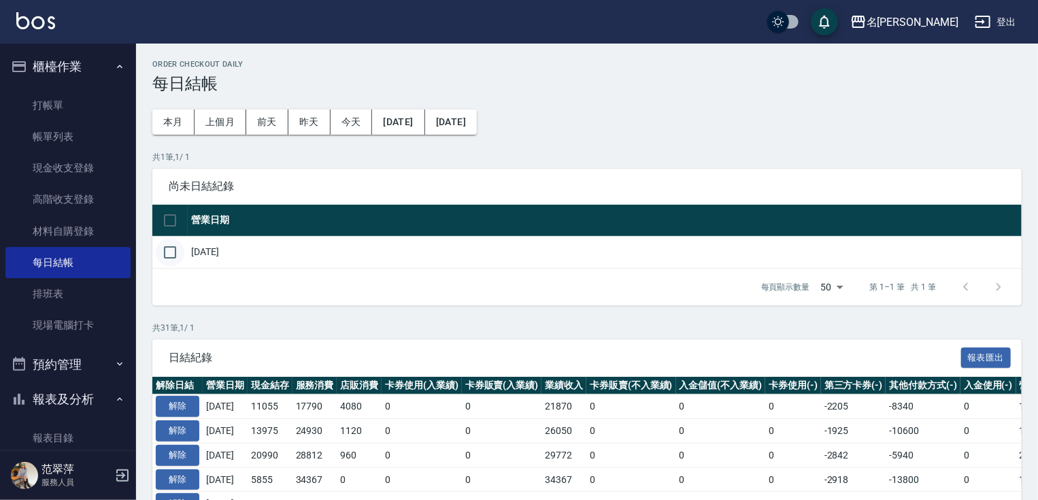
click at [163, 247] on input "checkbox" at bounding box center [170, 252] width 29 height 29
checkbox input "true"
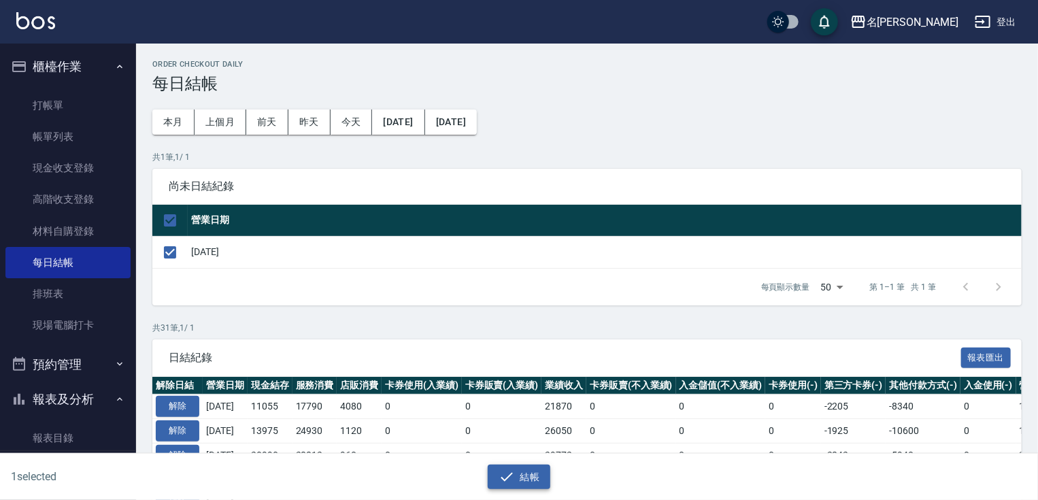
click at [529, 478] on button "結帳" at bounding box center [519, 477] width 63 height 25
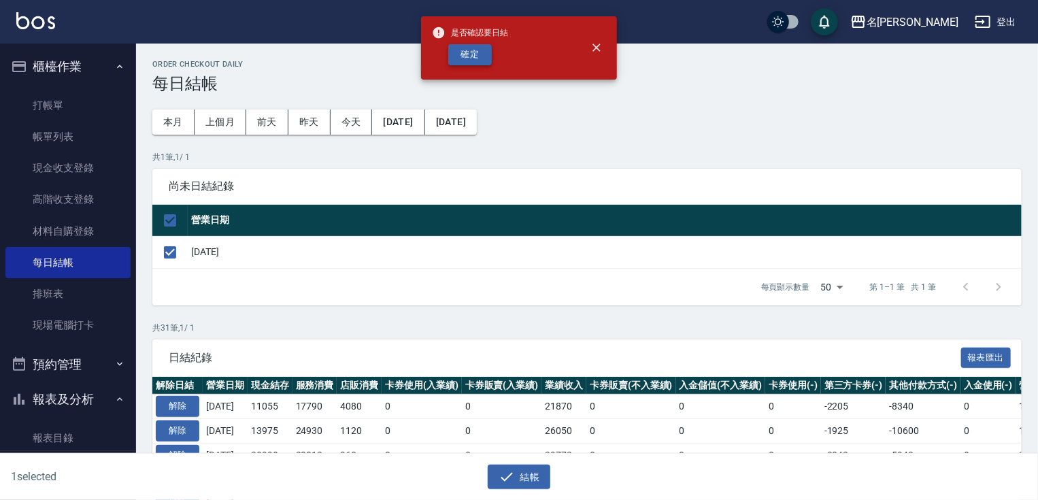
click at [471, 60] on button "確定" at bounding box center [470, 54] width 44 height 21
checkbox input "false"
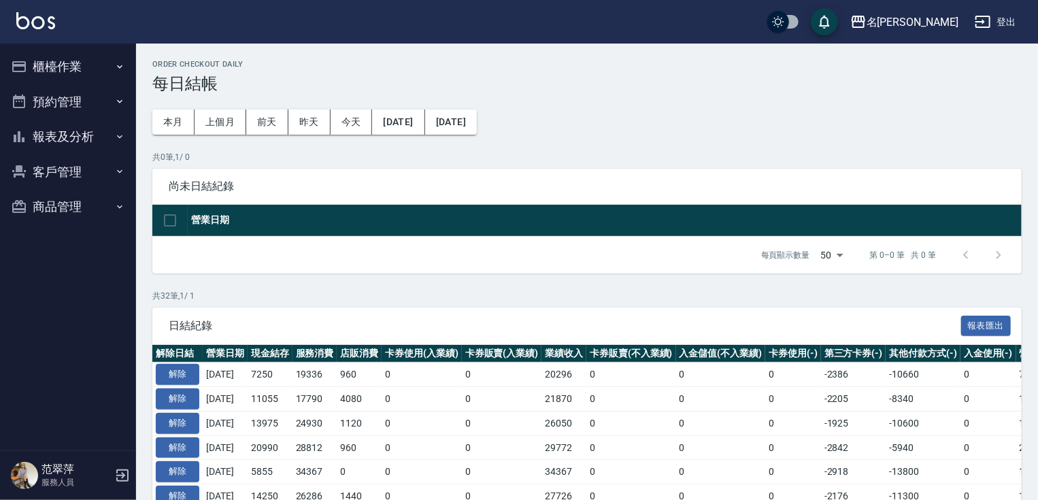
click at [89, 65] on button "櫃檯作業" at bounding box center [67, 66] width 125 height 35
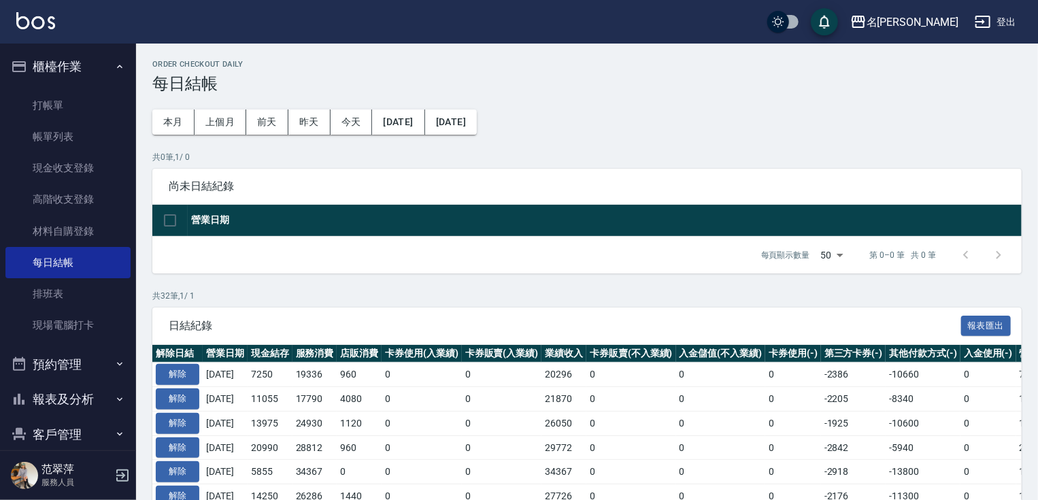
click at [96, 392] on button "報表及分析" at bounding box center [67, 399] width 125 height 35
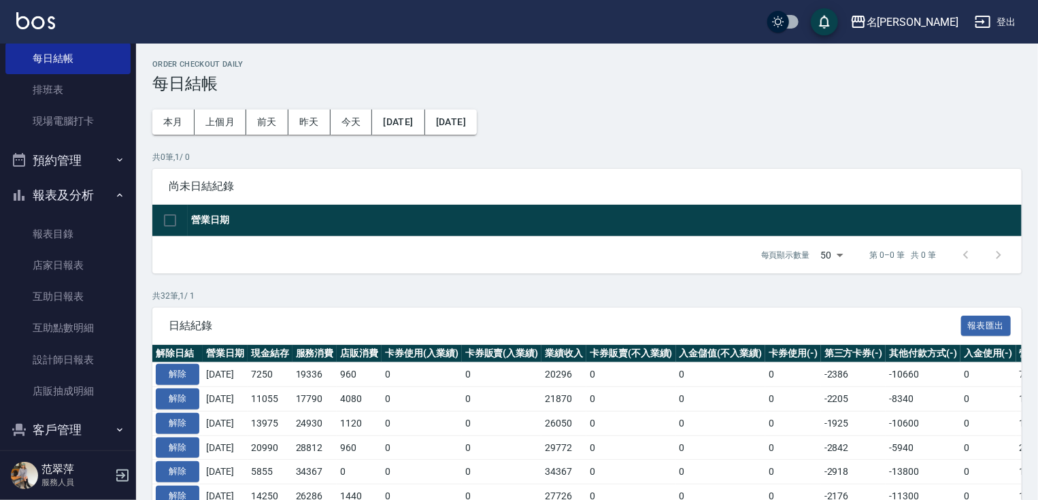
scroll to position [208, 0]
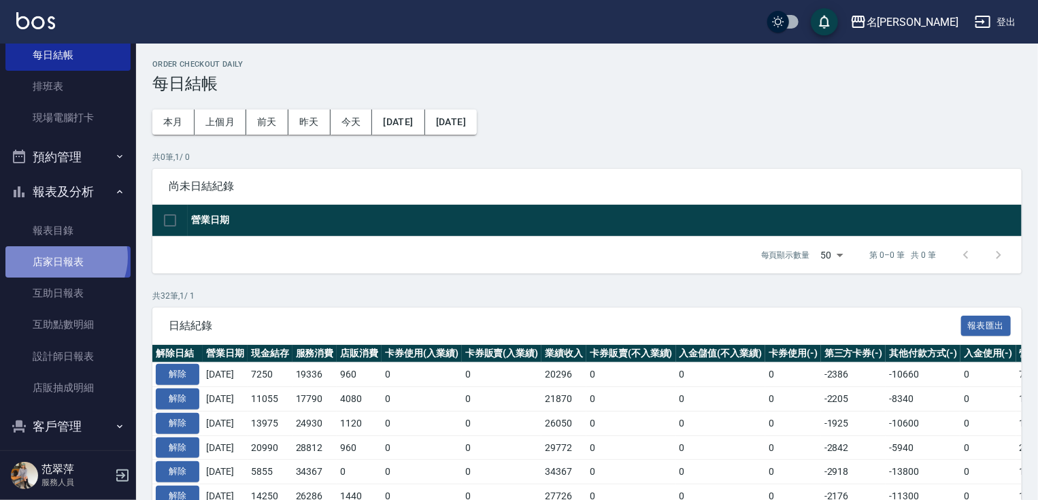
click at [62, 257] on link "店家日報表" at bounding box center [67, 261] width 125 height 31
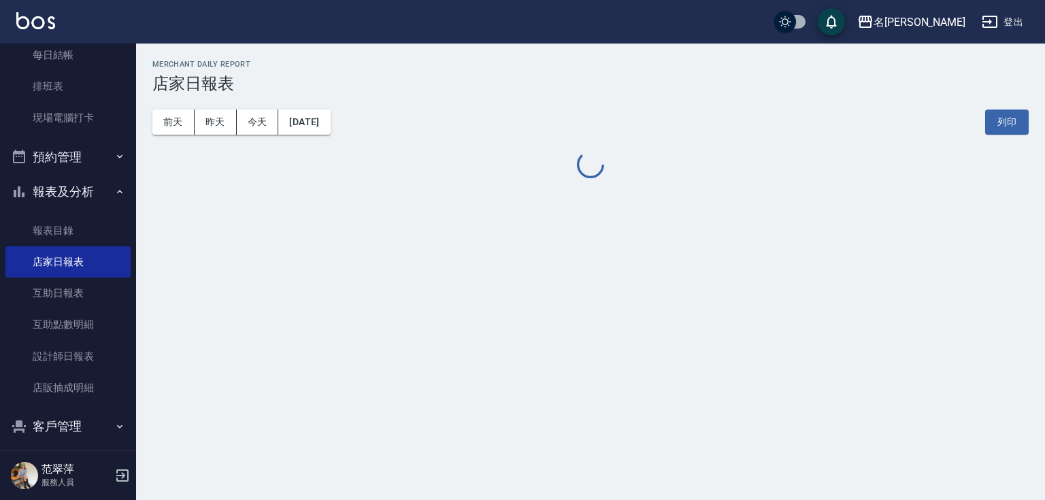
click at [360, 281] on div "名留竹林 2025-09-24 店家日報表 列印時間： 2025-09-24-19:23 Merchant Daily Report 店家日報表 前天 昨天 …" at bounding box center [522, 250] width 1045 height 500
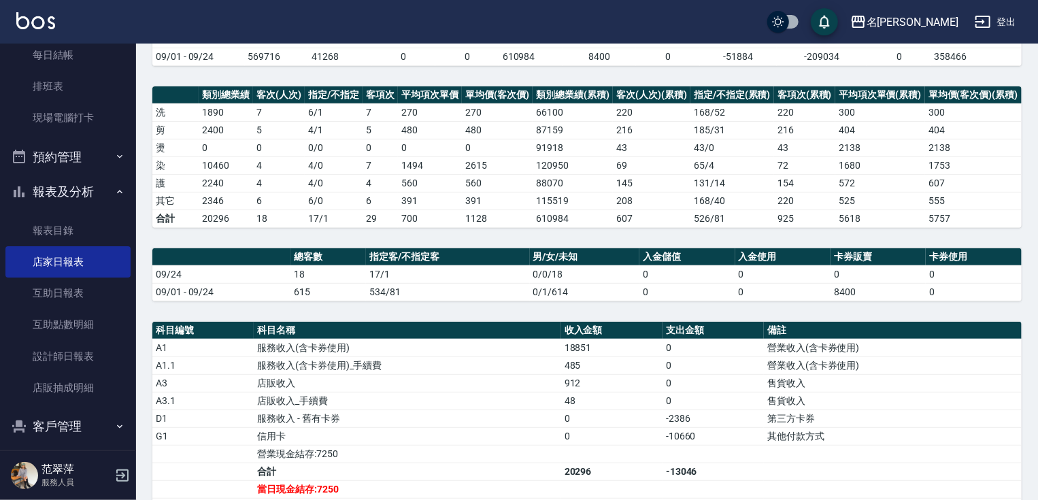
scroll to position [376, 0]
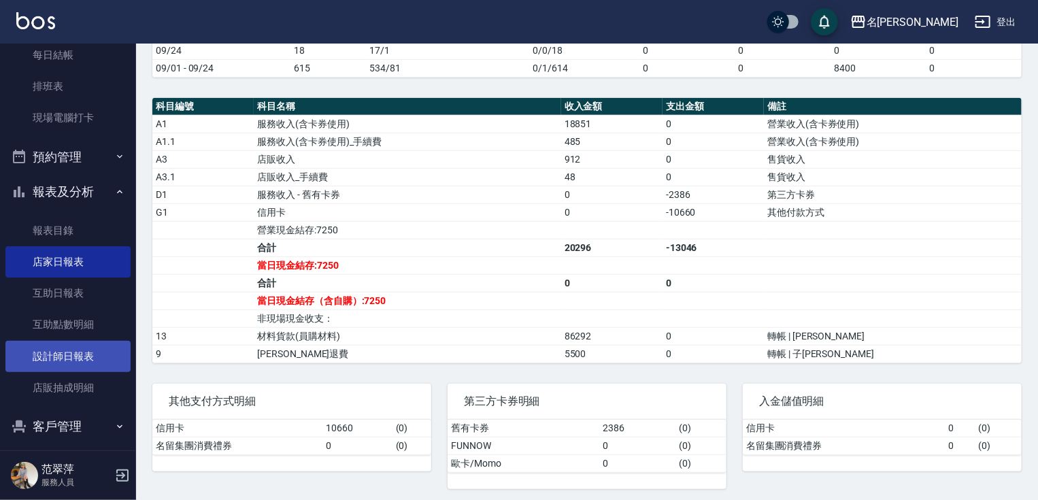
click at [93, 355] on link "設計師日報表" at bounding box center [67, 356] width 125 height 31
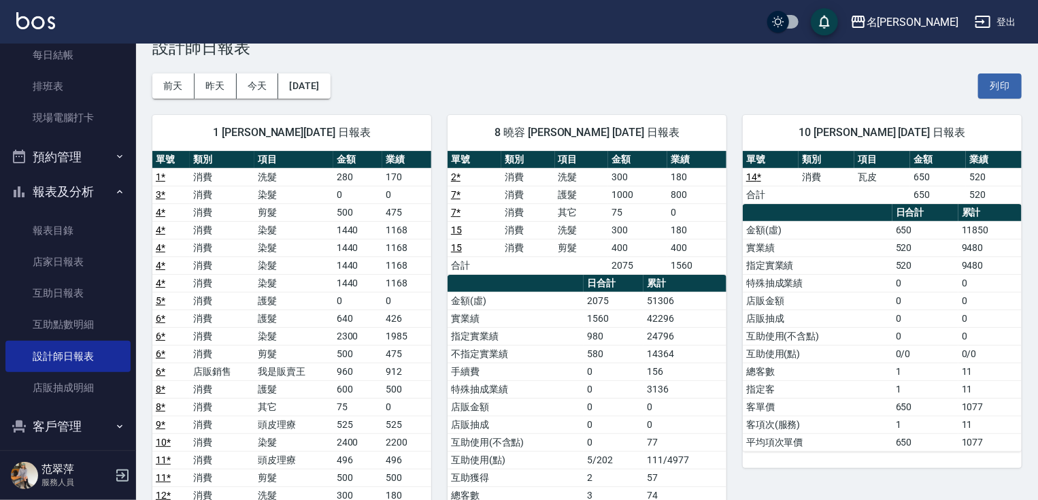
scroll to position [63, 0]
